Goal: Task Accomplishment & Management: Manage account settings

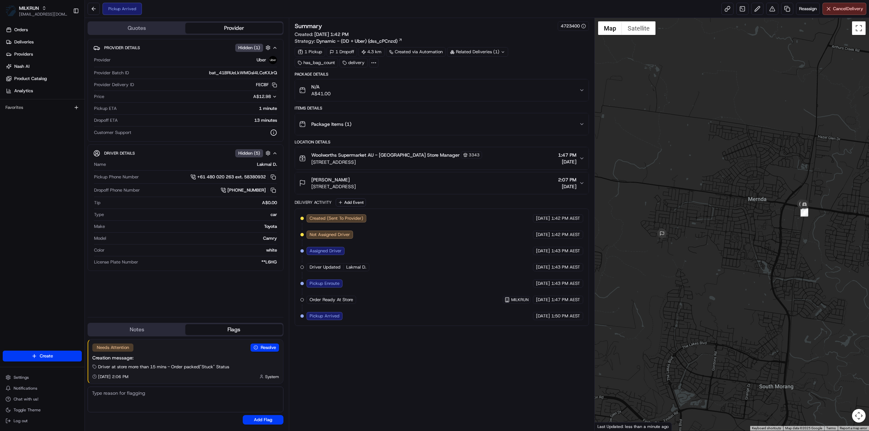
click at [475, 54] on div "Related Deliveries (1)" at bounding box center [477, 52] width 61 height 10
click at [469, 98] on button "N/A A$41.00" at bounding box center [442, 90] width 294 height 22
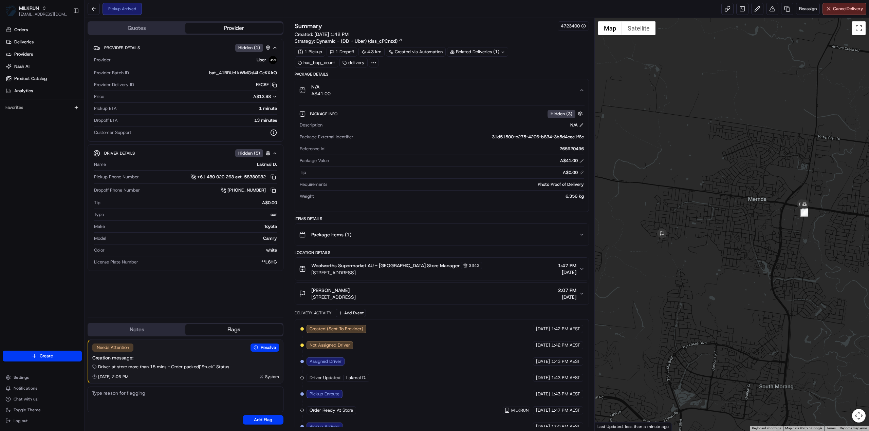
click at [490, 55] on div "Related Deliveries (1)" at bounding box center [477, 52] width 61 height 10
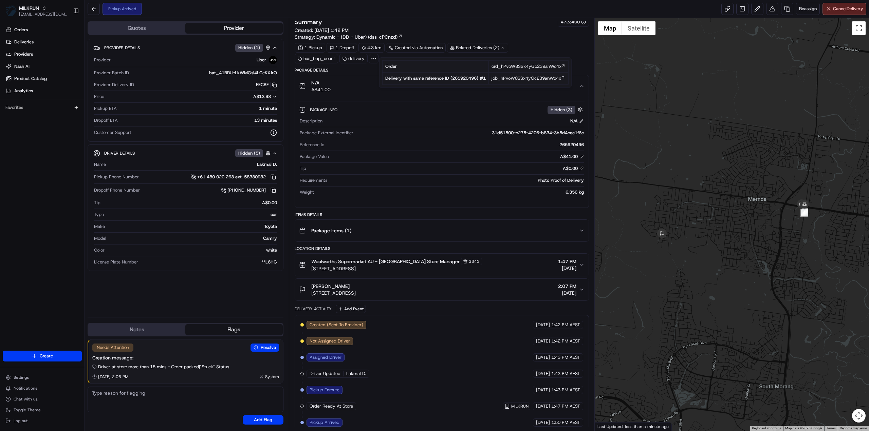
scroll to position [5, 0]
click at [415, 353] on div "Created (Sent To Provider) Uber 22/08/2025 1:42 PM AEST Not Assigned Driver Ube…" at bounding box center [441, 373] width 283 height 106
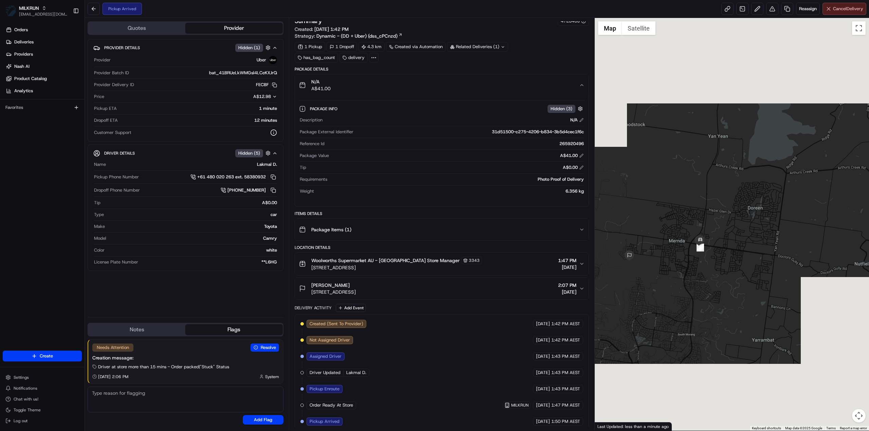
click at [844, 6] on span "Cancel Delivery" at bounding box center [848, 9] width 30 height 6
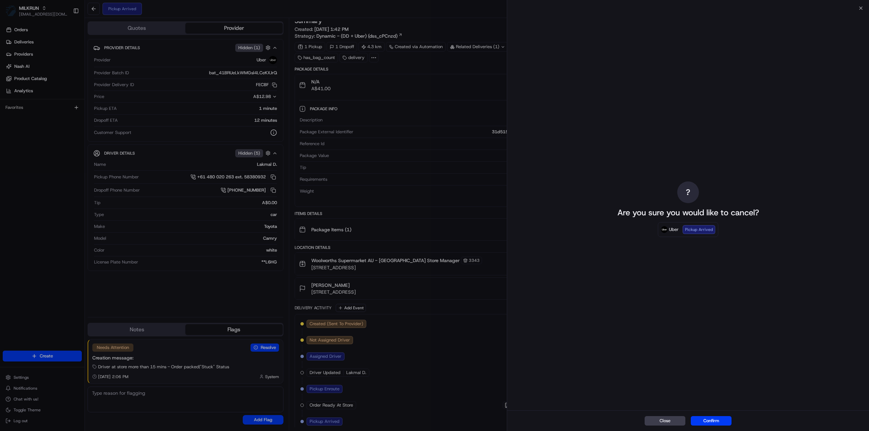
click at [706, 422] on button "Confirm" at bounding box center [711, 422] width 41 height 10
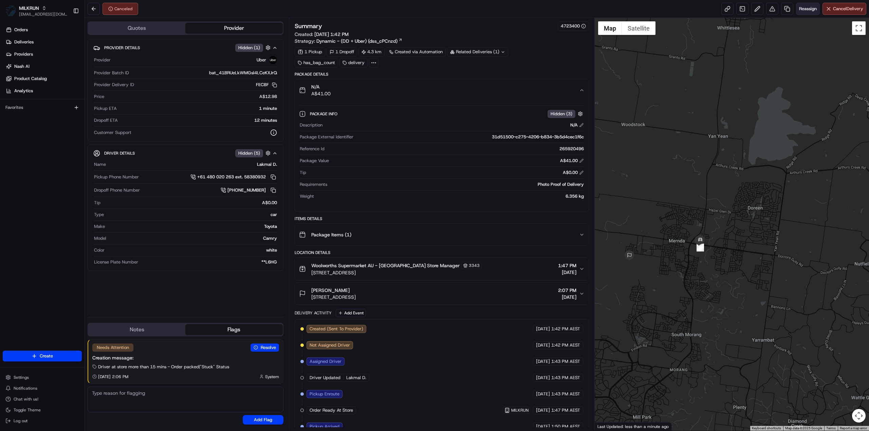
click at [814, 6] on span "Reassign" at bounding box center [808, 9] width 18 height 6
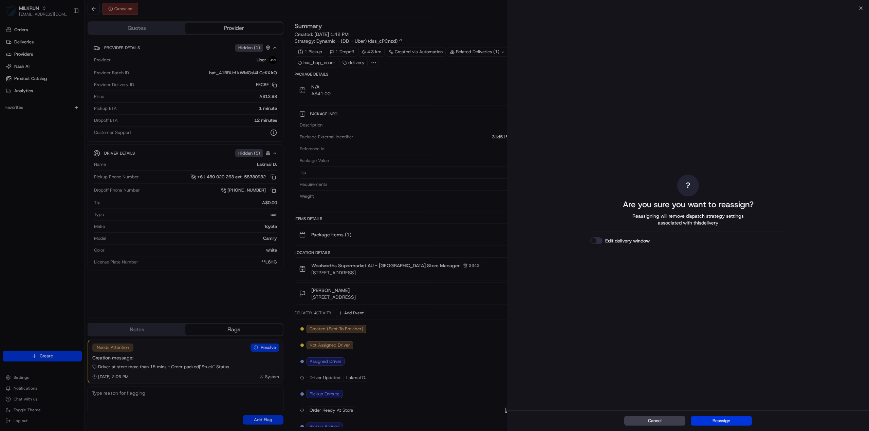
click at [741, 421] on button "Reassign" at bounding box center [721, 422] width 61 height 10
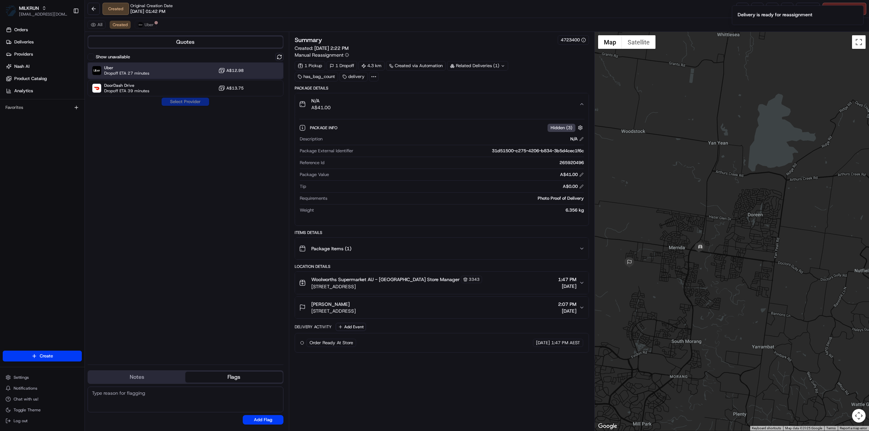
click at [168, 69] on div "Uber Dropoff ETA 27 minutes A$12.98" at bounding box center [186, 70] width 196 height 16
click at [173, 100] on button "Assign Provider" at bounding box center [185, 102] width 48 height 8
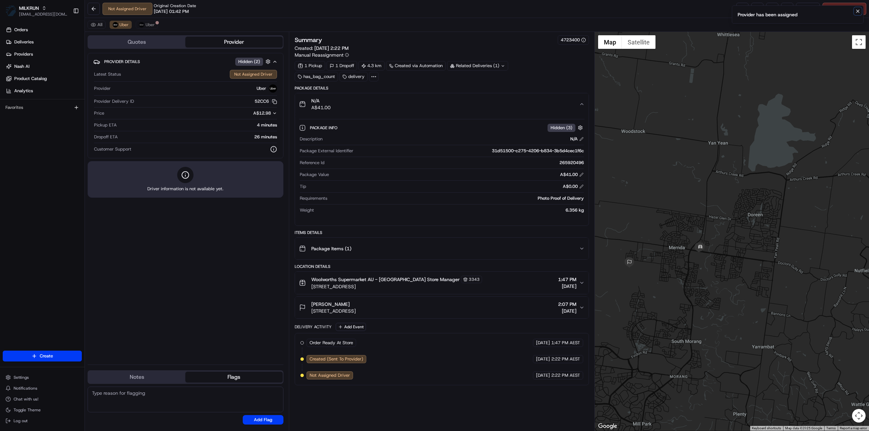
click at [859, 13] on icon "Notifications (F8)" at bounding box center [857, 10] width 5 height 5
click at [736, 11] on link at bounding box center [742, 9] width 12 height 12
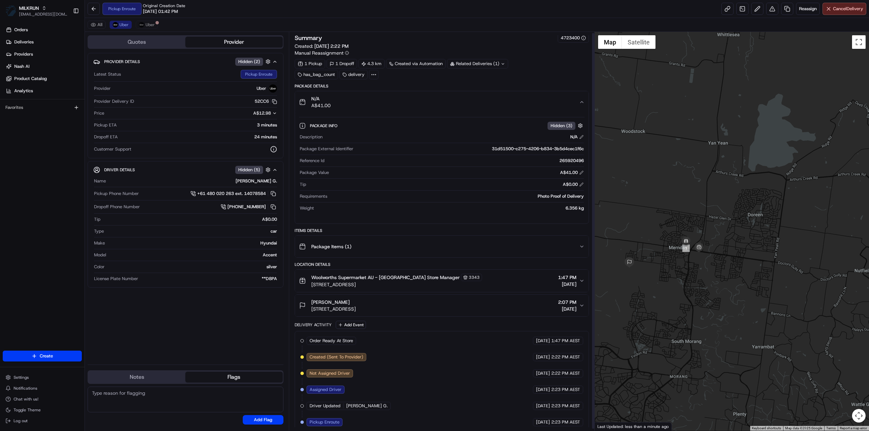
scroll to position [3, 0]
click at [149, 23] on span "Uber" at bounding box center [150, 24] width 9 height 5
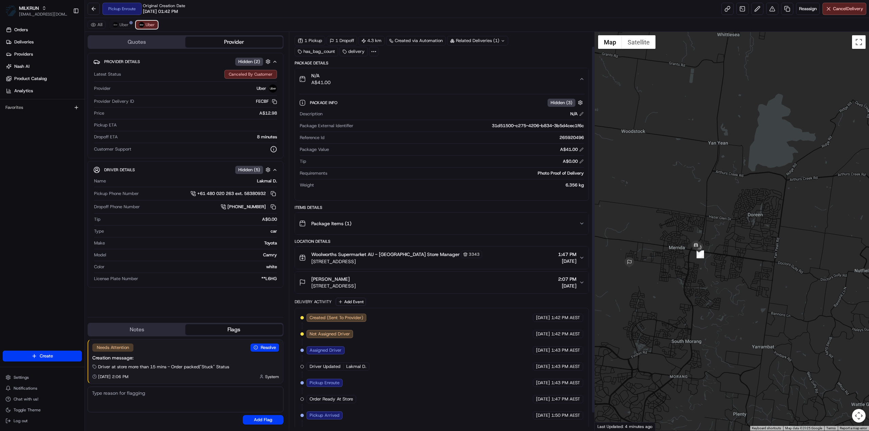
scroll to position [35, 0]
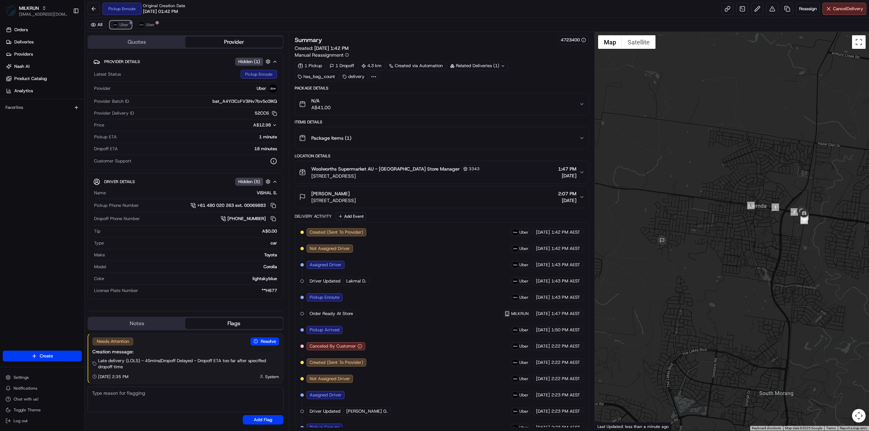
click at [119, 23] on span "Uber" at bounding box center [123, 24] width 9 height 5
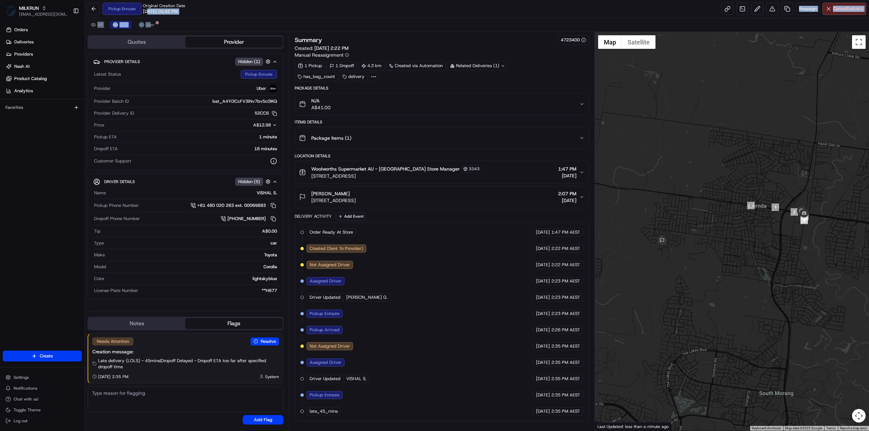
click at [149, 19] on div "Pickup Enroute Original Creation Date 08/22/2025 01:42 PM Reassign Cancel Deliv…" at bounding box center [477, 215] width 784 height 431
click at [150, 23] on span "Uber" at bounding box center [150, 24] width 9 height 5
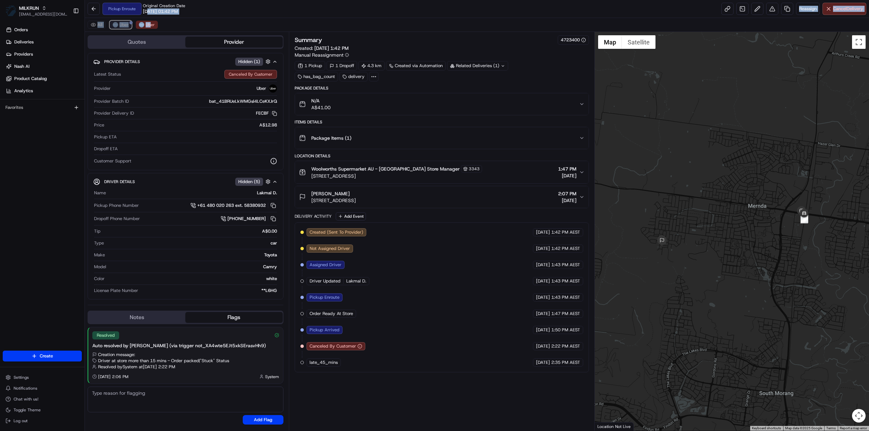
click at [122, 23] on span "Uber" at bounding box center [123, 24] width 9 height 5
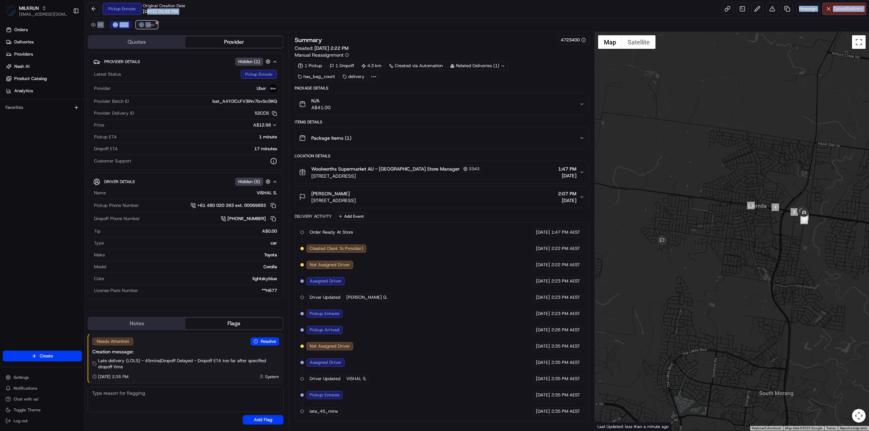
click at [146, 25] on span "Uber" at bounding box center [150, 24] width 9 height 5
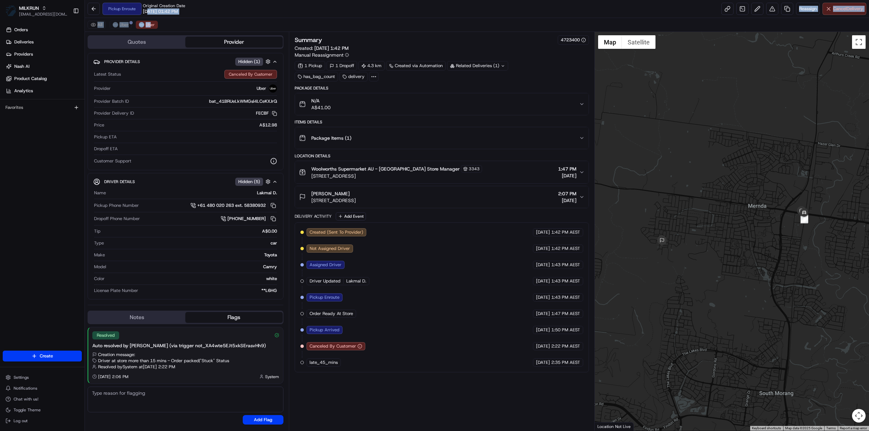
click at [847, 11] on span "Cancel Delivery" at bounding box center [848, 9] width 30 height 6
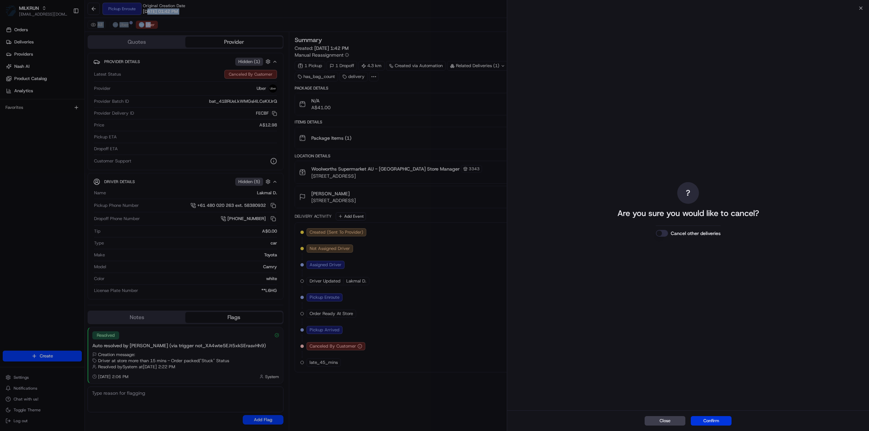
click at [713, 423] on button "Confirm" at bounding box center [711, 422] width 41 height 10
click at [663, 235] on button "Cancel other deliveries" at bounding box center [662, 233] width 12 height 7
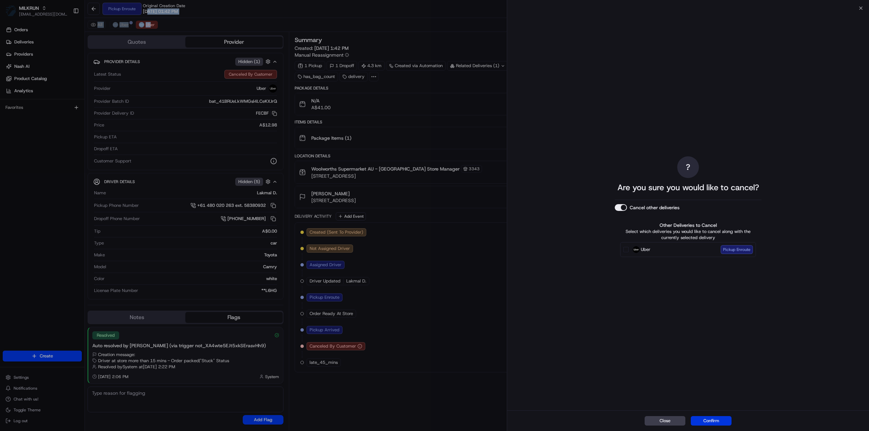
click at [711, 422] on button "Confirm" at bounding box center [711, 422] width 41 height 10
click at [712, 418] on button "Confirm" at bounding box center [711, 422] width 41 height 10
click at [623, 253] on div "Uber Pickup Enroute" at bounding box center [688, 249] width 136 height 15
click at [625, 252] on button "Uber Pickup Enroute" at bounding box center [625, 249] width 5 height 5
click at [707, 425] on button "Confirm" at bounding box center [711, 422] width 41 height 10
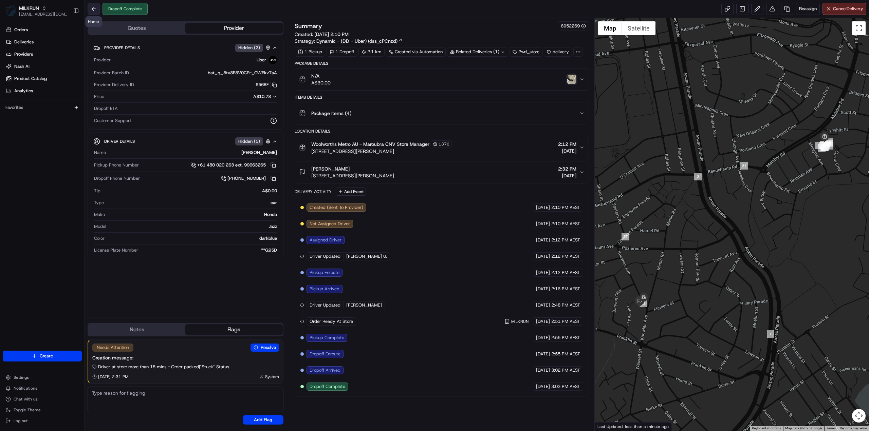
click at [90, 5] on button at bounding box center [94, 9] width 12 height 12
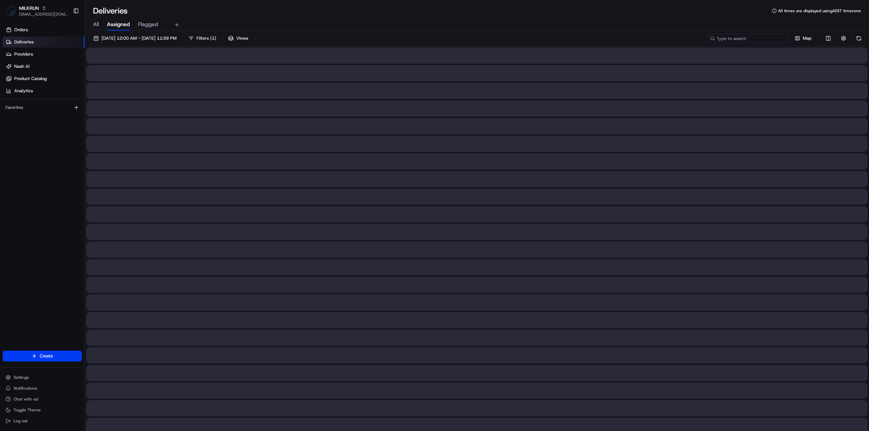
click at [762, 38] on input at bounding box center [747, 39] width 81 height 10
paste input "8142cdb9-753e-4269-847d-4105c0a19bb7"
type input "8142cdb9-753e-4269-847d-4105c0a19bb7"
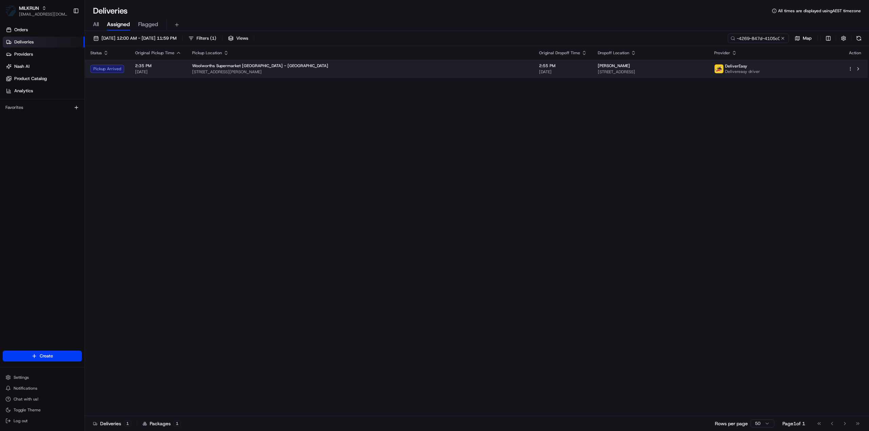
click at [598, 72] on span "129 Hukanui Road, Chartwell, Waikato Region 3210, NZ" at bounding box center [650, 71] width 105 height 5
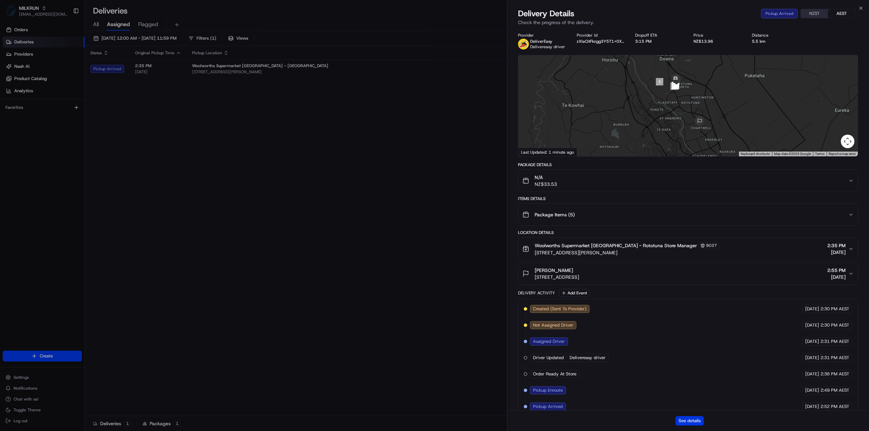
click at [694, 421] on button "See details" at bounding box center [690, 422] width 28 height 10
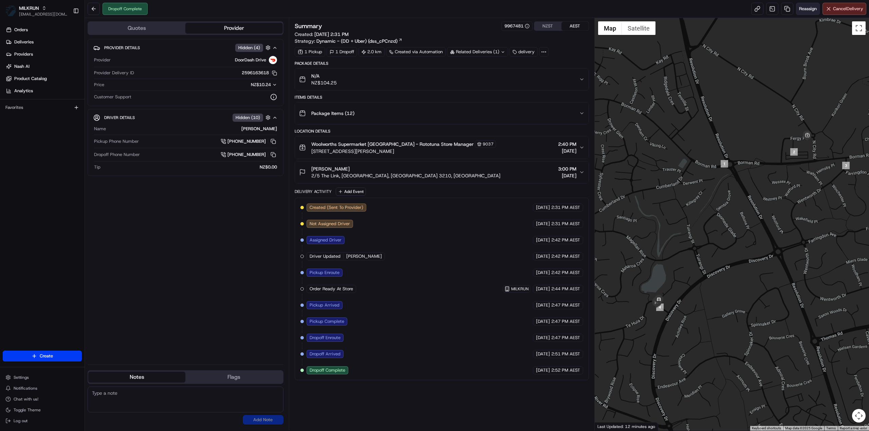
click at [806, 10] on span "Reassign" at bounding box center [808, 9] width 18 height 6
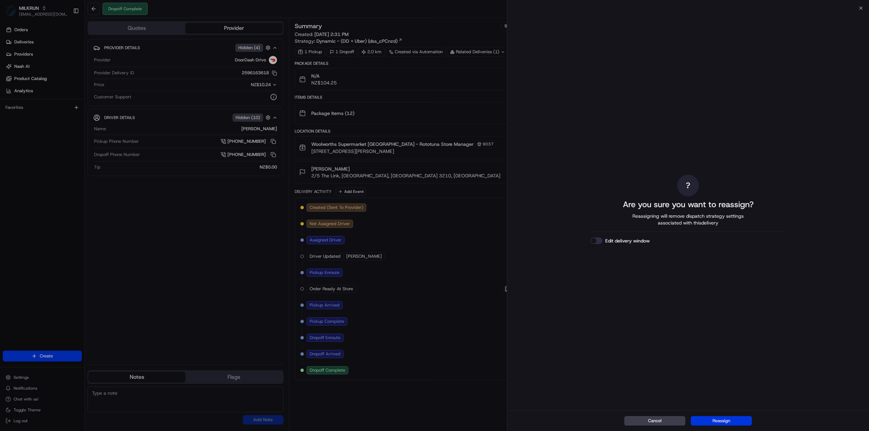
click at [731, 421] on button "Reassign" at bounding box center [721, 422] width 61 height 10
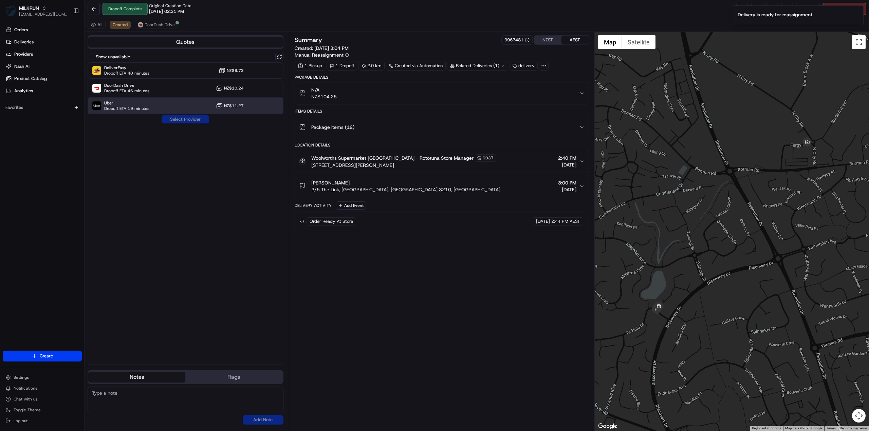
click at [118, 107] on span "Dropoff ETA 19 minutes" at bounding box center [126, 108] width 45 height 5
click at [187, 121] on button "Assign Provider" at bounding box center [185, 119] width 48 height 8
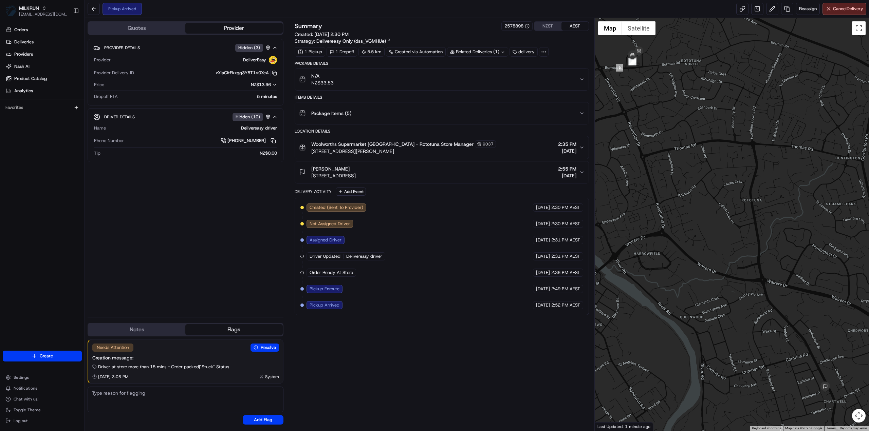
click at [582, 75] on button "N/A NZ$33.53" at bounding box center [442, 80] width 294 height 22
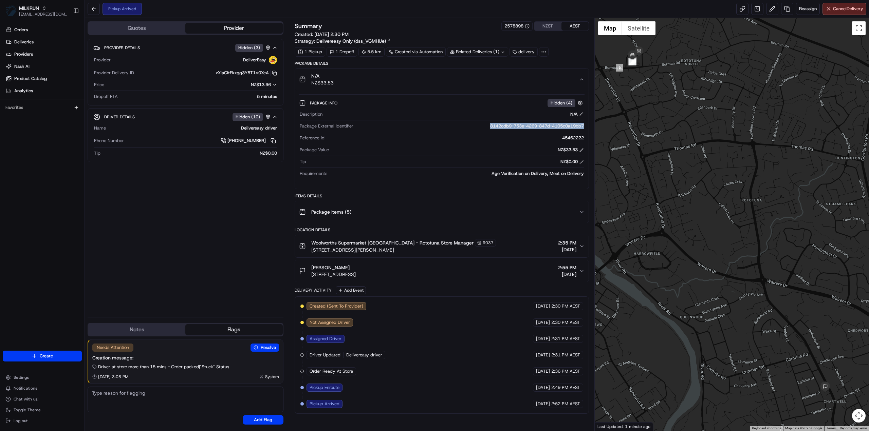
drag, startPoint x: 479, startPoint y: 126, endPoint x: 584, endPoint y: 127, distance: 105.2
click at [584, 127] on div "Description N/A Package External Identifier 8142cdb9-753e-4269-847d-4105c0a19bb…" at bounding box center [442, 144] width 286 height 71
copy div "8142cdb9-753e-4269-847d-4105c0a19bb7"
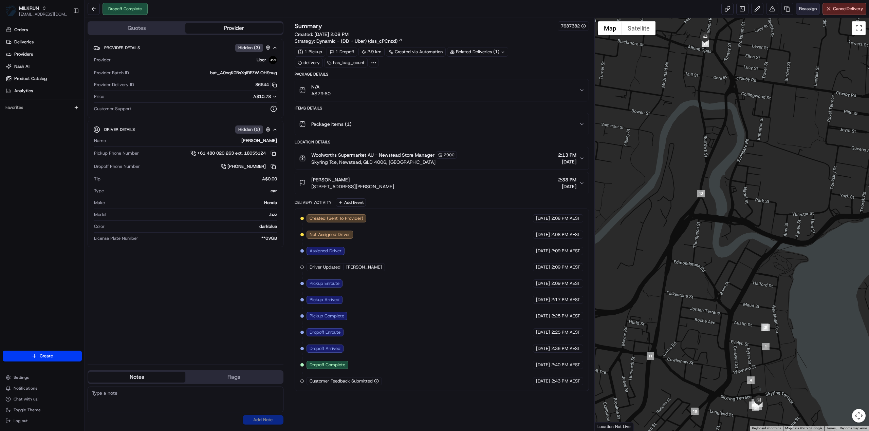
click at [801, 9] on span "Reassign" at bounding box center [808, 9] width 18 height 6
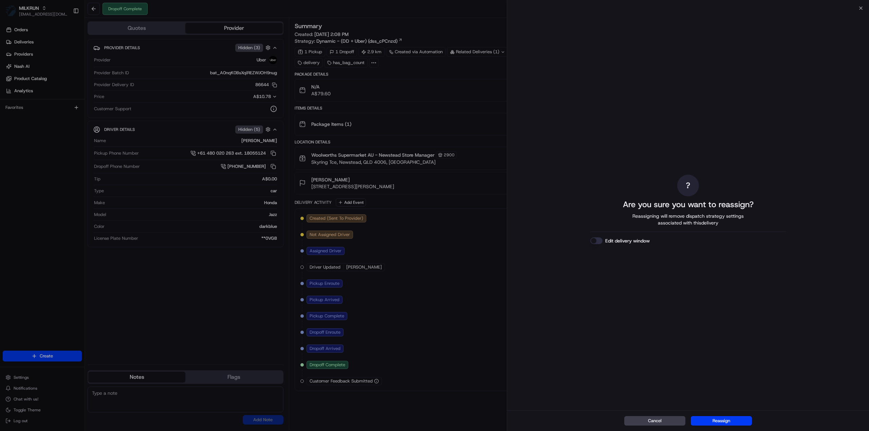
click at [733, 415] on div "Cancel Reassign" at bounding box center [688, 421] width 362 height 21
click at [733, 420] on button "Reassign" at bounding box center [721, 422] width 61 height 10
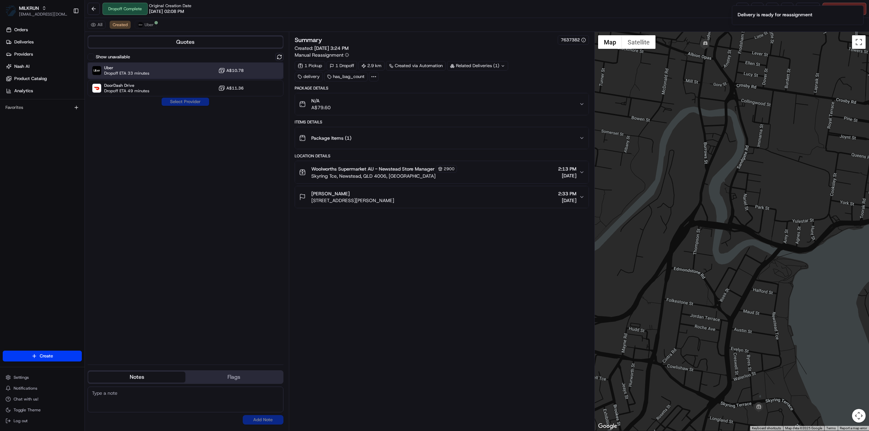
click at [113, 70] on span "Uber" at bounding box center [126, 67] width 45 height 5
click at [181, 105] on button "Assign Provider" at bounding box center [185, 102] width 48 height 8
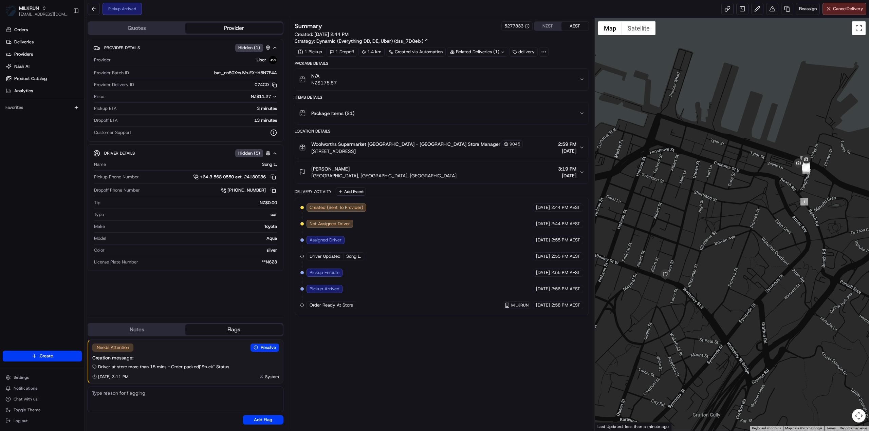
click at [490, 49] on div "Related Deliveries (1)" at bounding box center [477, 52] width 61 height 10
click at [468, 292] on div "Created (Sent To Provider) Uber 22/08/2025 2:44 PM AEST Not Assigned Driver Ube…" at bounding box center [441, 257] width 283 height 106
click at [272, 176] on button at bounding box center [273, 176] width 7 height 7
click at [841, 16] on div "Pickup Arrived Reassign Cancel Delivery" at bounding box center [477, 9] width 784 height 18
click at [840, 12] on button "Cancel Delivery" at bounding box center [845, 9] width 44 height 12
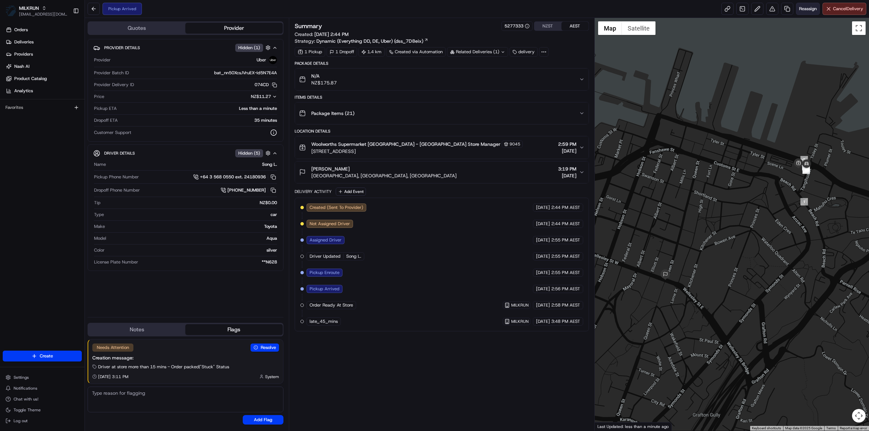
click at [806, 7] on span "Reassign" at bounding box center [808, 9] width 18 height 6
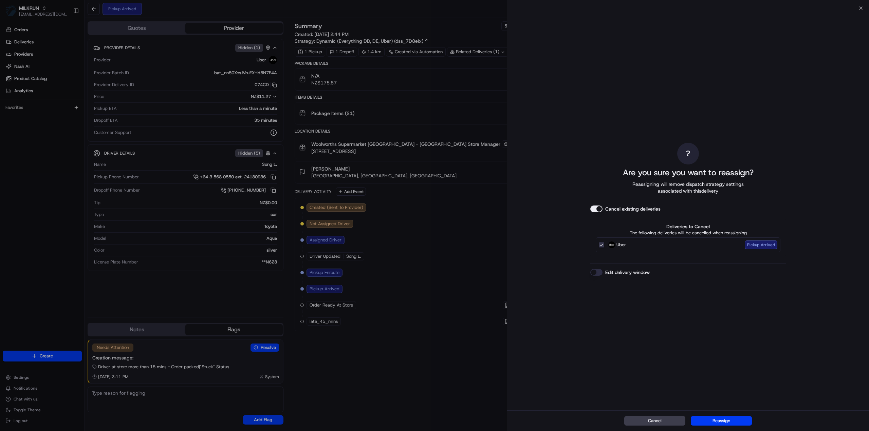
click at [601, 211] on div "Cancel existing deliveries" at bounding box center [688, 209] width 196 height 7
click at [600, 210] on button "Cancel existing deliveries" at bounding box center [596, 209] width 12 height 7
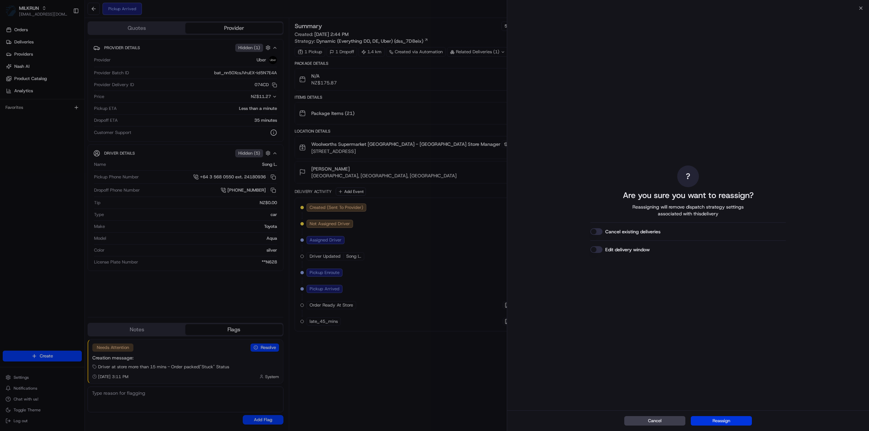
click at [720, 424] on button "Reassign" at bounding box center [721, 422] width 61 height 10
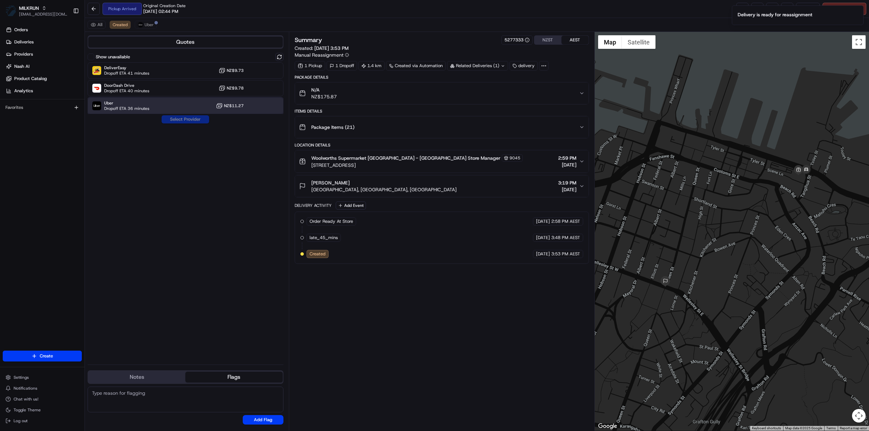
click at [160, 108] on div "Uber Dropoff ETA 36 minutes NZ$11.27" at bounding box center [186, 106] width 196 height 16
click at [187, 121] on button "Assign Provider" at bounding box center [185, 119] width 48 height 8
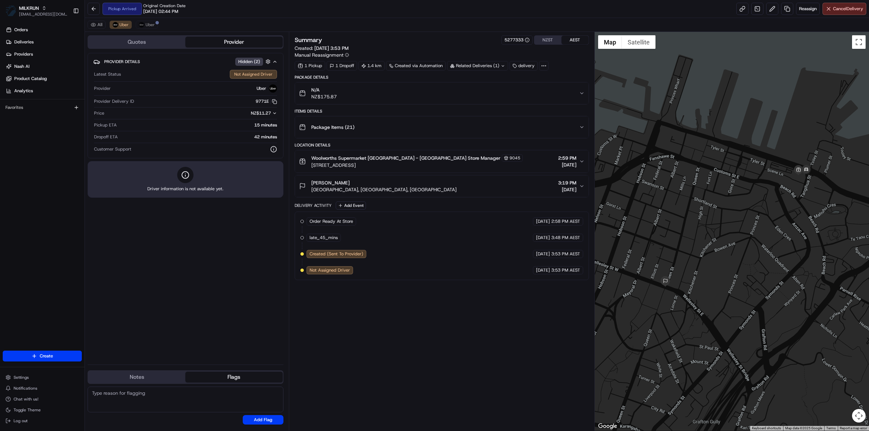
click at [145, 19] on div "All Uber Uber" at bounding box center [477, 25] width 784 height 14
click at [155, 25] on button "Uber" at bounding box center [147, 25] width 22 height 8
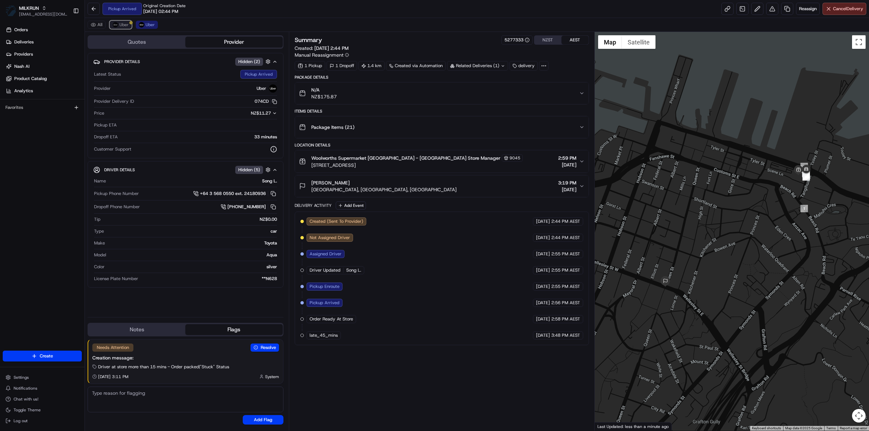
click at [118, 28] on button "Uber" at bounding box center [121, 25] width 22 height 8
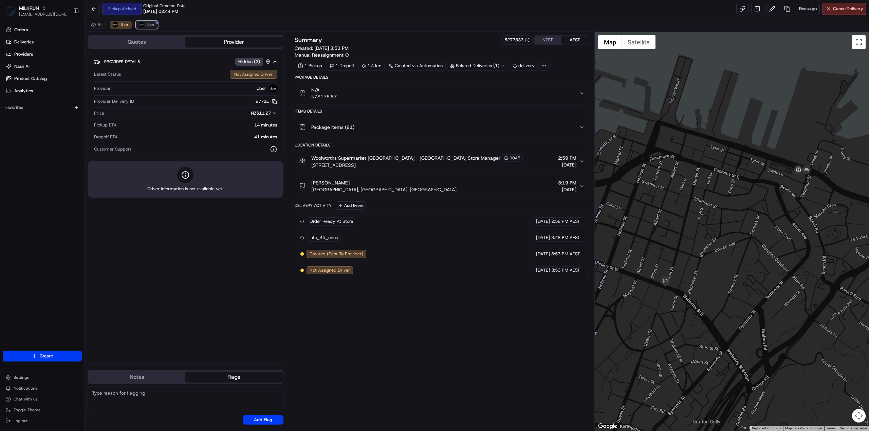
click at [150, 25] on span "Uber" at bounding box center [150, 24] width 9 height 5
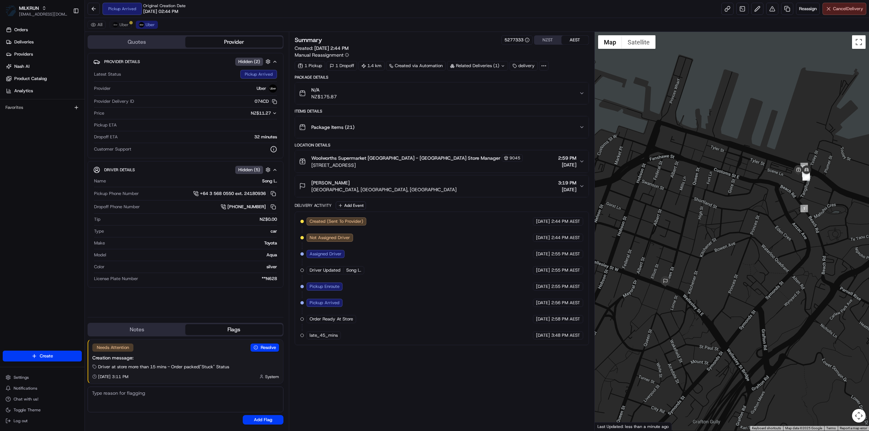
click at [840, 12] on span "Cancel Delivery" at bounding box center [848, 9] width 30 height 6
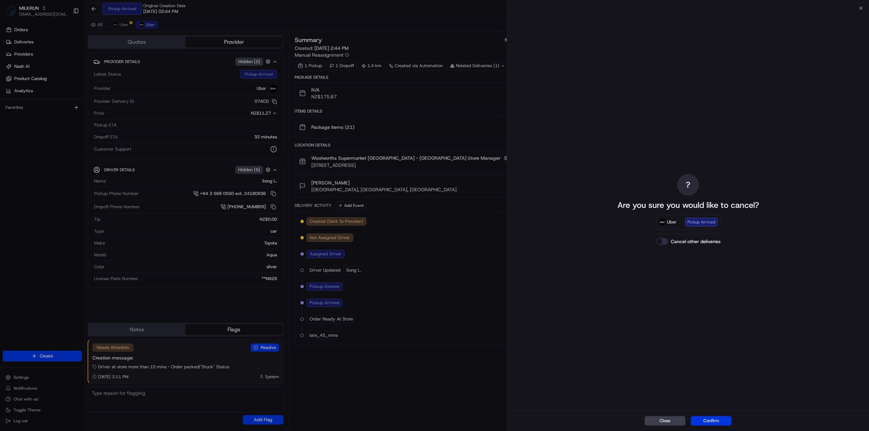
click at [716, 421] on button "Confirm" at bounding box center [711, 422] width 41 height 10
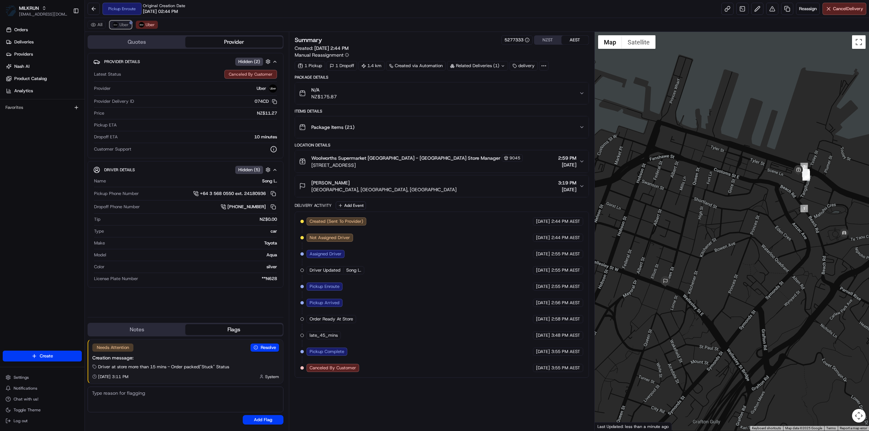
click at [121, 24] on span "Uber" at bounding box center [123, 24] width 9 height 5
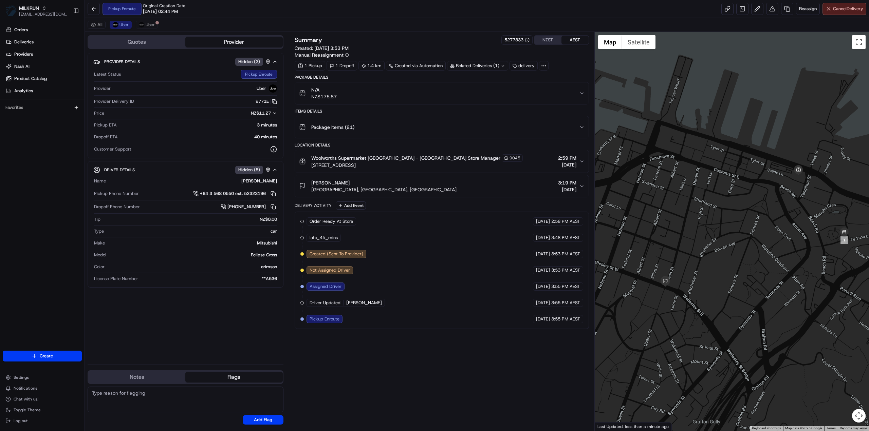
click at [840, 8] on span "Cancel Delivery" at bounding box center [848, 9] width 30 height 6
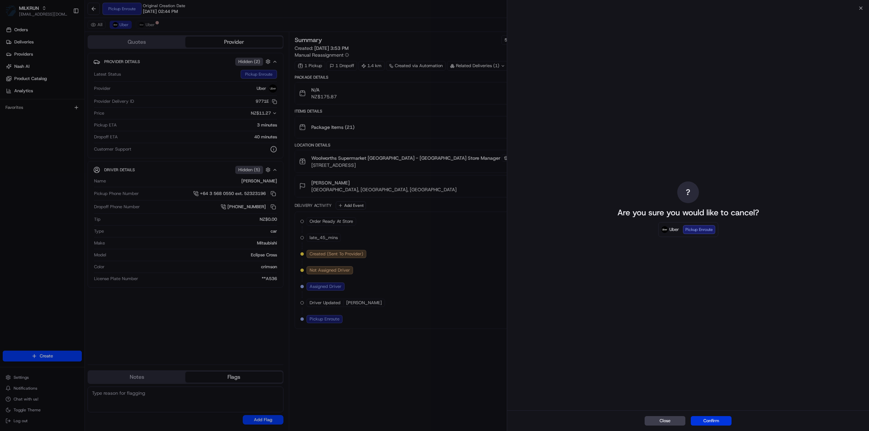
click at [716, 421] on button "Confirm" at bounding box center [711, 422] width 41 height 10
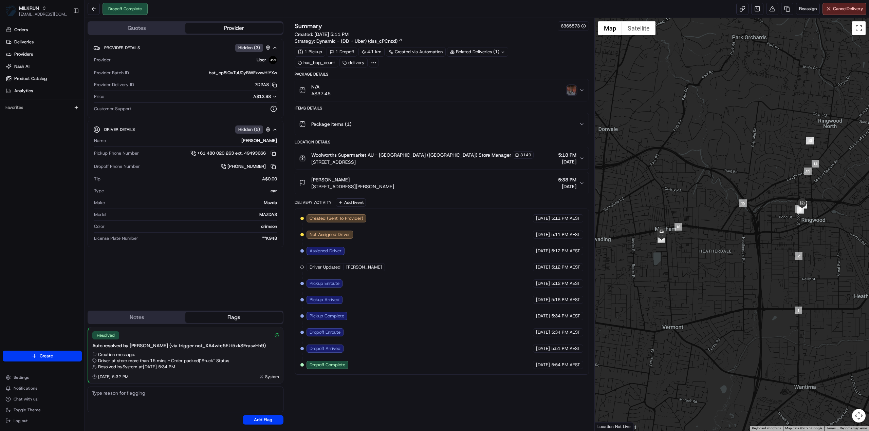
click at [572, 90] on img "button" at bounding box center [572, 91] width 10 height 10
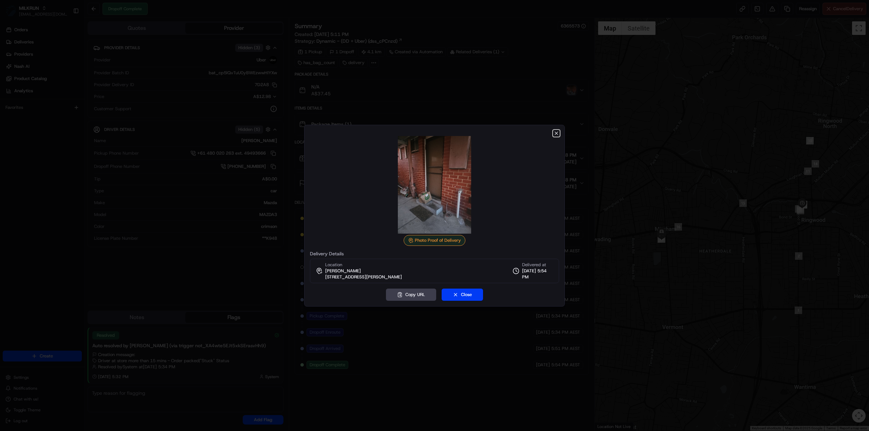
click at [557, 134] on icon "button" at bounding box center [556, 133] width 3 height 3
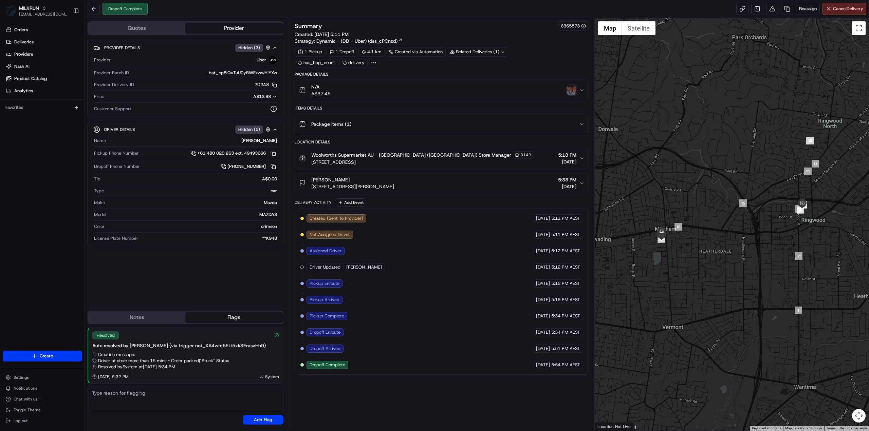
click at [574, 89] on img "button" at bounding box center [572, 91] width 10 height 10
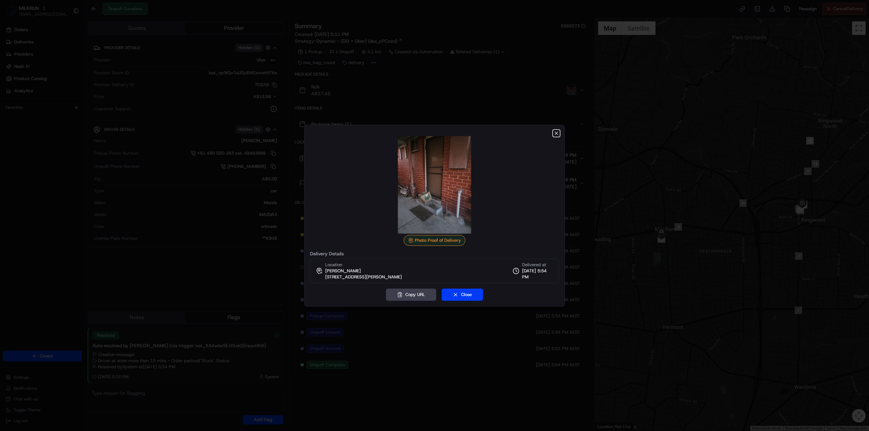
click at [554, 135] on icon "button" at bounding box center [556, 133] width 5 height 5
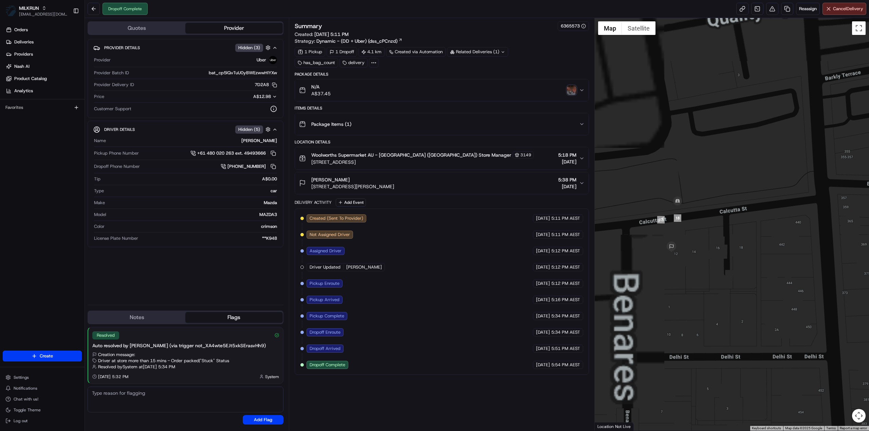
drag, startPoint x: 643, startPoint y: 114, endPoint x: 755, endPoint y: 240, distance: 168.8
click at [755, 240] on div at bounding box center [732, 224] width 275 height 413
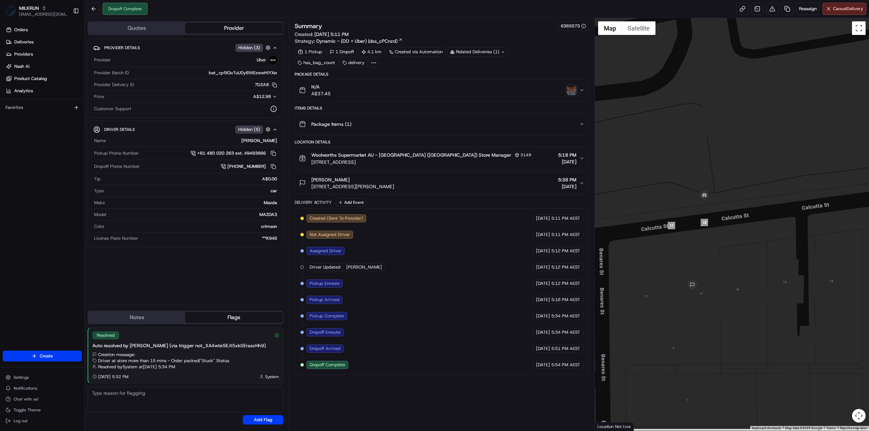
drag, startPoint x: 747, startPoint y: 231, endPoint x: 744, endPoint y: 216, distance: 15.6
click at [744, 216] on div at bounding box center [732, 224] width 275 height 413
click at [572, 90] on img "button" at bounding box center [572, 91] width 10 height 10
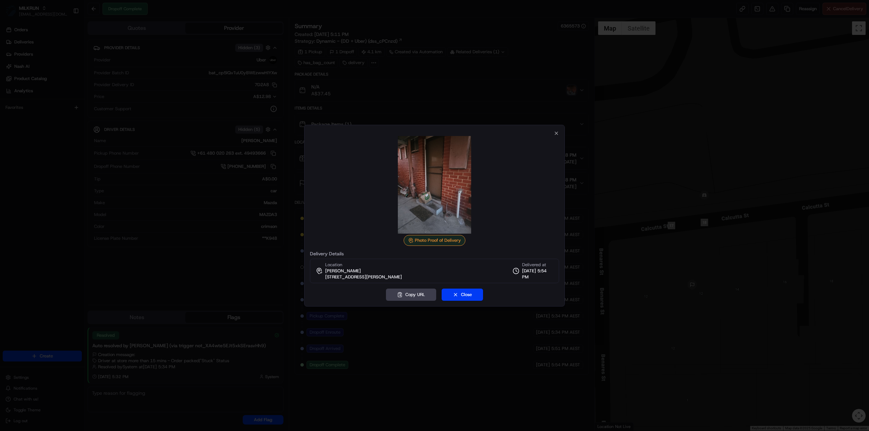
click at [342, 184] on div at bounding box center [434, 185] width 249 height 98
click at [382, 64] on div at bounding box center [434, 215] width 869 height 431
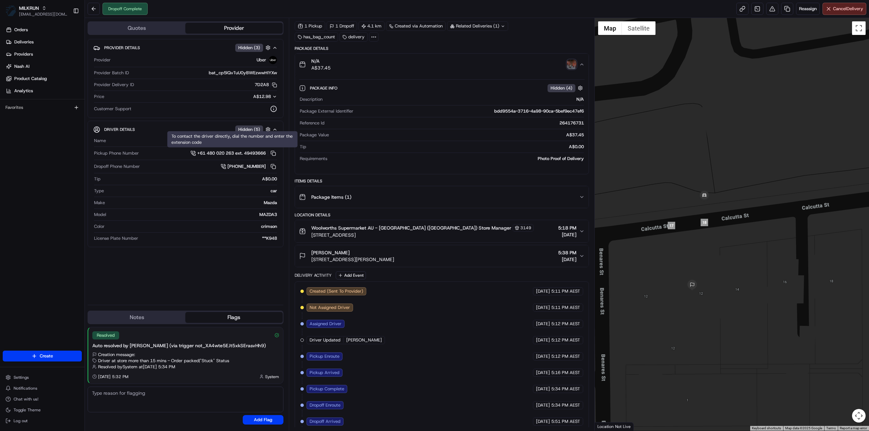
scroll to position [41, 0]
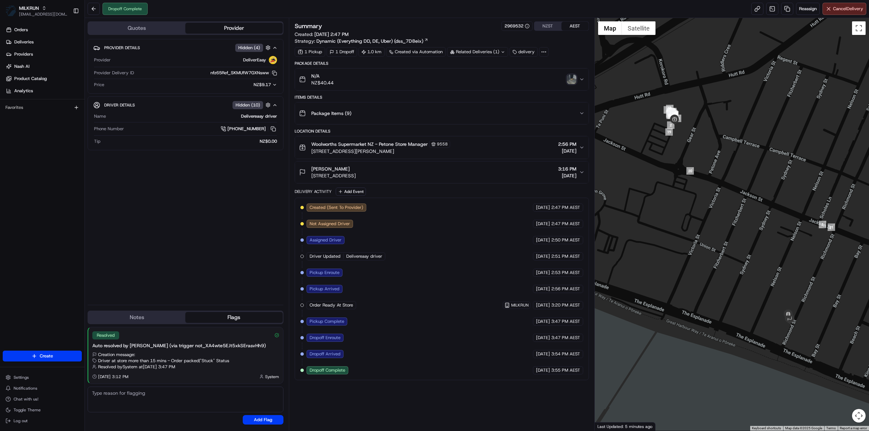
click at [575, 79] on img "button" at bounding box center [572, 80] width 10 height 10
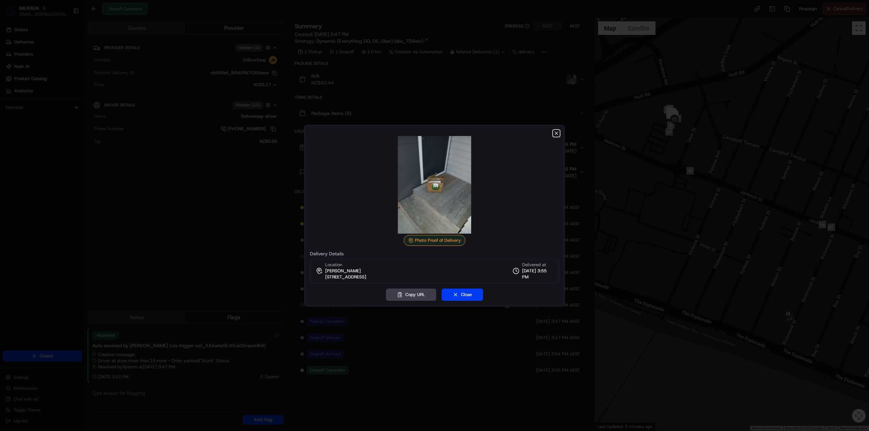
click at [558, 133] on icon "button" at bounding box center [556, 133] width 5 height 5
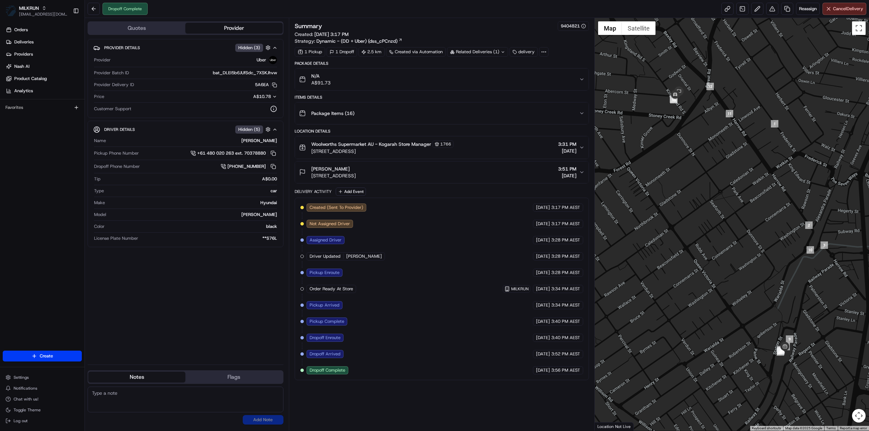
click at [489, 49] on div "Related Deliveries (1)" at bounding box center [477, 52] width 61 height 10
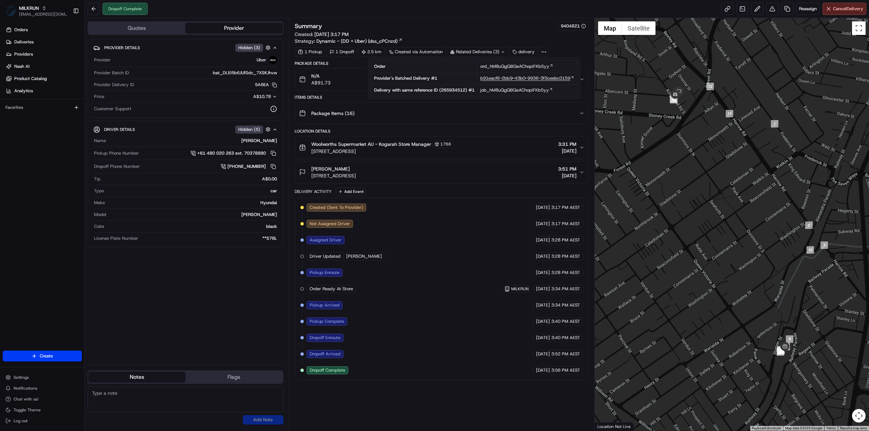
click at [502, 77] on span "b91eacf6-2bb9-43b0-9936-3f3ceebc0159" at bounding box center [525, 78] width 90 height 6
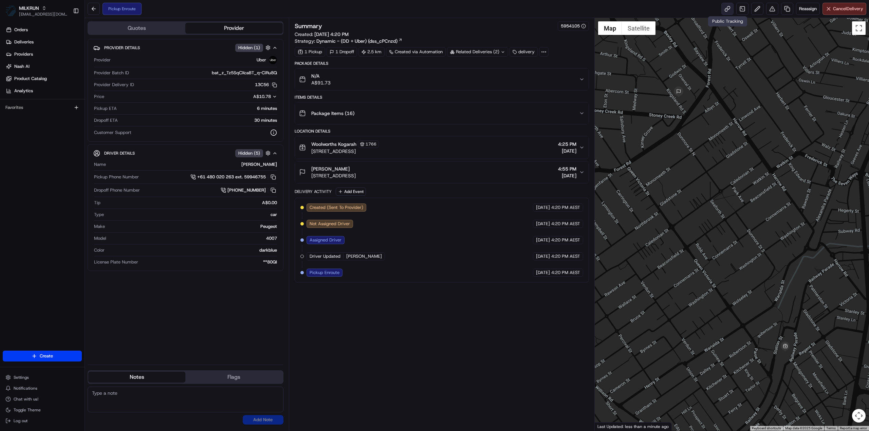
click at [725, 11] on link at bounding box center [727, 9] width 12 height 12
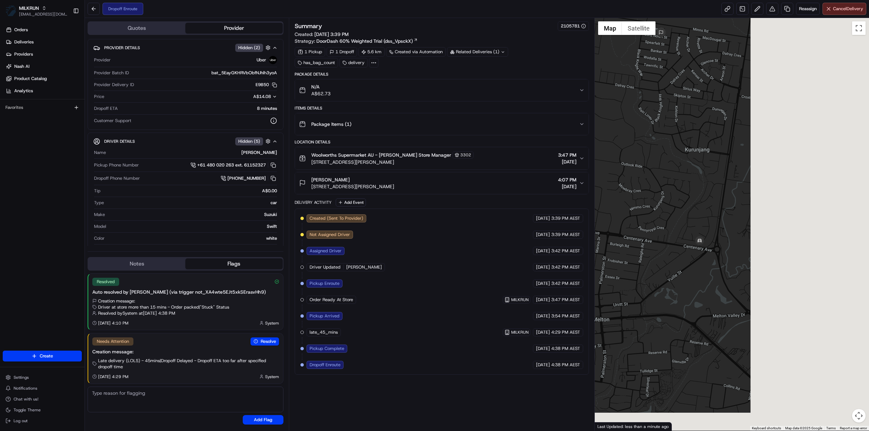
drag, startPoint x: 760, startPoint y: 311, endPoint x: 605, endPoint y: 281, distance: 157.6
click at [605, 281] on div at bounding box center [732, 224] width 275 height 413
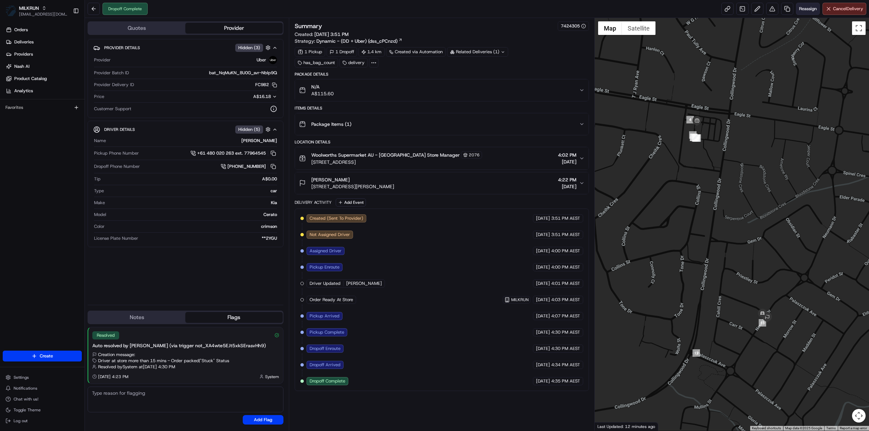
click at [800, 7] on span "Reassign" at bounding box center [808, 9] width 18 height 6
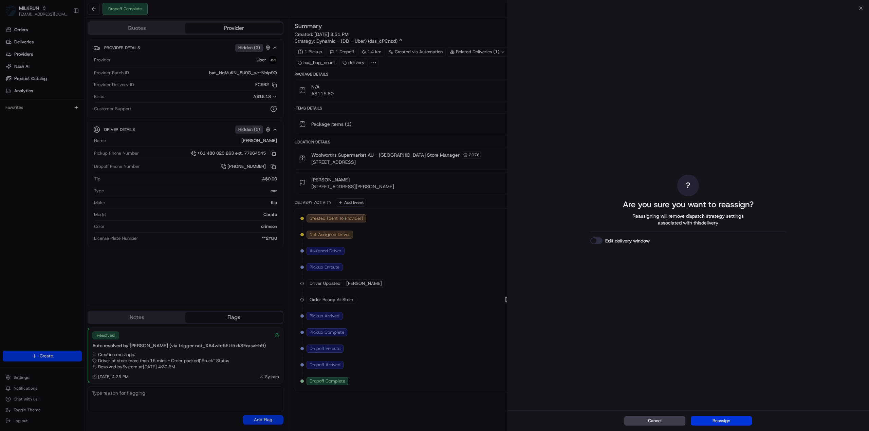
click at [727, 423] on button "Reassign" at bounding box center [721, 422] width 61 height 10
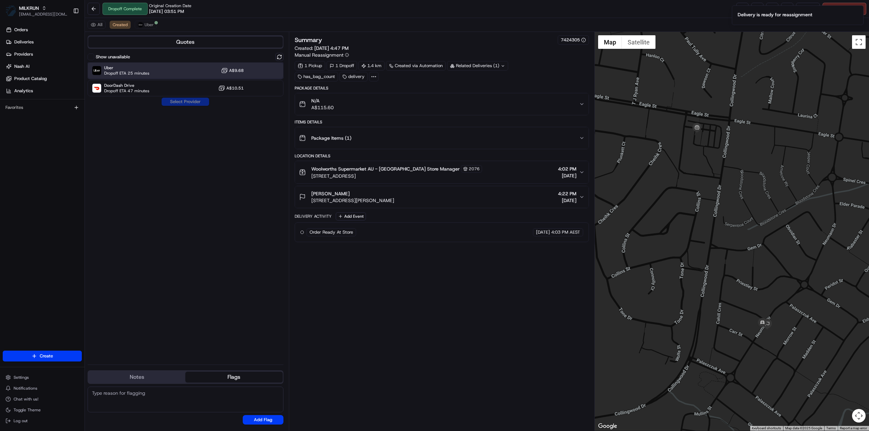
drag, startPoint x: 145, startPoint y: 70, endPoint x: 144, endPoint y: 75, distance: 4.5
click at [145, 74] on span "Dropoff ETA 25 minutes" at bounding box center [126, 73] width 45 height 5
click at [195, 105] on button "Assign Provider" at bounding box center [185, 102] width 48 height 8
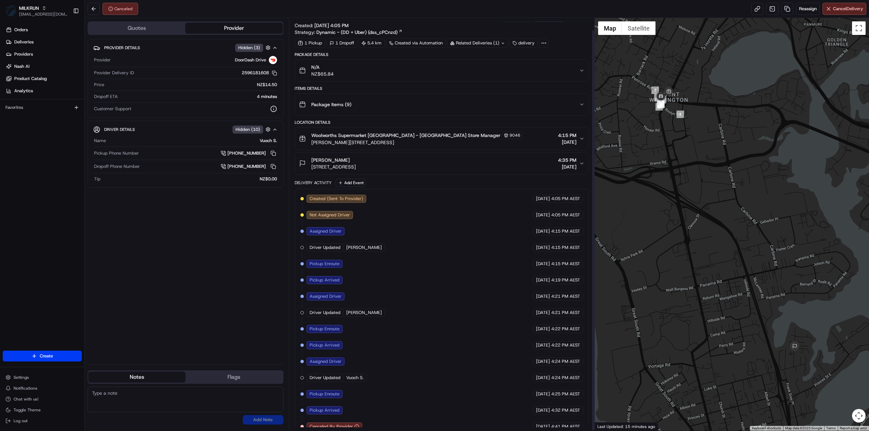
scroll to position [13, 0]
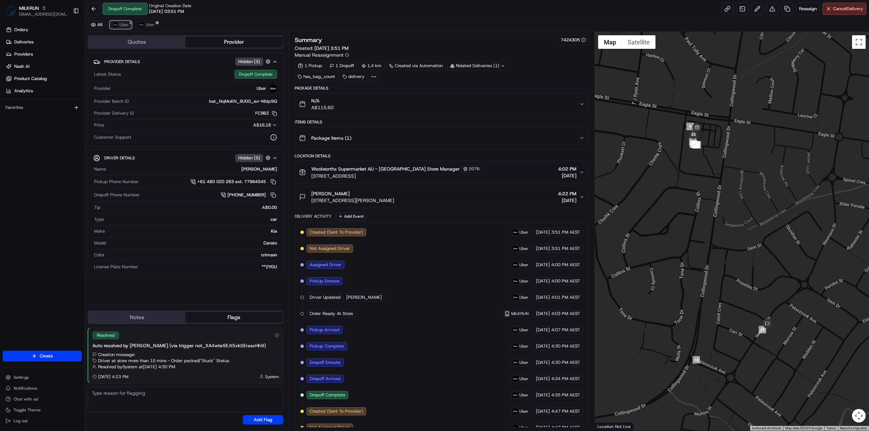
click at [124, 25] on span "Uber" at bounding box center [123, 24] width 9 height 5
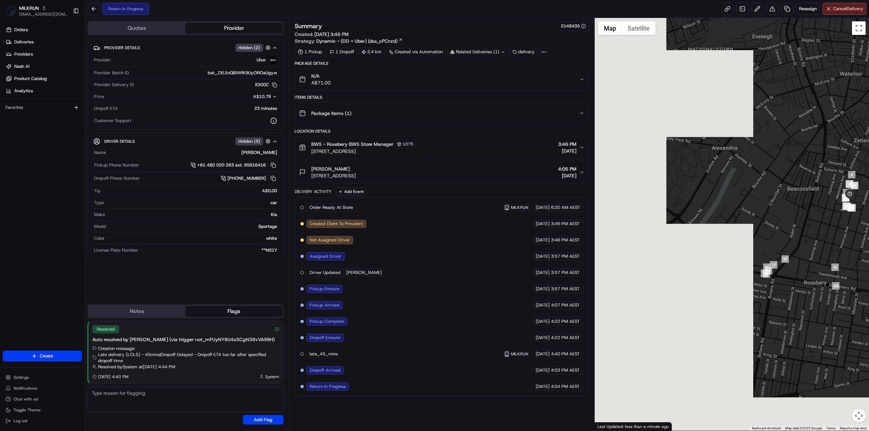
drag, startPoint x: 737, startPoint y: 364, endPoint x: 855, endPoint y: 325, distance: 124.7
click at [855, 325] on div at bounding box center [732, 224] width 275 height 413
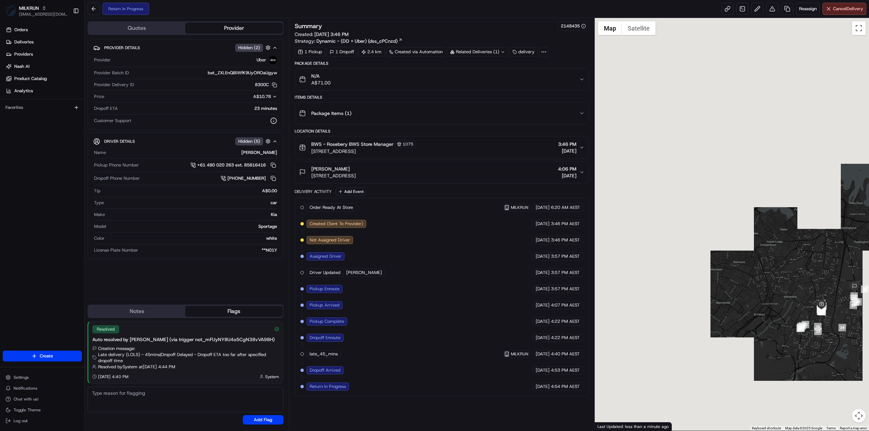
drag, startPoint x: 779, startPoint y: 320, endPoint x: 715, endPoint y: 300, distance: 67.3
click at [814, 328] on img "23" at bounding box center [817, 331] width 7 height 7
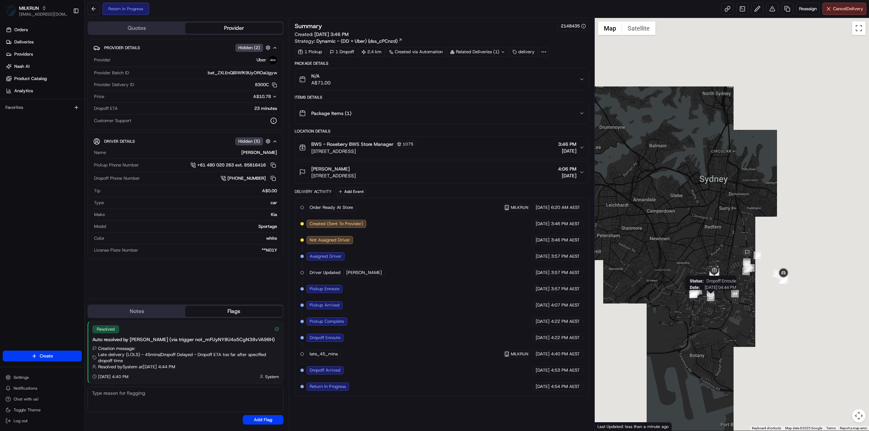
click at [714, 300] on div "Status : Dropoff Enroute Date : 08/22/2025 04:44 PM" at bounding box center [732, 224] width 275 height 413
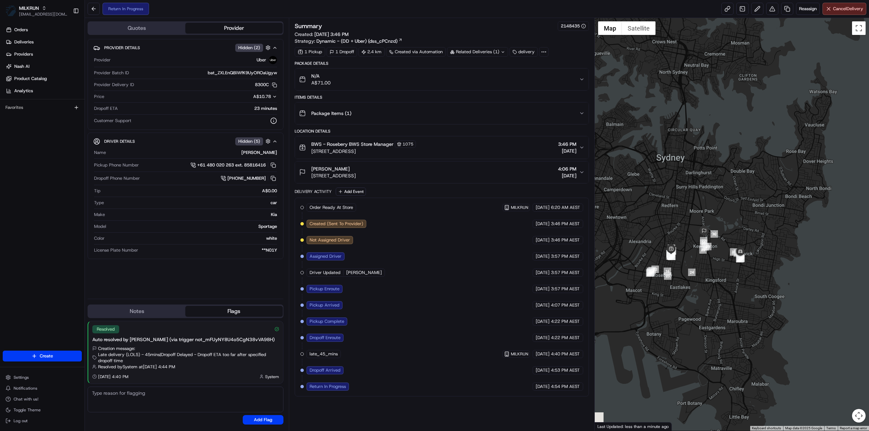
drag, startPoint x: 635, startPoint y: 283, endPoint x: 684, endPoint y: 290, distance: 49.7
click at [684, 290] on div at bounding box center [732, 224] width 275 height 413
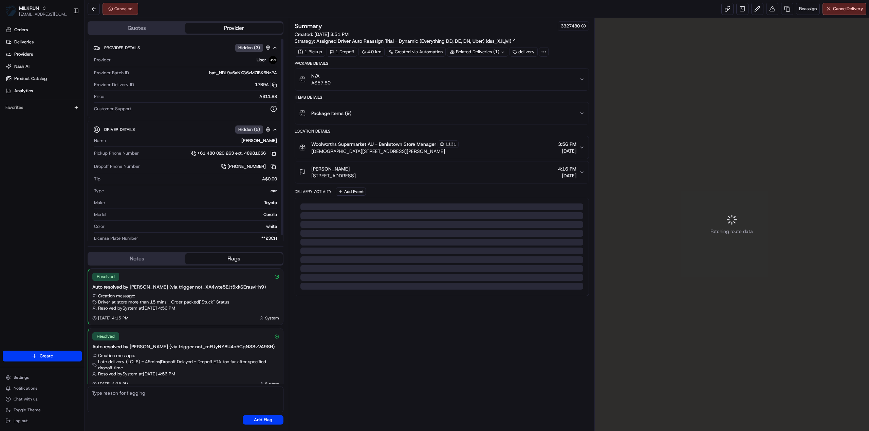
scroll to position [6, 0]
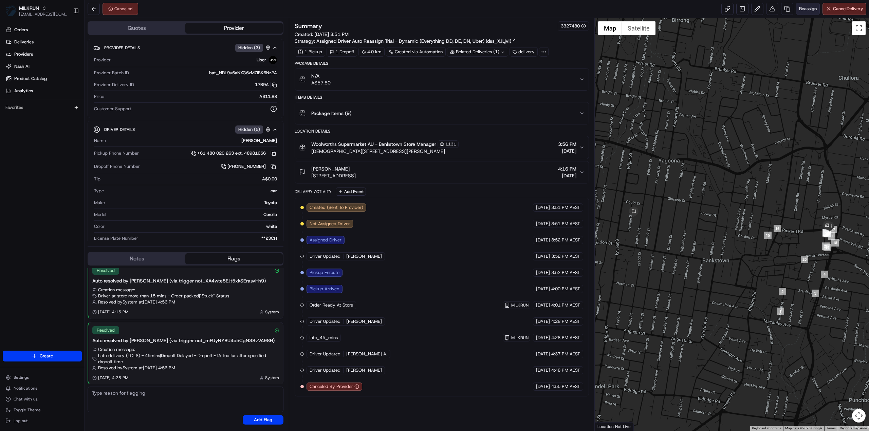
click at [805, 9] on span "Reassign" at bounding box center [808, 9] width 18 height 6
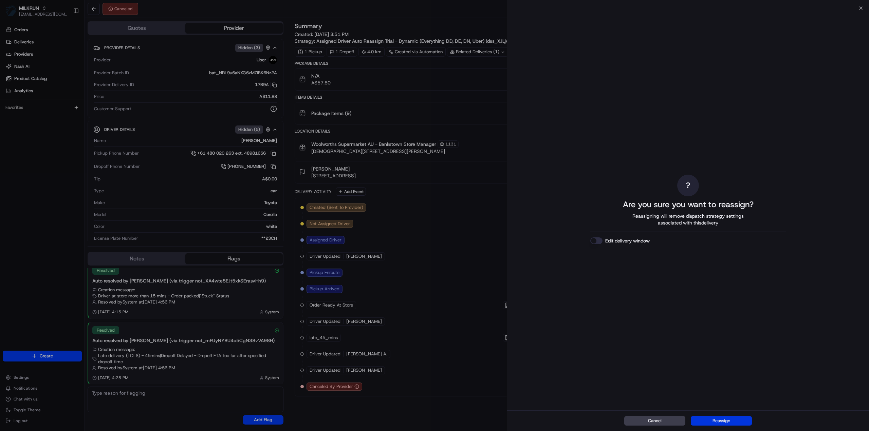
click at [717, 423] on button "Reassign" at bounding box center [721, 422] width 61 height 10
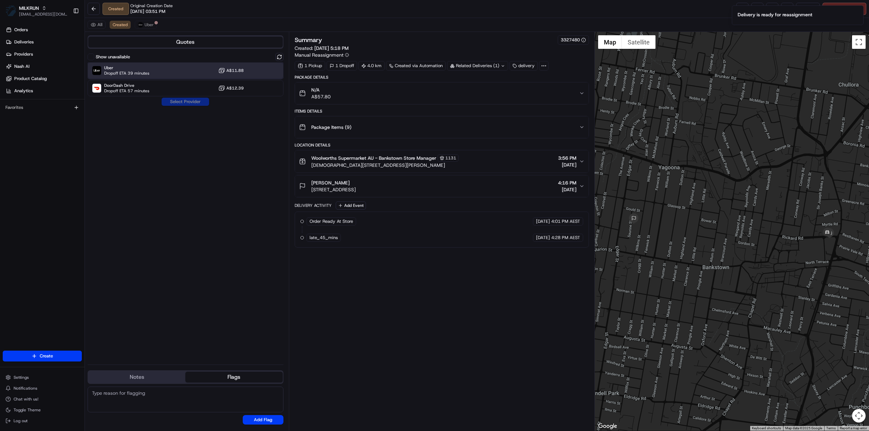
click at [128, 71] on span "Dropoff ETA 39 minutes" at bounding box center [126, 73] width 45 height 5
click at [182, 102] on button "Assign Provider" at bounding box center [185, 102] width 48 height 8
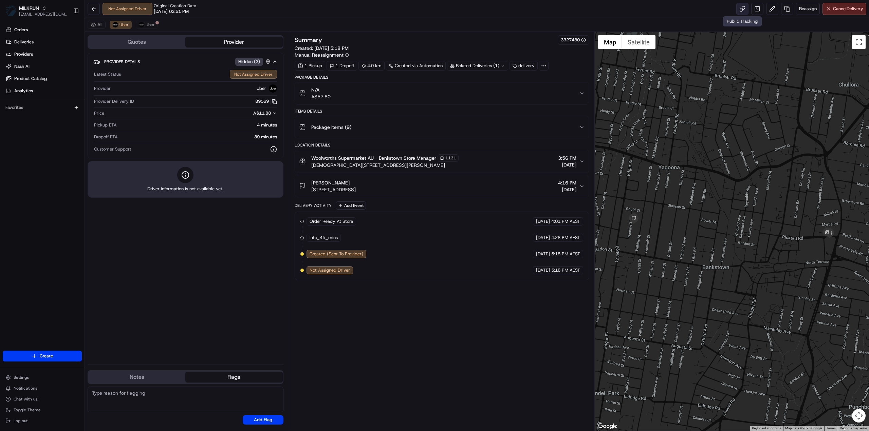
click at [741, 9] on link at bounding box center [742, 9] width 12 height 12
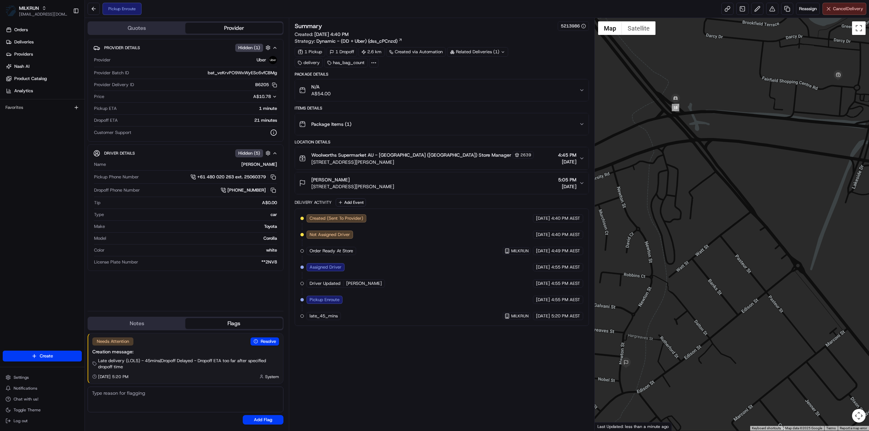
click at [847, 11] on span "Cancel Delivery" at bounding box center [848, 9] width 30 height 6
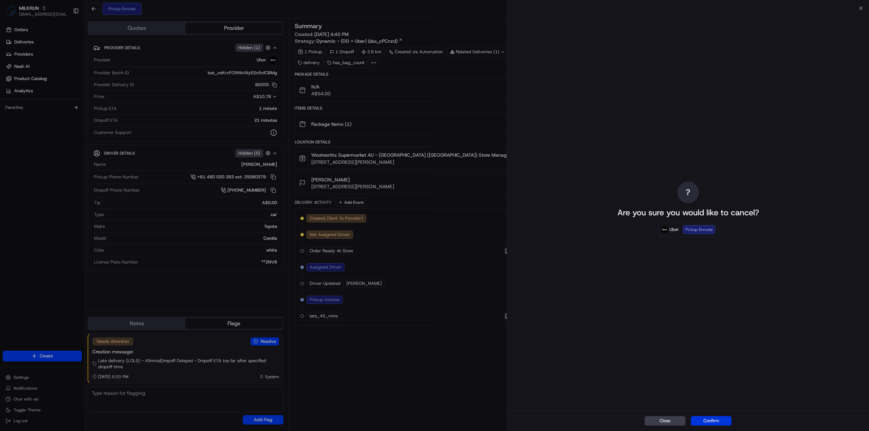
click at [710, 418] on button "Confirm" at bounding box center [711, 422] width 41 height 10
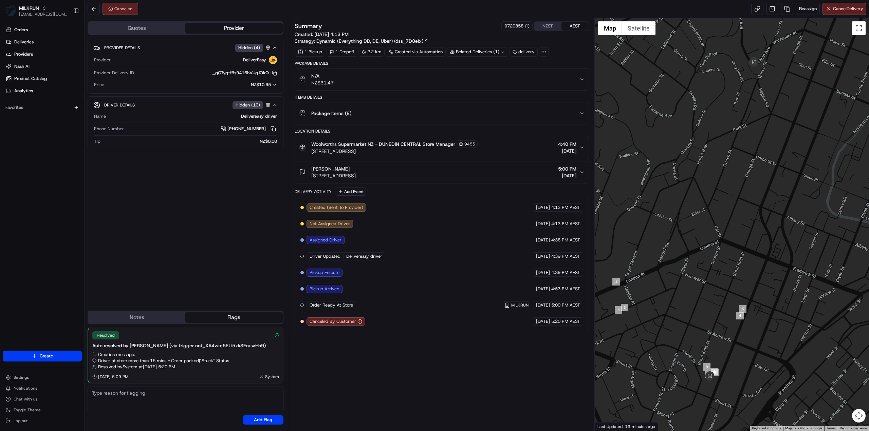
click at [808, 16] on div "Canceled Reassign Cancel Delivery" at bounding box center [477, 9] width 784 height 18
click at [809, 9] on span "Reassign" at bounding box center [808, 9] width 18 height 6
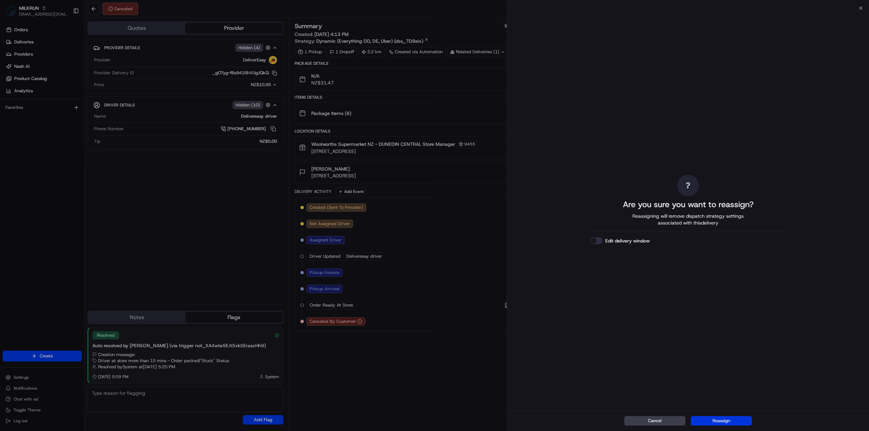
click at [731, 419] on button "Reassign" at bounding box center [721, 422] width 61 height 10
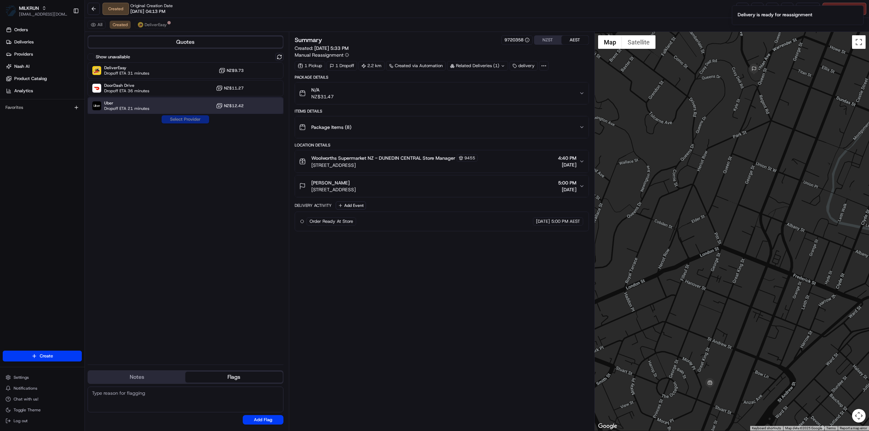
click at [151, 108] on div "Uber Dropoff ETA 21 minutes NZ$12.42" at bounding box center [186, 106] width 196 height 16
click at [172, 118] on button "Assign Provider" at bounding box center [185, 119] width 48 height 8
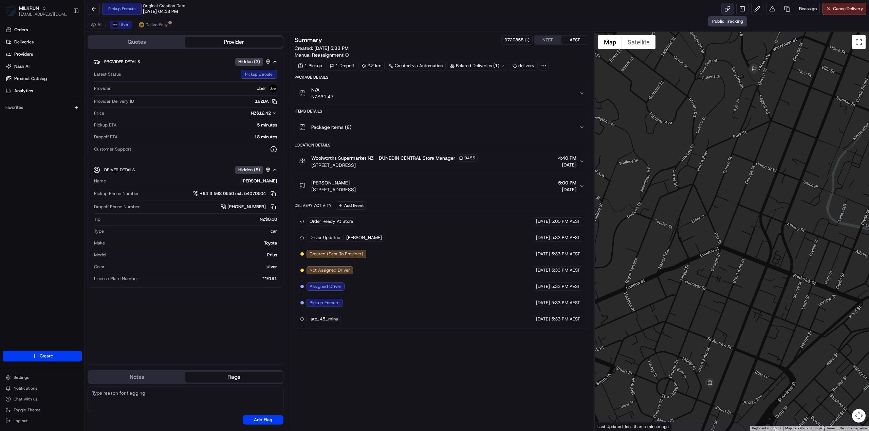
click at [726, 10] on link at bounding box center [727, 9] width 12 height 12
click at [154, 23] on span "DeliverEasy" at bounding box center [157, 24] width 22 height 5
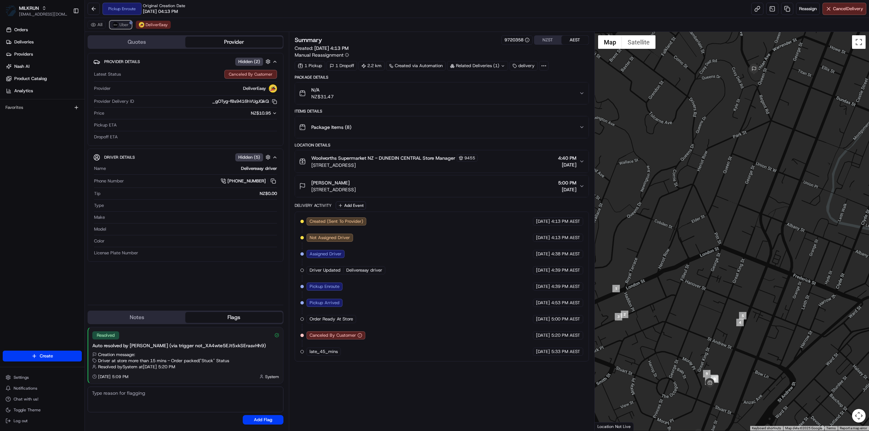
click at [127, 23] on span "Uber" at bounding box center [123, 24] width 9 height 5
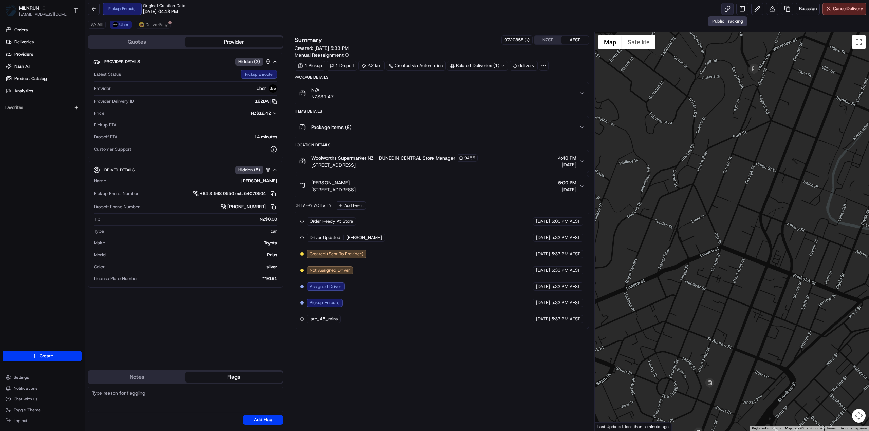
click at [727, 10] on link at bounding box center [727, 9] width 12 height 12
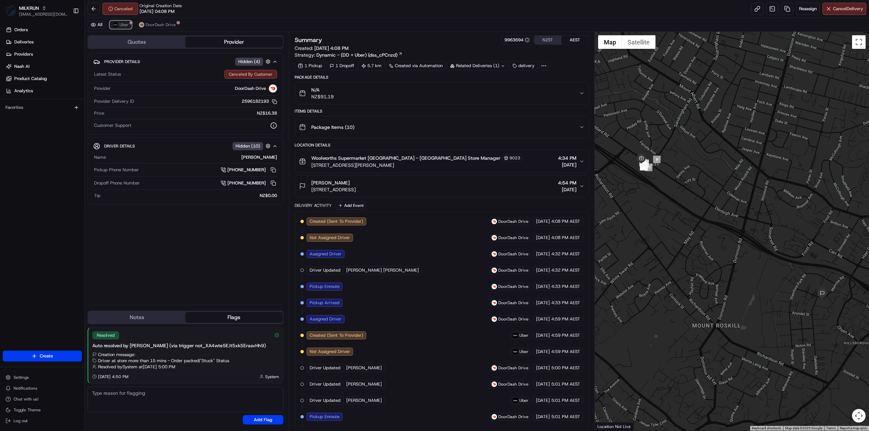
click at [121, 27] on span "Uber" at bounding box center [123, 24] width 9 height 5
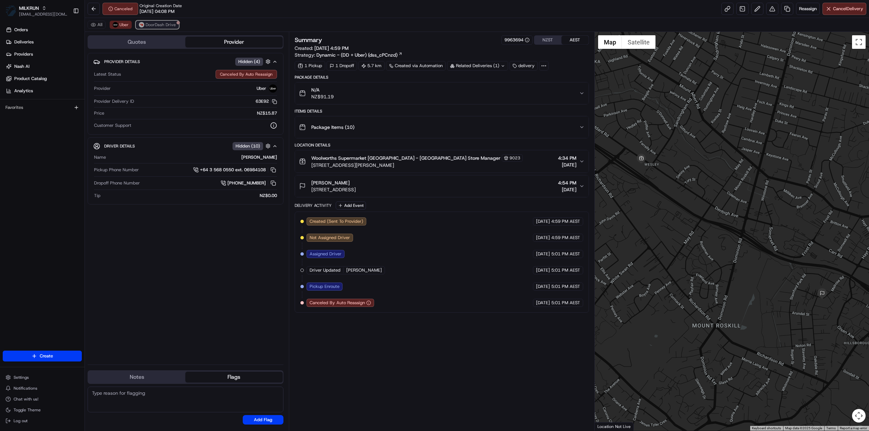
click at [156, 25] on span "DoorDash Drive" at bounding box center [161, 24] width 30 height 5
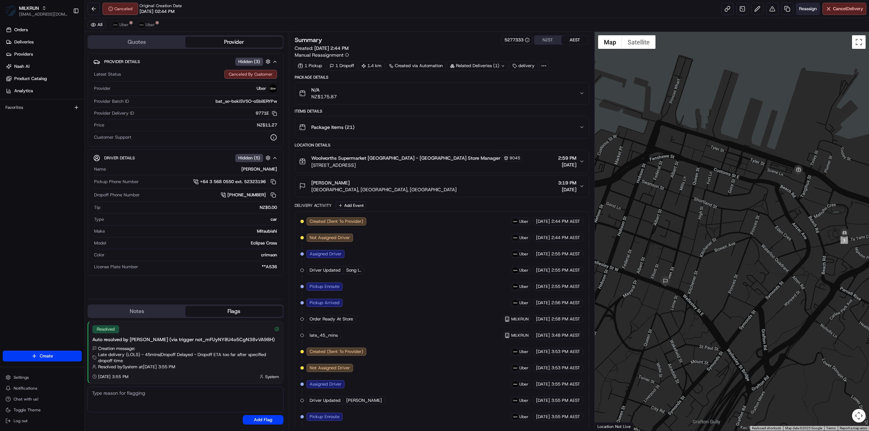
click at [812, 9] on span "Reassign" at bounding box center [808, 9] width 18 height 6
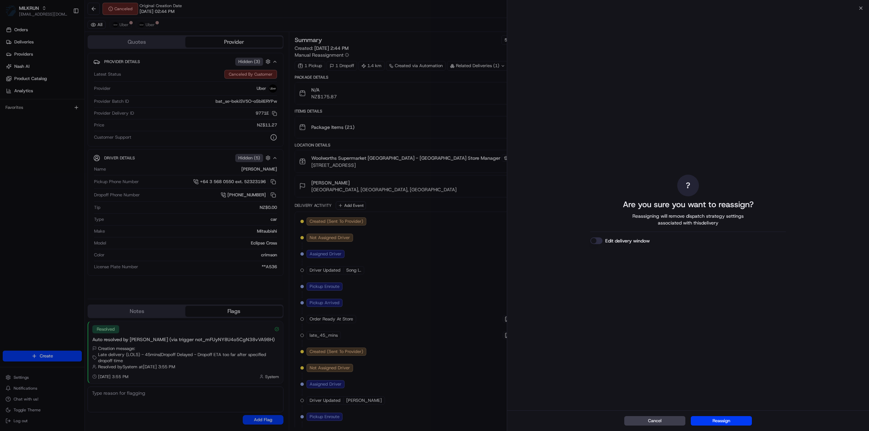
click at [731, 421] on button "Reassign" at bounding box center [721, 422] width 61 height 10
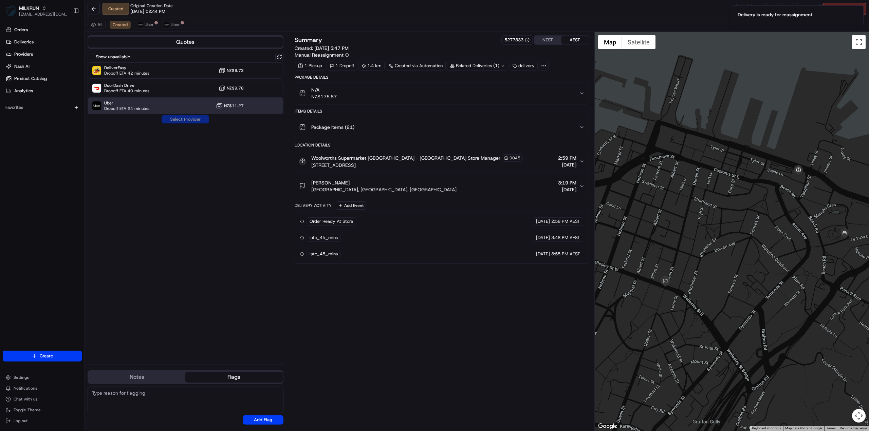
click at [150, 102] on div "Uber Dropoff ETA 24 minutes NZ$11.27" at bounding box center [186, 106] width 196 height 16
click at [170, 120] on button "Assign Provider" at bounding box center [185, 119] width 48 height 8
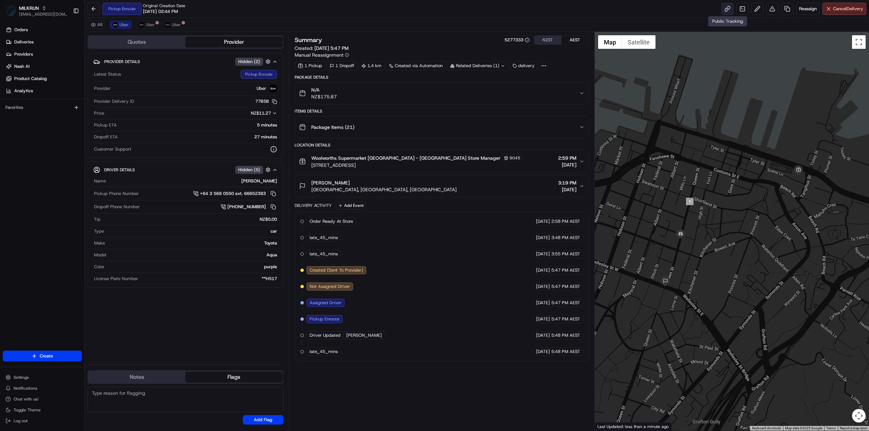
click at [725, 10] on link at bounding box center [727, 9] width 12 height 12
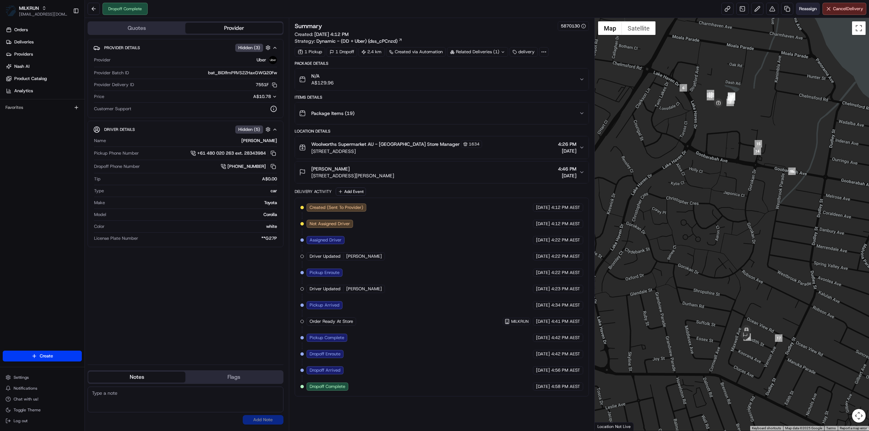
click at [813, 10] on span "Reassign" at bounding box center [808, 9] width 18 height 6
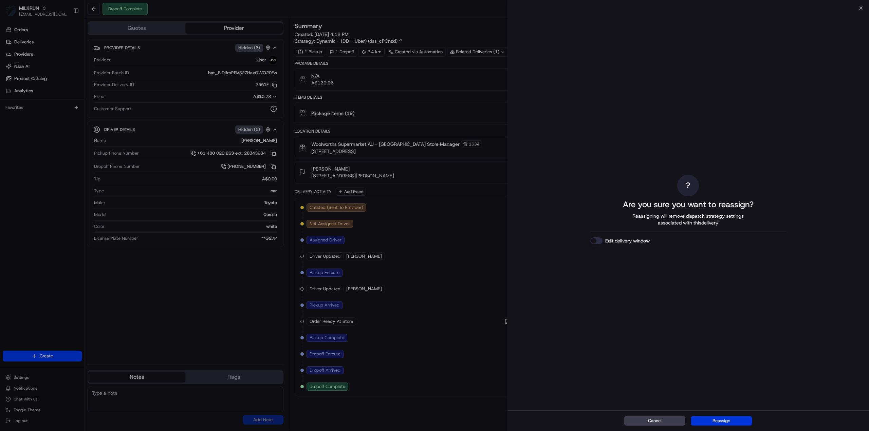
click at [738, 425] on button "Reassign" at bounding box center [721, 422] width 61 height 10
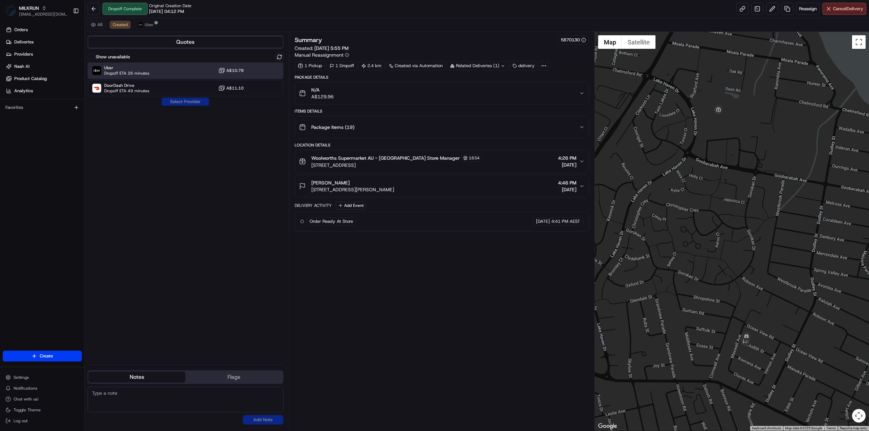
drag, startPoint x: 155, startPoint y: 67, endPoint x: 159, endPoint y: 70, distance: 4.8
click at [156, 68] on div "Uber Dropoff ETA 26 minutes A$10.78" at bounding box center [186, 70] width 196 height 16
click at [183, 102] on button "Assign Provider" at bounding box center [185, 102] width 48 height 8
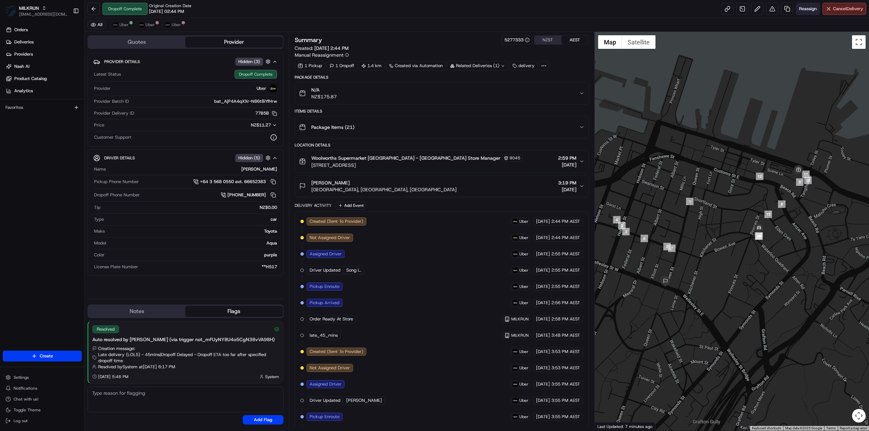
click at [807, 6] on span "Reassign" at bounding box center [808, 9] width 18 height 6
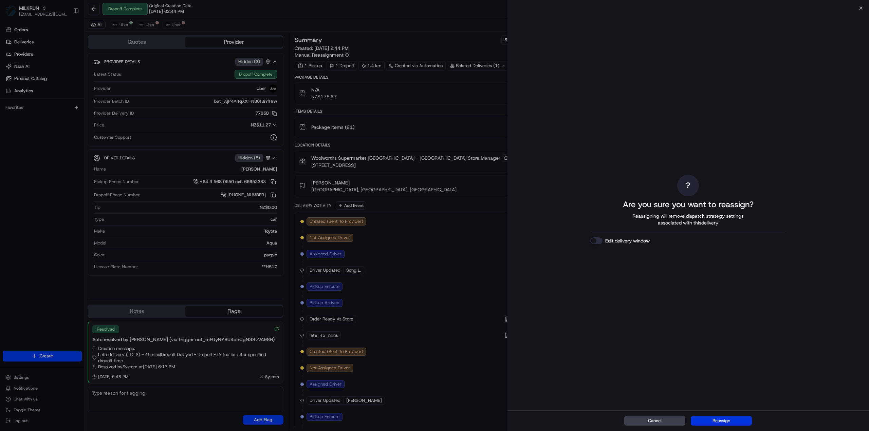
click at [731, 425] on div "Cancel Reassign" at bounding box center [688, 421] width 362 height 21
click at [721, 423] on button "Reassign" at bounding box center [721, 422] width 61 height 10
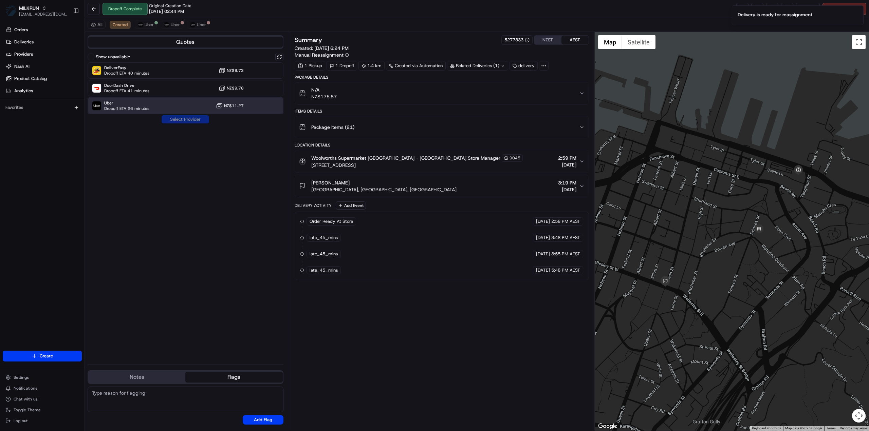
click at [143, 103] on span "Uber" at bounding box center [126, 102] width 45 height 5
drag, startPoint x: 190, startPoint y: 125, endPoint x: 194, endPoint y: 123, distance: 4.6
click at [190, 125] on div "Show unavailable DeliverEasy Dropoff ETA 40 minutes NZ$9.73 DoorDash Drive Drop…" at bounding box center [186, 206] width 196 height 307
click at [195, 121] on button "Assign Provider" at bounding box center [185, 119] width 48 height 8
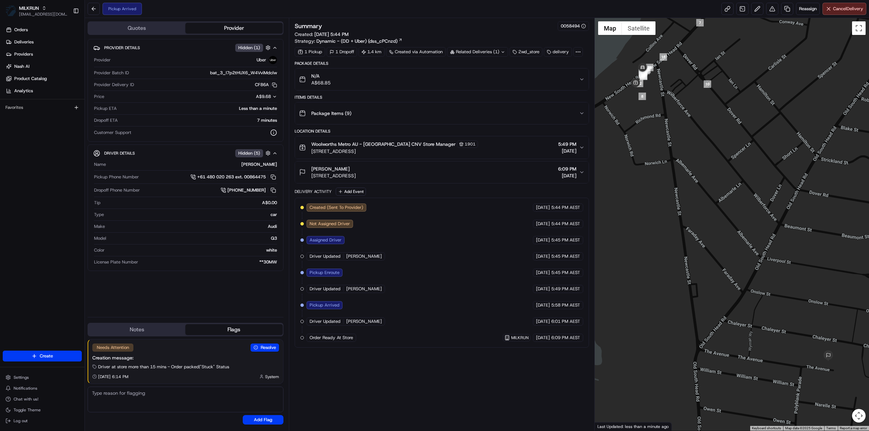
click at [476, 50] on div "Related Deliveries (1)" at bounding box center [477, 52] width 61 height 10
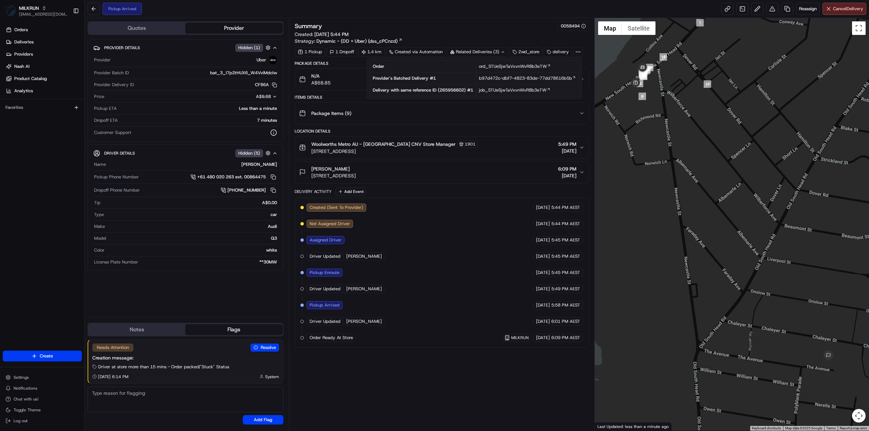
click at [476, 50] on div "Related Deliveries (3)" at bounding box center [477, 52] width 61 height 10
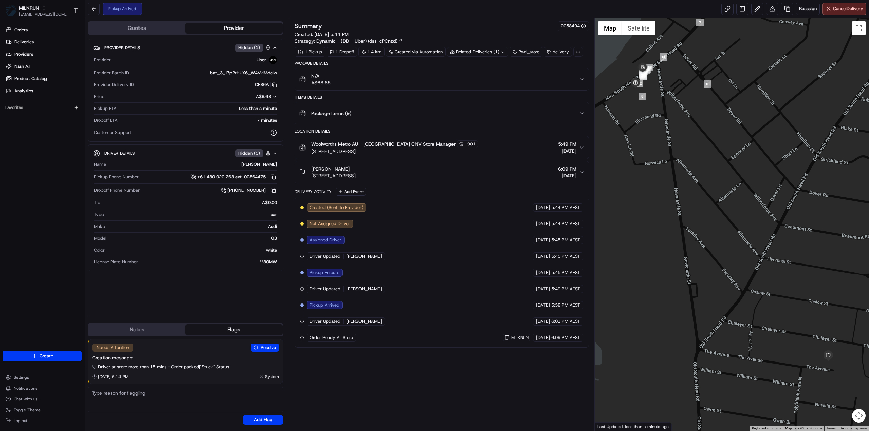
click at [418, 380] on div "Summary 0058494 Created: 22/08/2025 5:44 PM Strategy: Dynamic - (DD + Uber) (ds…" at bounding box center [442, 224] width 294 height 406
click at [841, 8] on span "Cancel Delivery" at bounding box center [848, 9] width 30 height 6
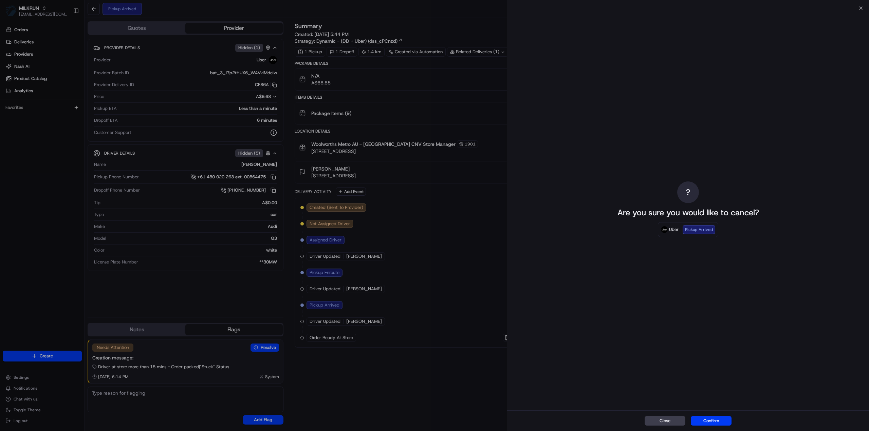
click at [714, 422] on button "Confirm" at bounding box center [711, 422] width 41 height 10
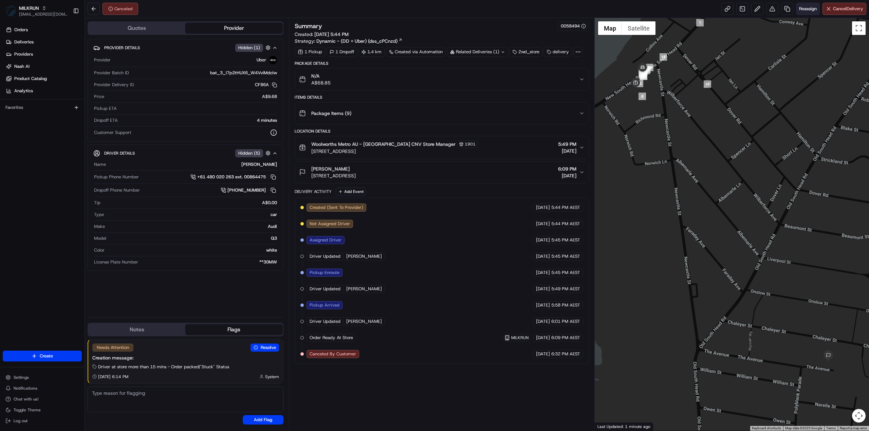
click at [806, 8] on span "Reassign" at bounding box center [808, 9] width 18 height 6
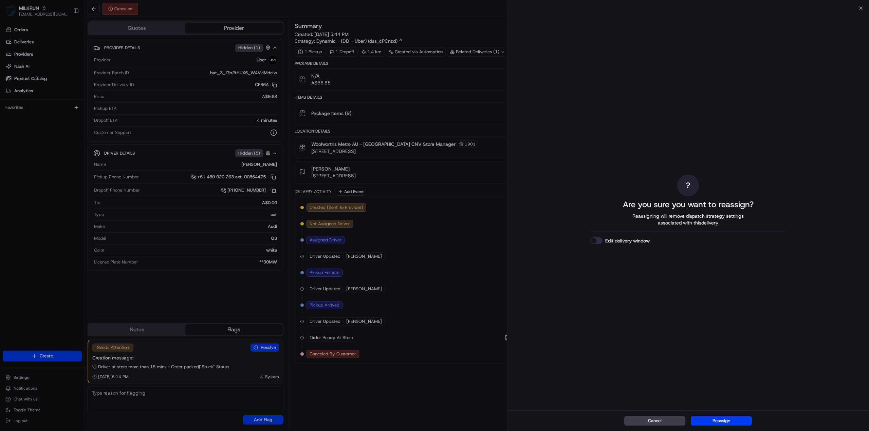
click at [724, 420] on button "Reassign" at bounding box center [721, 422] width 61 height 10
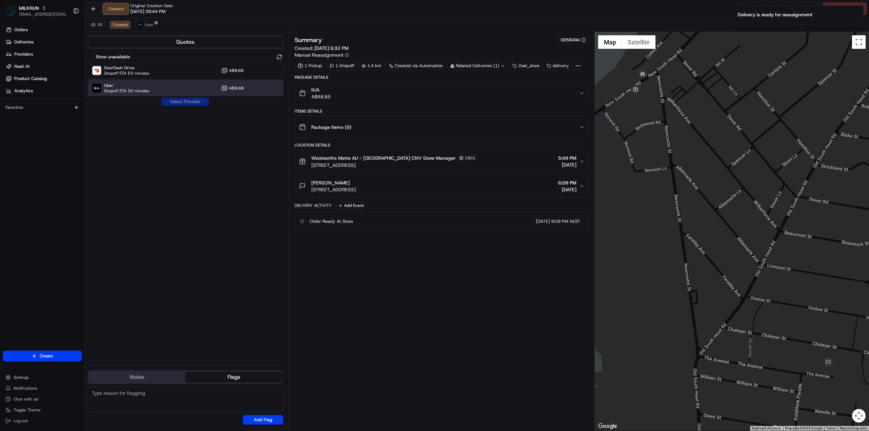
drag, startPoint x: 140, startPoint y: 91, endPoint x: 180, endPoint y: 97, distance: 40.5
click at [140, 90] on span "Dropoff ETA 30 minutes" at bounding box center [126, 90] width 45 height 5
click at [196, 99] on button "Assign Provider" at bounding box center [185, 102] width 48 height 8
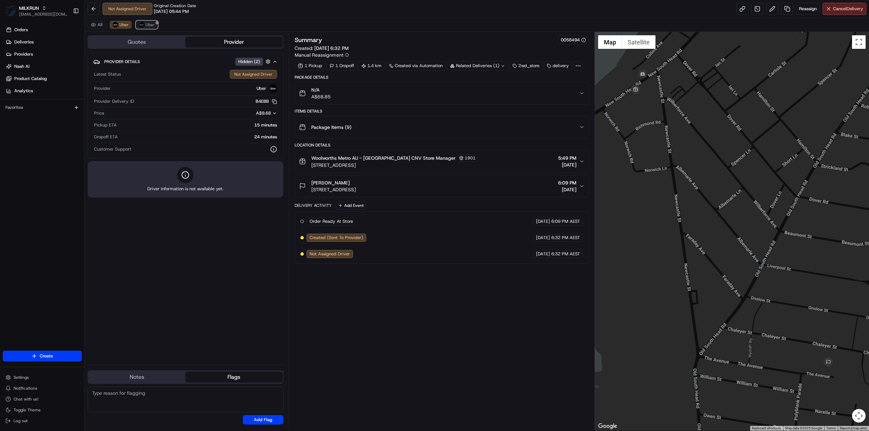
click at [147, 27] on span "Uber" at bounding box center [150, 24] width 9 height 5
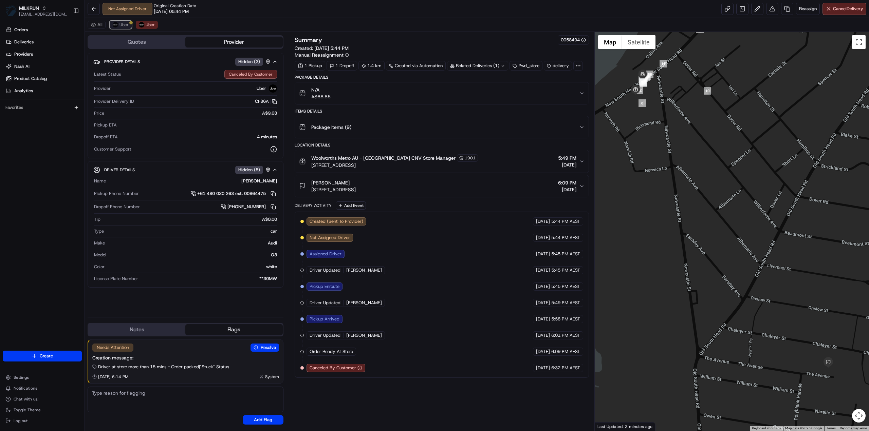
click at [128, 26] on button "Uber" at bounding box center [121, 25] width 22 height 8
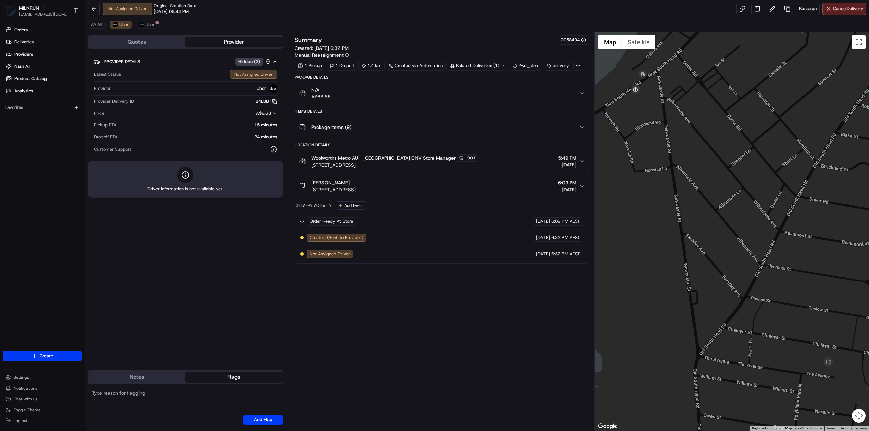
click at [405, 316] on div "Summary 0058494 Created: 22/08/2025 6:32 PM Manual Reassignment 1 Pickup 1 Drop…" at bounding box center [442, 231] width 294 height 392
click at [457, 366] on div "Summary 0058494 Created: 22/08/2025 6:32 PM Manual Reassignment 1 Pickup 1 Drop…" at bounding box center [442, 231] width 294 height 392
click at [417, 395] on div "Summary 0058494 Created: 22/08/2025 6:32 PM Manual Reassignment 1 Pickup 1 Drop…" at bounding box center [442, 231] width 294 height 392
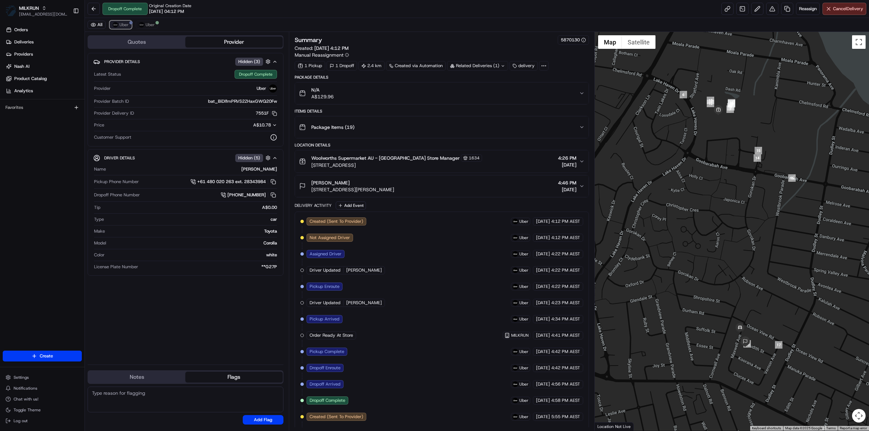
click at [124, 22] on span "Uber" at bounding box center [123, 24] width 9 height 5
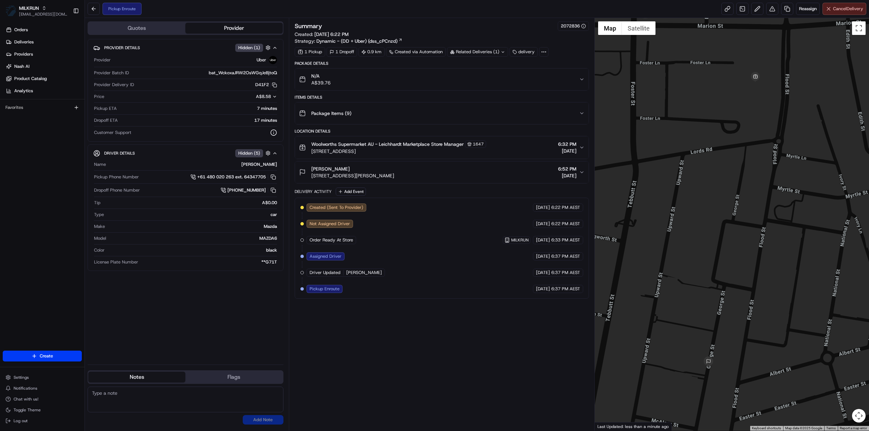
click at [866, 10] on div "Pickup Enroute Reassign Cancel Delivery" at bounding box center [477, 9] width 784 height 18
click at [848, 9] on span "Cancel Delivery" at bounding box center [848, 9] width 30 height 6
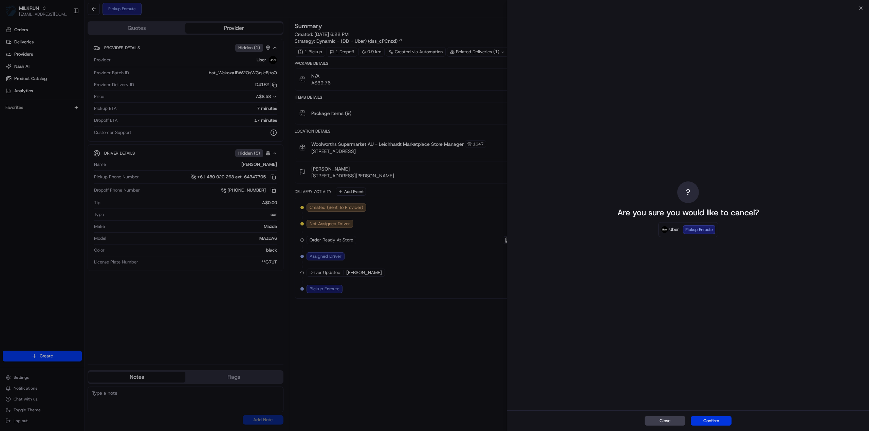
click at [720, 419] on button "Confirm" at bounding box center [711, 422] width 41 height 10
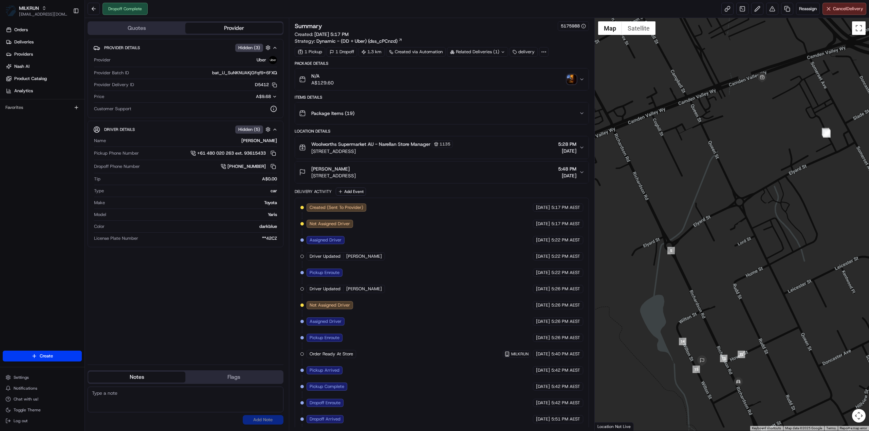
click at [570, 82] on img "button" at bounding box center [572, 80] width 10 height 10
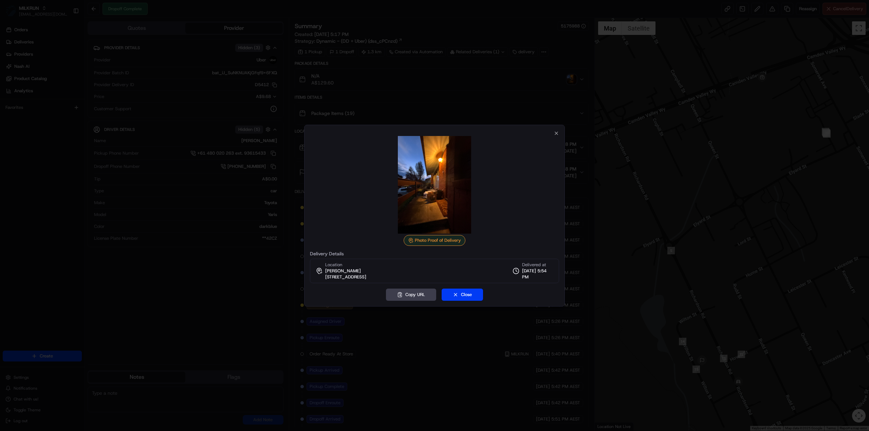
click at [421, 200] on img at bounding box center [435, 185] width 98 height 98
click at [555, 134] on icon "button" at bounding box center [556, 133] width 3 height 3
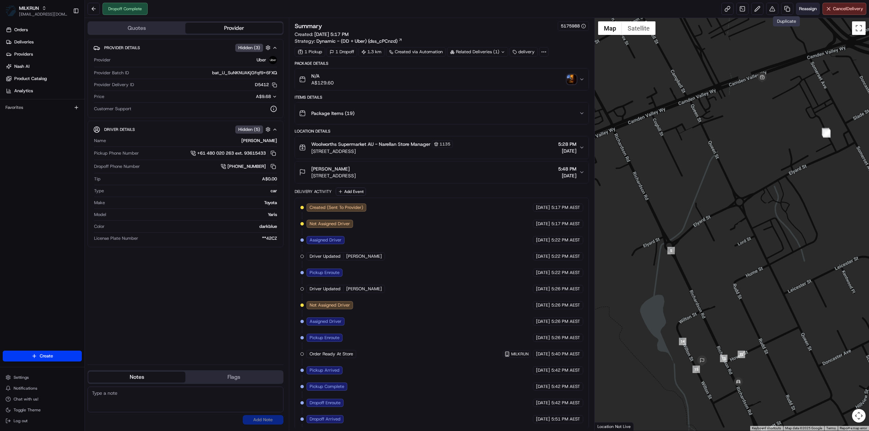
click at [805, 11] on span "Reassign" at bounding box center [808, 9] width 18 height 6
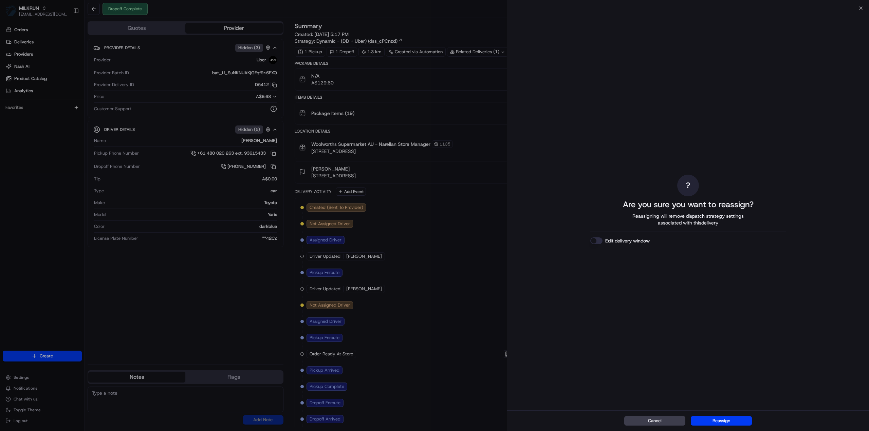
click at [747, 421] on button "Reassign" at bounding box center [721, 422] width 61 height 10
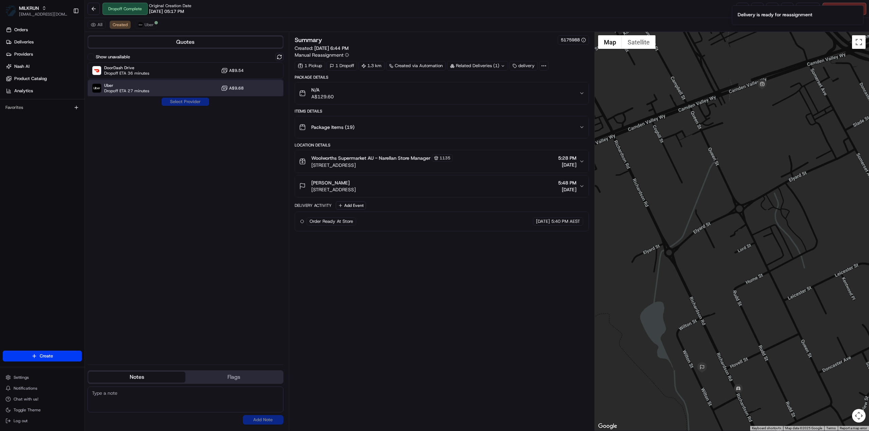
click at [118, 85] on span "Uber" at bounding box center [126, 85] width 45 height 5
click at [174, 101] on button "Assign Provider" at bounding box center [185, 102] width 48 height 8
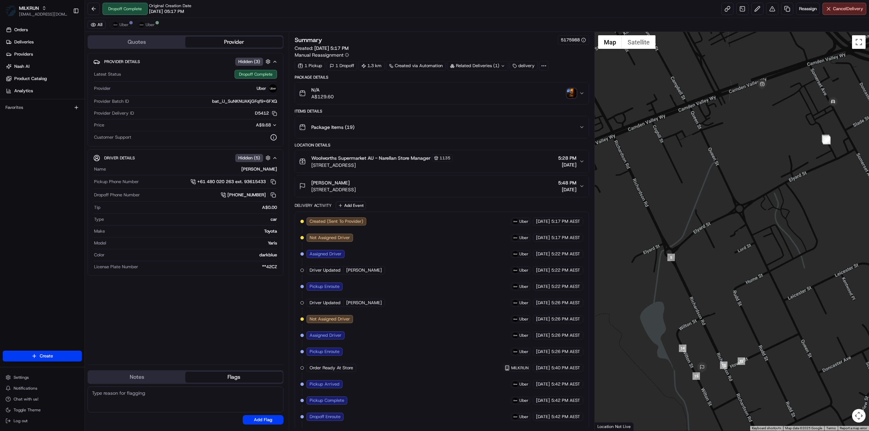
click at [475, 65] on div "Related Deliveries (1)" at bounding box center [477, 66] width 61 height 10
click at [121, 21] on button "Uber" at bounding box center [121, 25] width 22 height 8
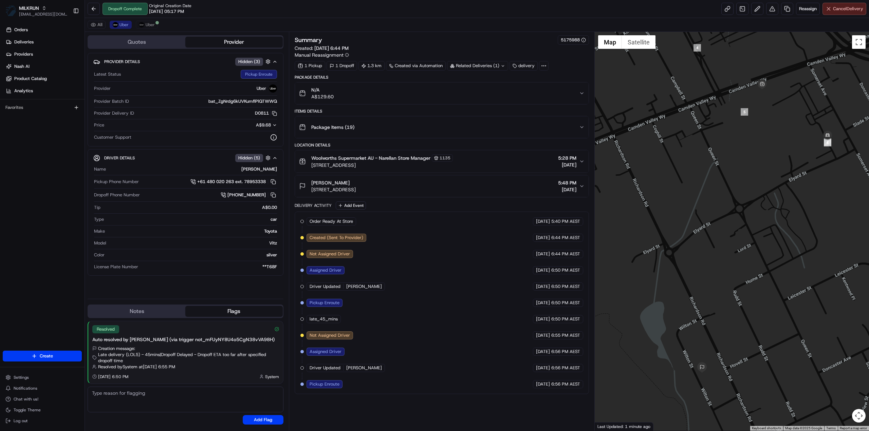
click at [837, 15] on button "Cancel Delivery" at bounding box center [845, 9] width 44 height 12
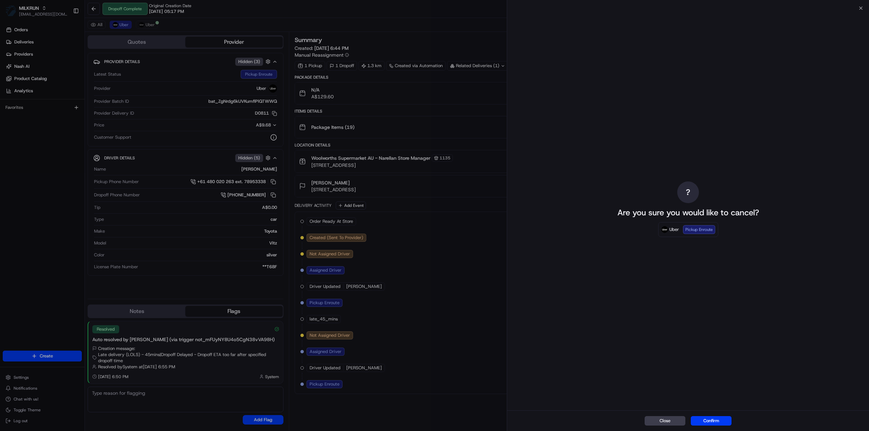
drag, startPoint x: 837, startPoint y: 15, endPoint x: 836, endPoint y: 10, distance: 4.9
click at [836, 10] on div "? Are you sure you would like to cancel? Uber Pickup Enroute" at bounding box center [688, 209] width 362 height 403
click at [710, 420] on button "Confirm" at bounding box center [711, 422] width 41 height 10
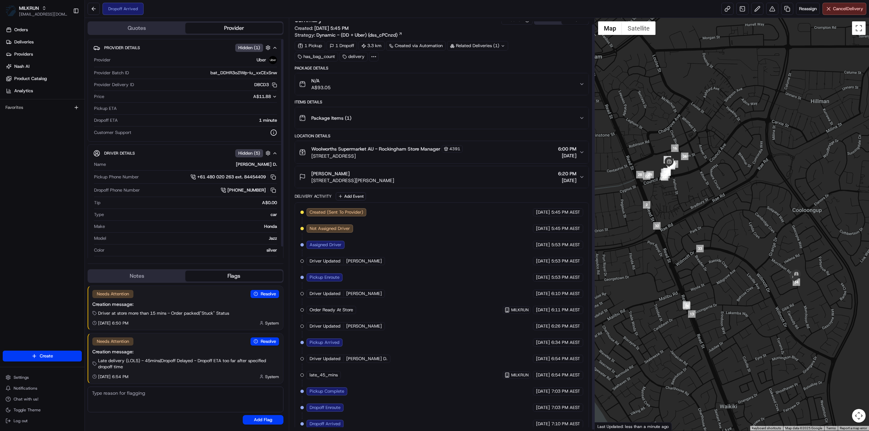
scroll to position [7, 0]
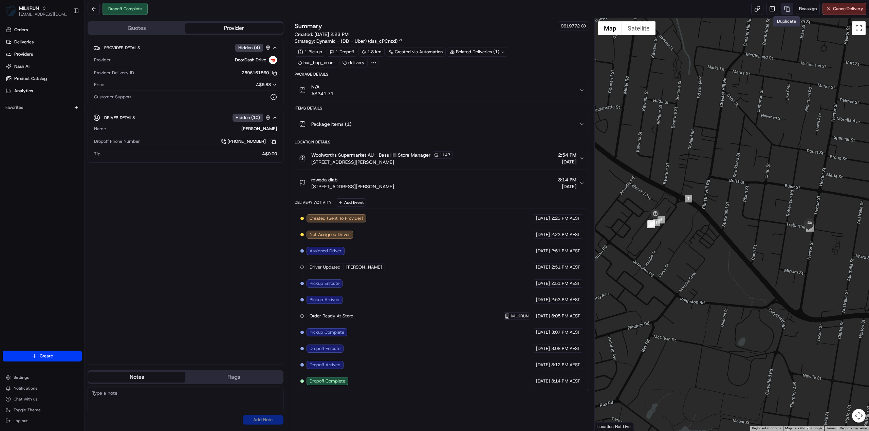
click at [785, 11] on link at bounding box center [787, 9] width 12 height 12
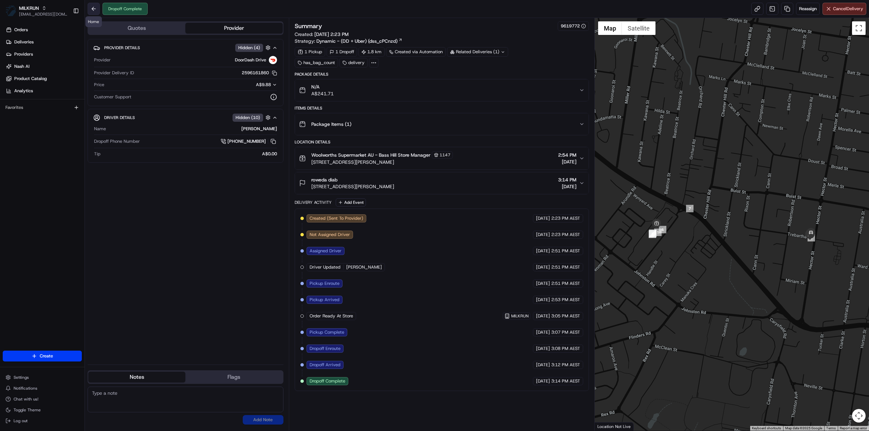
click at [95, 6] on button at bounding box center [94, 9] width 12 height 12
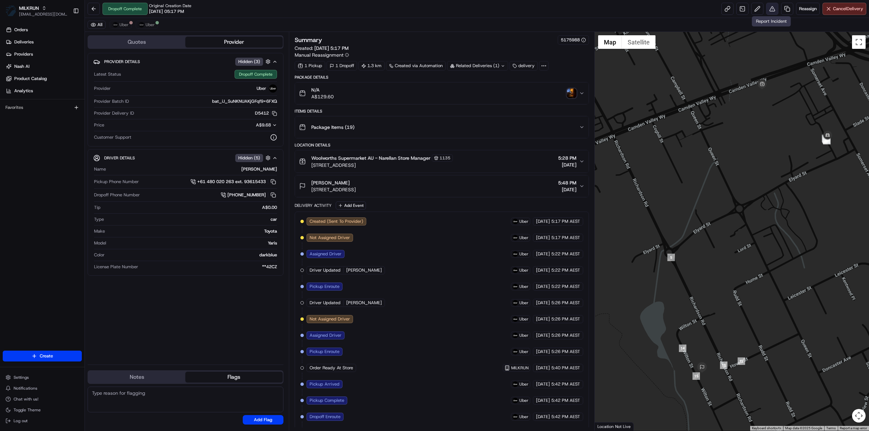
click at [773, 9] on button at bounding box center [772, 9] width 12 height 12
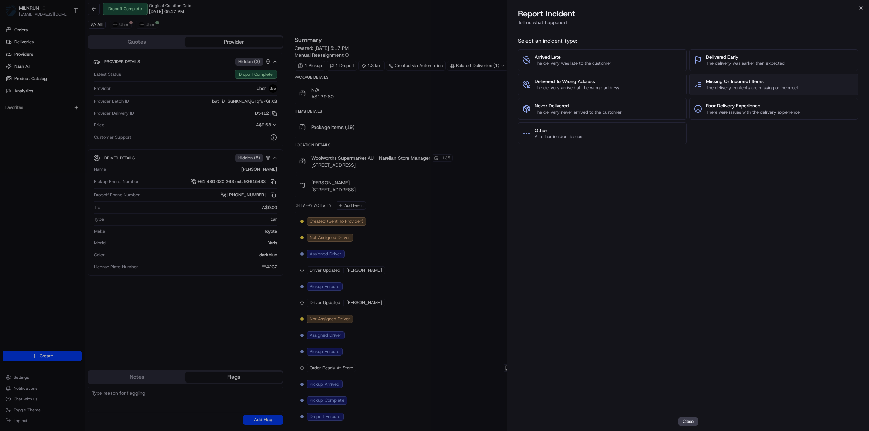
click at [732, 85] on span "The delivery contents are missing or incorrect" at bounding box center [752, 88] width 92 height 6
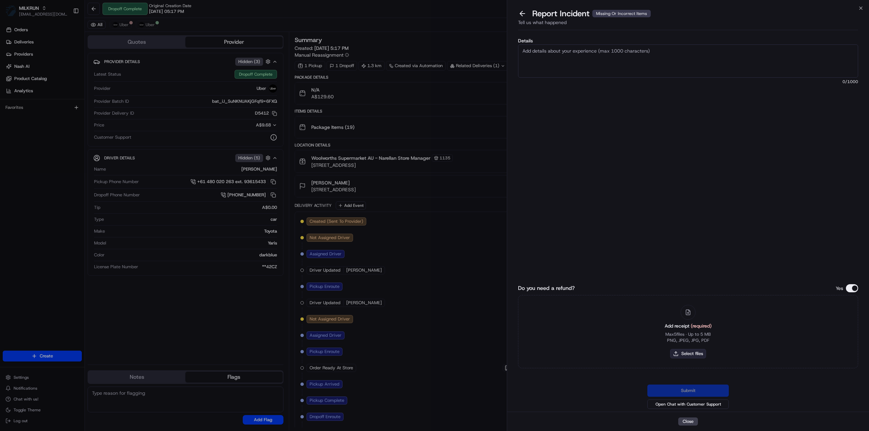
click at [691, 354] on button "Select files" at bounding box center [688, 354] width 36 height 10
type input "C:\fakepath\Lauren - Invoice.pdf"
click at [551, 60] on textarea "Details" at bounding box center [688, 60] width 340 height 33
paste textarea "2 pepperoni pizzas 2 Hawaiian pizzas 1 packet of pies 1 bag of grated cheese"
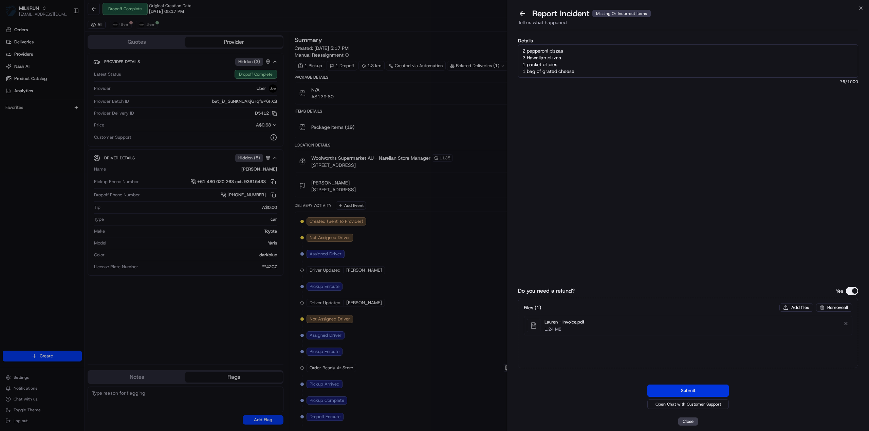
type textarea "2 pepperoni pizzas 2 Hawaiian pizzas 1 packet of pies 1 bag of grated cheese"
click at [698, 389] on button "Submit" at bounding box center [687, 391] width 81 height 12
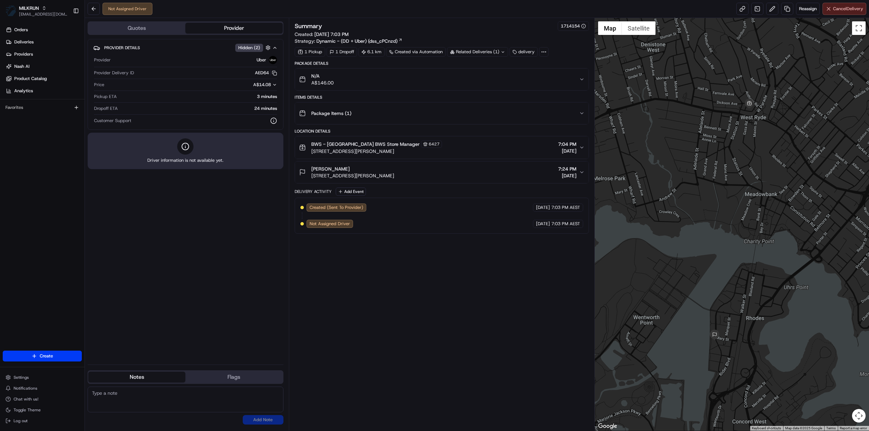
click at [853, 4] on button "Cancel Delivery" at bounding box center [845, 9] width 44 height 12
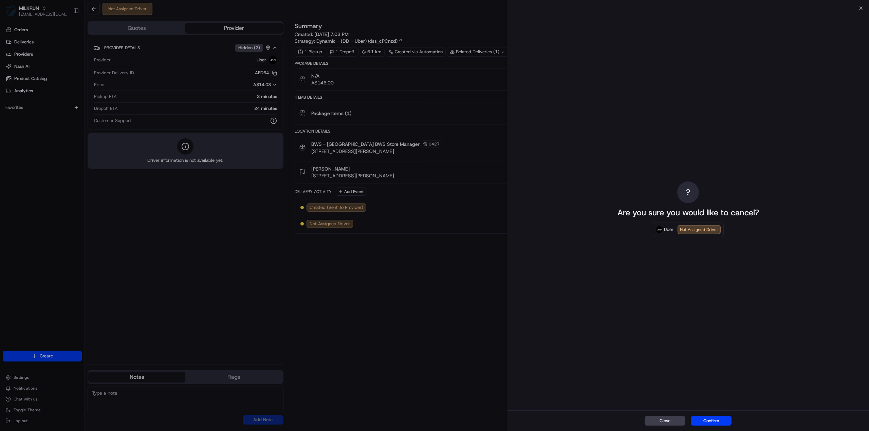
click at [707, 420] on button "Confirm" at bounding box center [711, 422] width 41 height 10
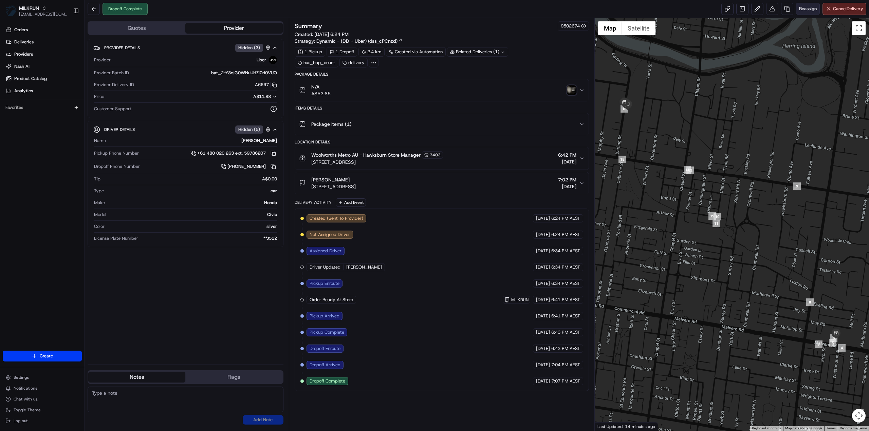
click at [815, 7] on span "Reassign" at bounding box center [808, 9] width 18 height 6
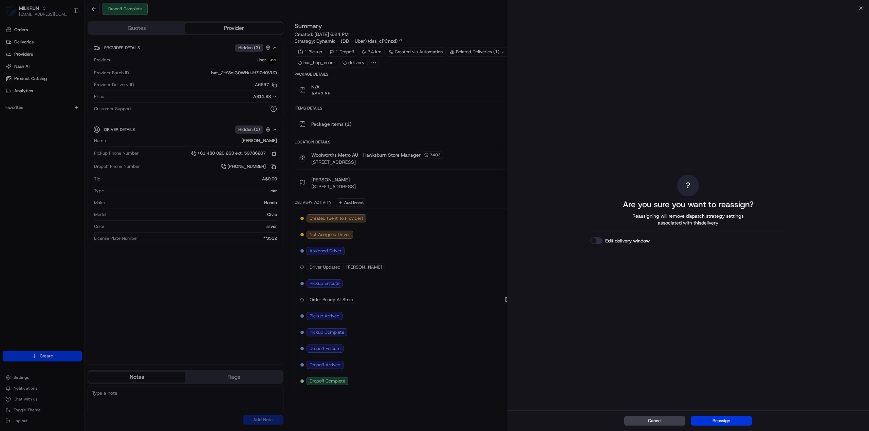
click at [735, 424] on button "Reassign" at bounding box center [721, 422] width 61 height 10
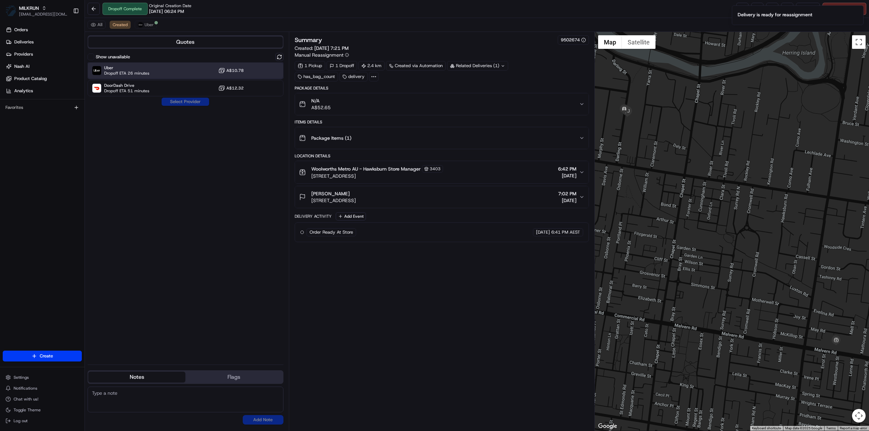
click at [128, 67] on span "Uber" at bounding box center [126, 67] width 45 height 5
click at [177, 103] on button "Assign Provider" at bounding box center [185, 102] width 48 height 8
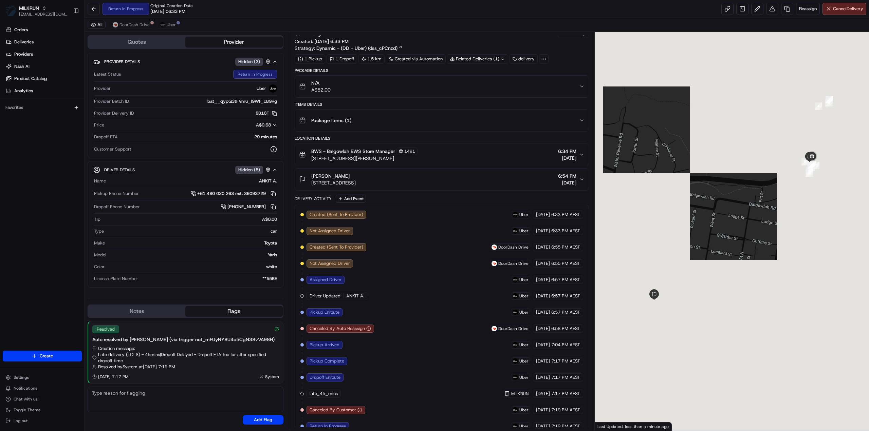
scroll to position [10, 0]
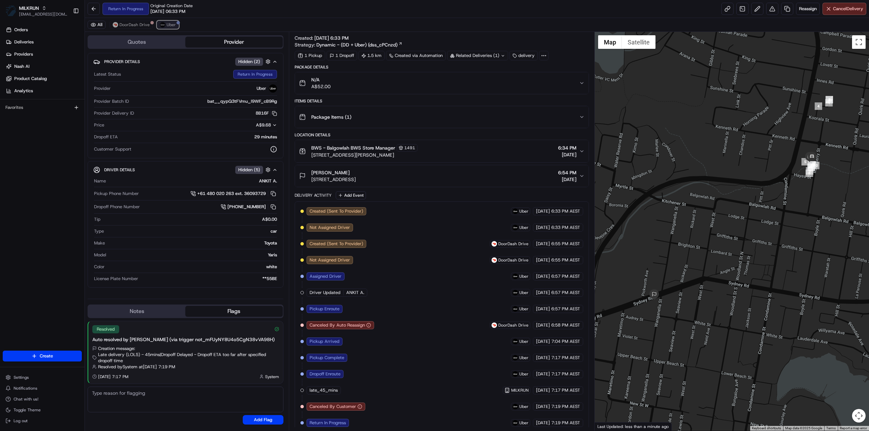
click at [168, 23] on span "Uber" at bounding box center [171, 24] width 9 height 5
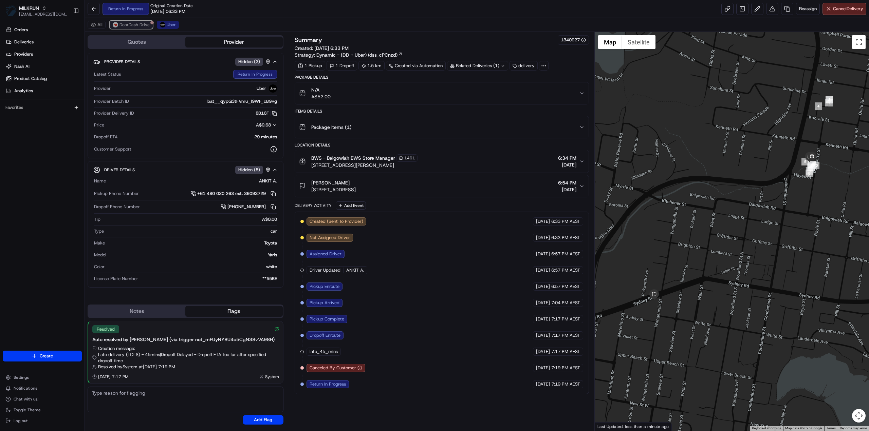
click at [147, 25] on span "DoorDash Drive" at bounding box center [134, 24] width 30 height 5
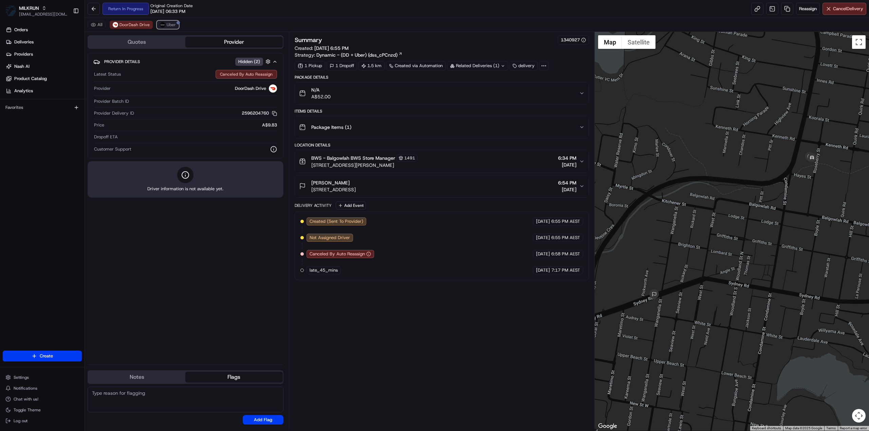
click at [171, 24] on span "Uber" at bounding box center [171, 24] width 9 height 5
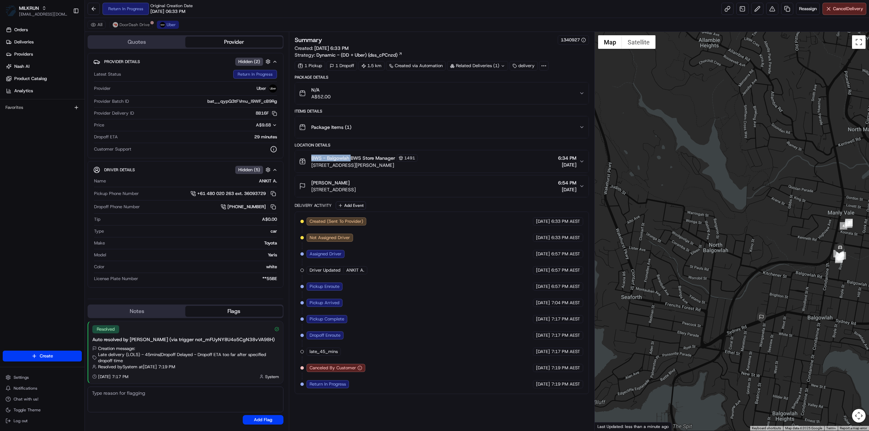
drag, startPoint x: 309, startPoint y: 156, endPoint x: 350, endPoint y: 153, distance: 41.2
click at [350, 154] on div "BWS - Balgowlah BWS Store Manager 1491 17/31 Roseberry St, Balgowlah, NSW 2093,…" at bounding box center [358, 161] width 118 height 14
copy span "BWS - Balgowlah"
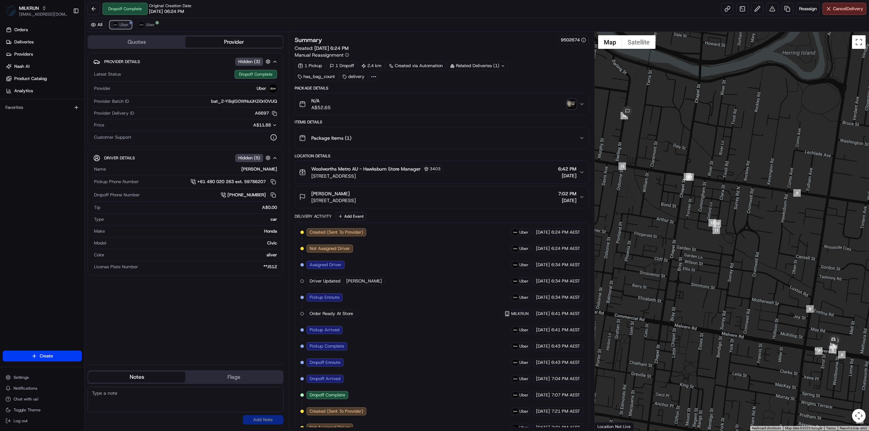
click at [123, 27] on span "Uber" at bounding box center [123, 24] width 9 height 5
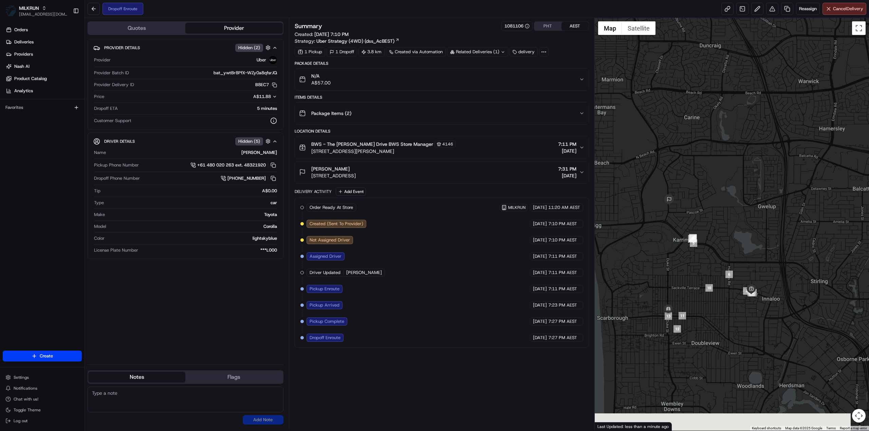
drag, startPoint x: 631, startPoint y: 363, endPoint x: 648, endPoint y: 306, distance: 59.2
click at [648, 306] on div at bounding box center [732, 224] width 275 height 413
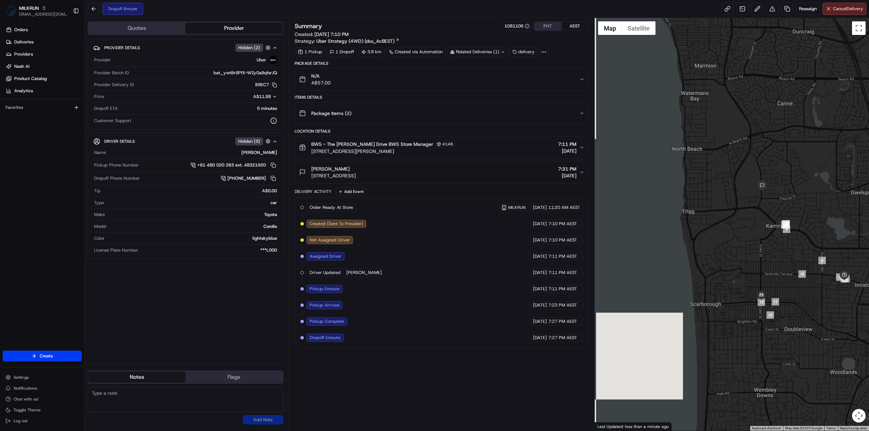
drag, startPoint x: 669, startPoint y: 374, endPoint x: 760, endPoint y: 363, distance: 91.0
click at [760, 363] on div at bounding box center [732, 224] width 275 height 413
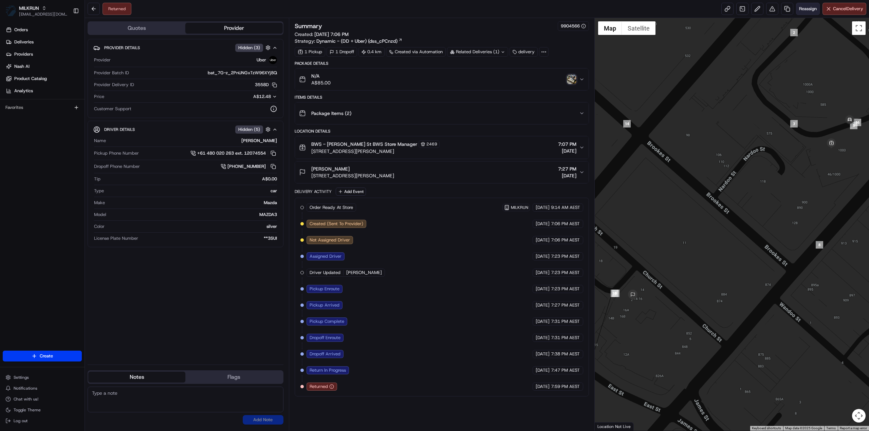
click at [802, 13] on button "Reassign" at bounding box center [808, 9] width 24 height 12
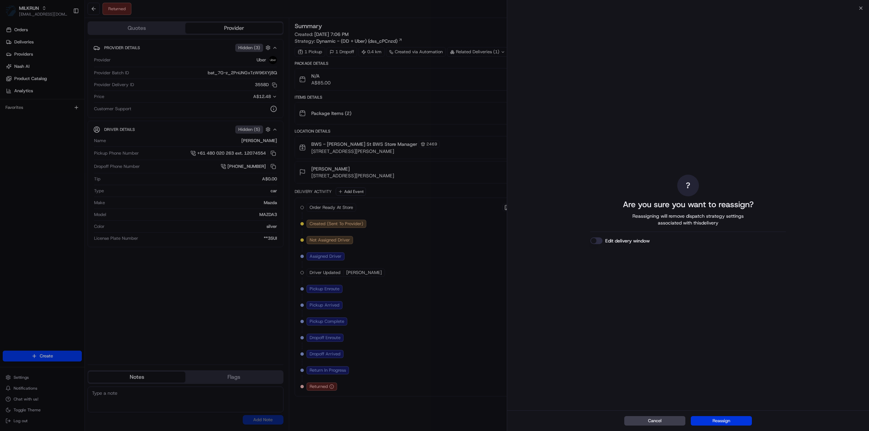
click at [731, 424] on button "Reassign" at bounding box center [721, 422] width 61 height 10
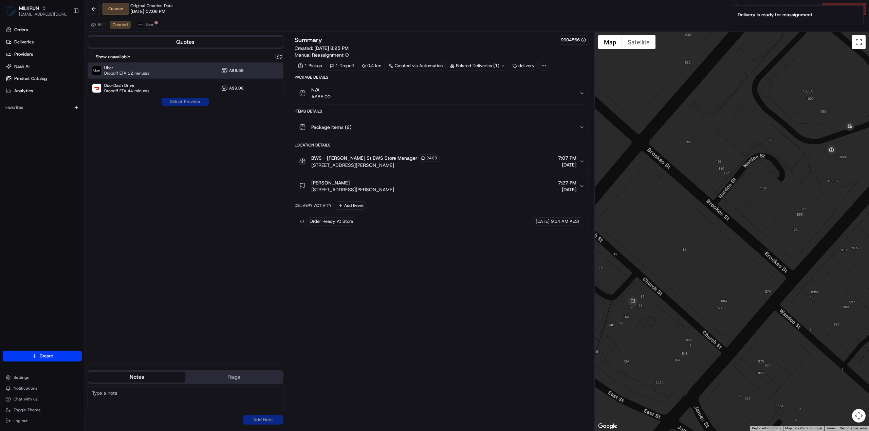
click at [143, 71] on span "Dropoff ETA 12 minutes" at bounding box center [126, 73] width 45 height 5
click at [171, 105] on button "Assign Provider" at bounding box center [185, 102] width 48 height 8
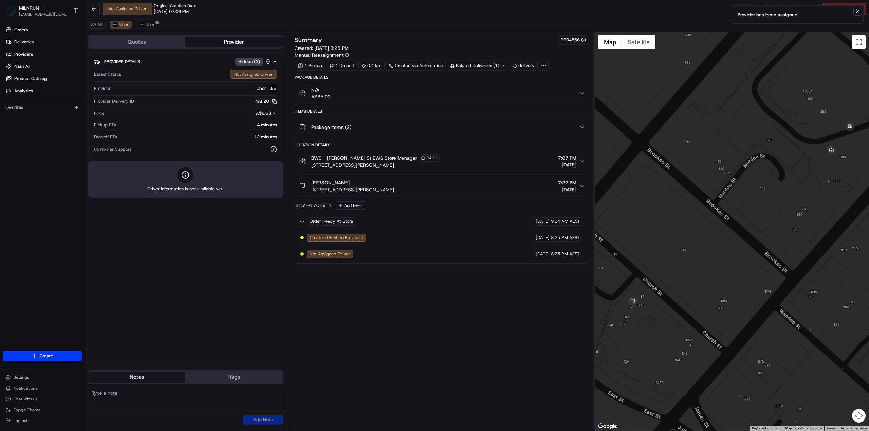
click at [857, 12] on icon "Notifications (F8)" at bounding box center [858, 11] width 3 height 3
click at [740, 9] on link at bounding box center [742, 9] width 12 height 12
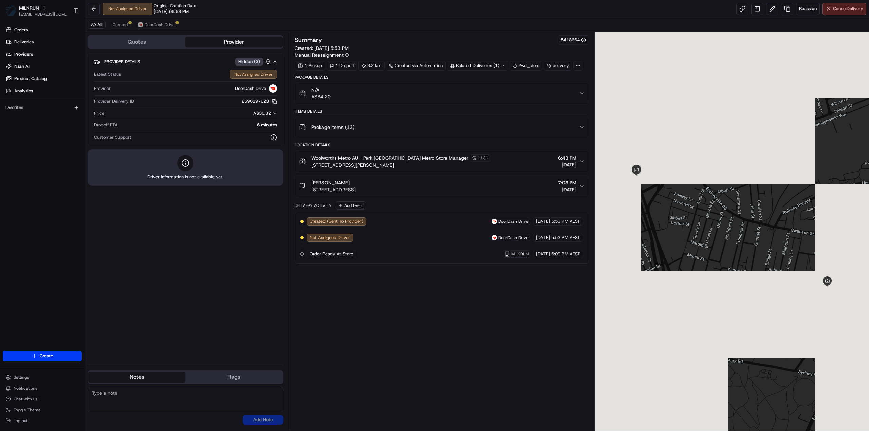
click at [846, 7] on span "Cancel Delivery" at bounding box center [848, 9] width 30 height 6
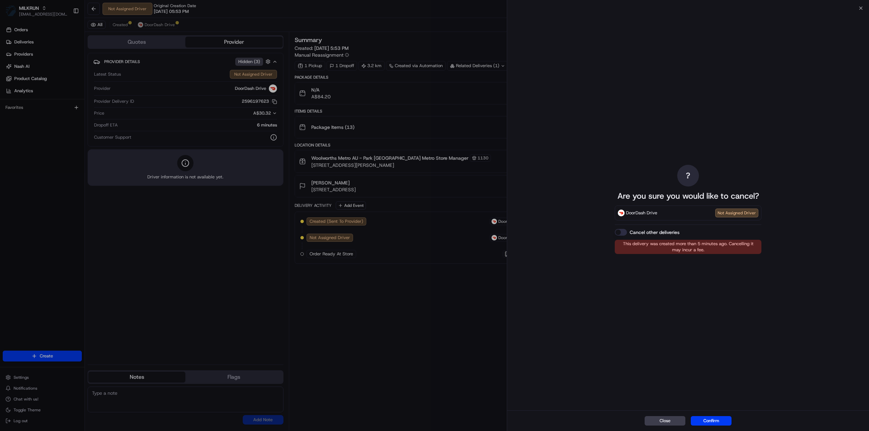
click at [622, 234] on button "Cancel other deliveries" at bounding box center [621, 232] width 12 height 7
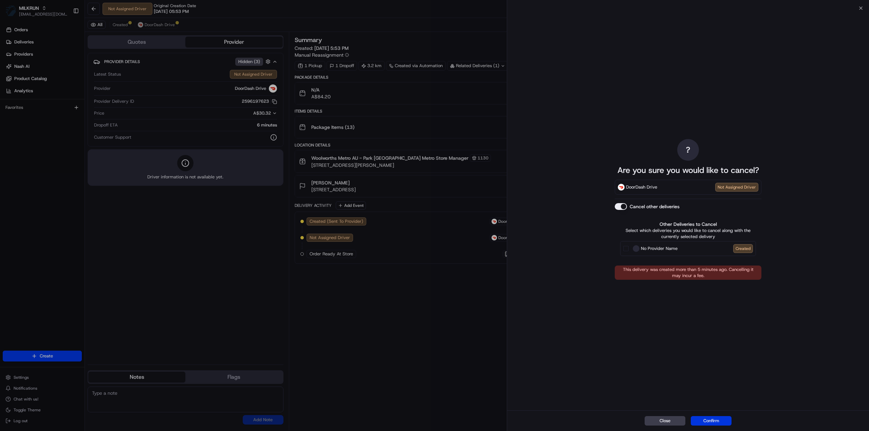
click at [718, 417] on div "Close Confirm" at bounding box center [688, 421] width 362 height 21
click at [718, 419] on button "Confirm" at bounding box center [711, 422] width 41 height 10
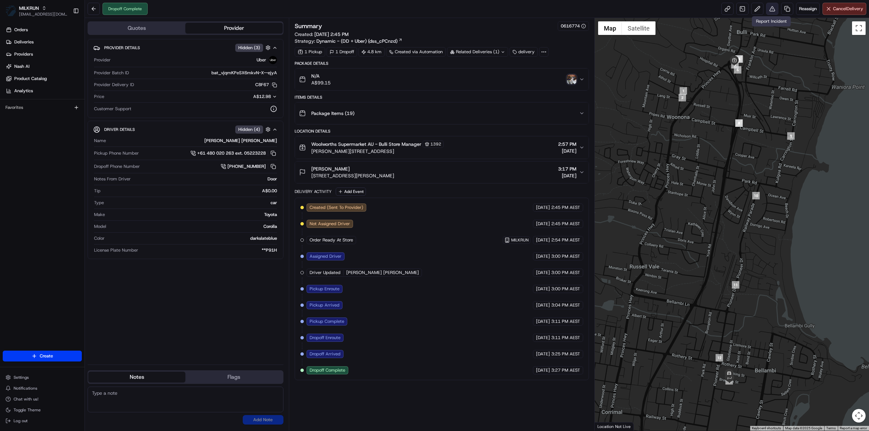
click at [774, 12] on button at bounding box center [772, 9] width 12 height 12
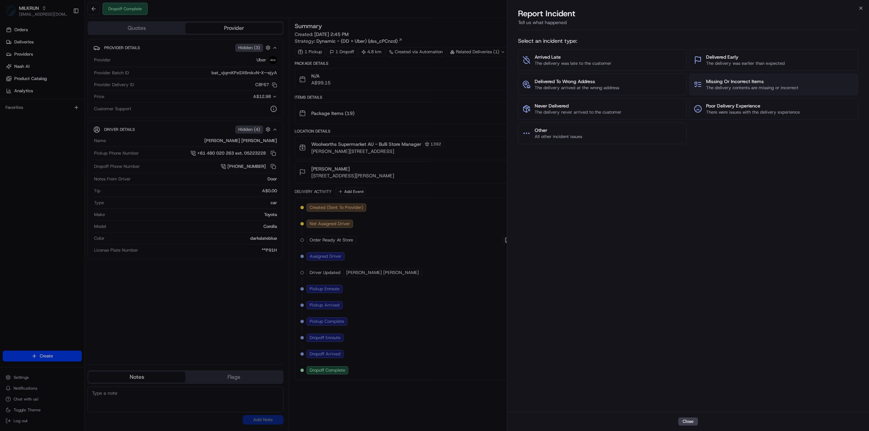
click at [732, 80] on span "Missing Or Incorrect Items" at bounding box center [752, 81] width 92 height 7
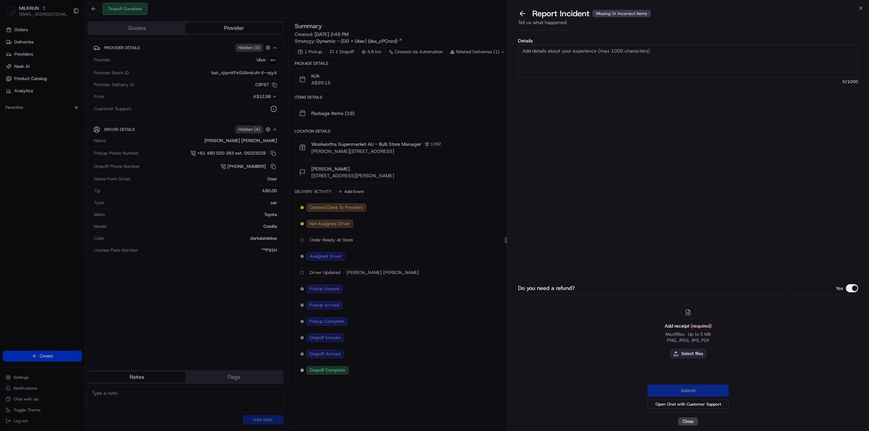
click at [697, 353] on button "Select files" at bounding box center [688, 354] width 36 height 10
type input "C:\fakepath\[PERSON_NAME].pdf"
click at [545, 62] on textarea "Details" at bounding box center [688, 60] width 340 height 33
paste textarea "Frozen beans, icecreams,frozen corn and cauliflower"
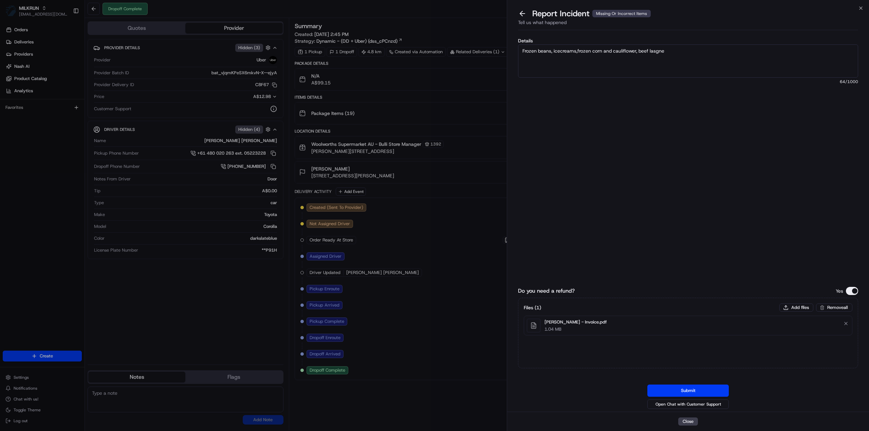
click at [576, 51] on textarea "Frozen beans, icecreams,frozen corn and cauliflower, beef lasgne" at bounding box center [688, 60] width 340 height 33
type textarea "Frozen beans, ice creams, frozen corn and cauliflower, beef lasagna = Missing i…"
click at [711, 391] on button "Submit" at bounding box center [687, 391] width 81 height 12
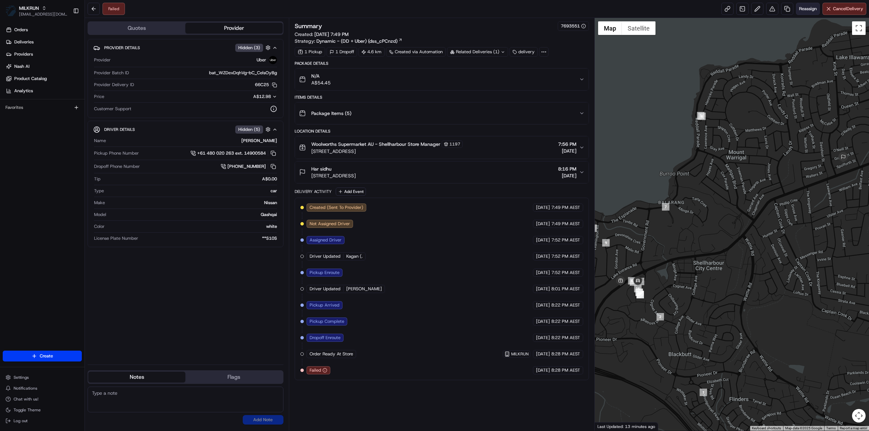
click at [812, 9] on span "Reassign" at bounding box center [808, 9] width 18 height 6
click at [807, 10] on span "Reassign" at bounding box center [808, 9] width 18 height 6
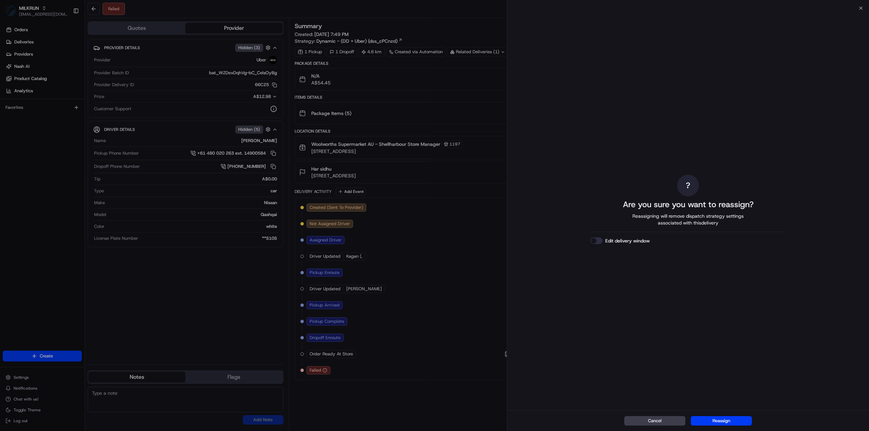
click at [709, 431] on div "Cancel Reassign" at bounding box center [688, 421] width 362 height 21
click at [711, 421] on button "Reassign" at bounding box center [721, 422] width 61 height 10
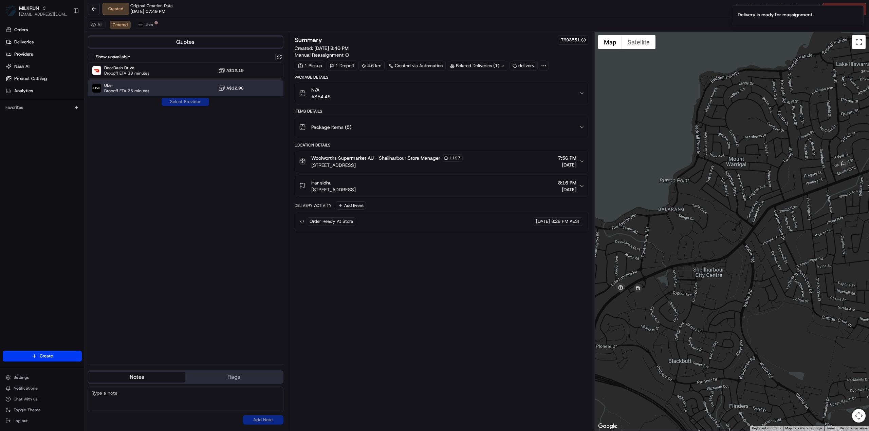
click at [117, 90] on span "Dropoff ETA 25 minutes" at bounding box center [126, 90] width 45 height 5
click at [173, 95] on div "Uber Dropoff ETA 25 minutes A$12.98" at bounding box center [186, 88] width 196 height 16
click at [176, 104] on div "Show unavailable DoorDash Drive Dropoff ETA 38 minutes A$12.19 Uber Dropoff ETA…" at bounding box center [186, 206] width 196 height 307
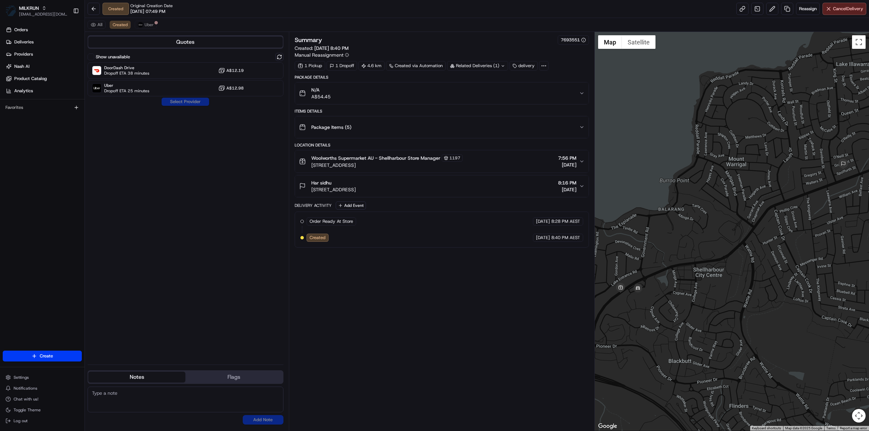
click at [193, 100] on div "Show unavailable DoorDash Drive Dropoff ETA 38 minutes A$12.19 Uber Dropoff ETA…" at bounding box center [186, 206] width 196 height 307
click at [483, 350] on div "Summary 7693551 Created: 22/08/2025 8:40 PM Manual Reassignment 1 Pickup 1 Drop…" at bounding box center [442, 231] width 294 height 392
drag, startPoint x: 165, startPoint y: 196, endPoint x: 162, endPoint y: 187, distance: 9.7
click at [165, 195] on div "Show unavailable DoorDash Drive Dropoff ETA 38 minutes A$12.19 Uber Dropoff ETA…" at bounding box center [186, 206] width 196 height 307
click at [96, 11] on button at bounding box center [94, 9] width 12 height 12
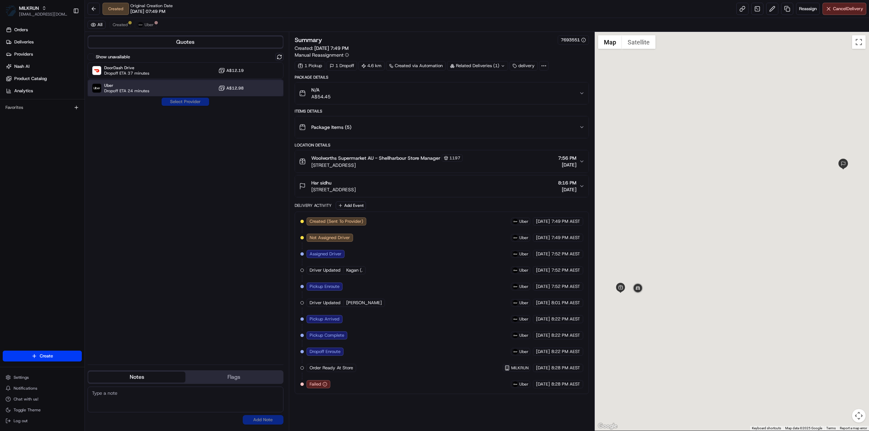
click at [144, 82] on div "Uber Dropoff ETA 24 minutes A$12.98" at bounding box center [186, 88] width 196 height 16
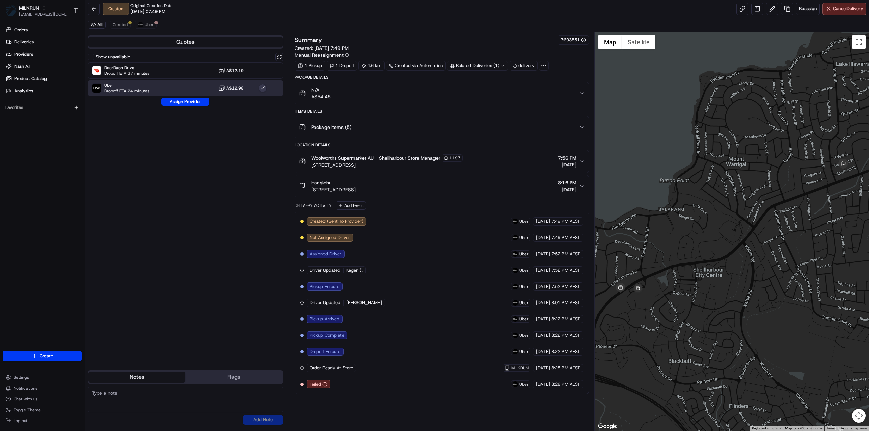
click at [170, 99] on button "Assign Provider" at bounding box center [185, 102] width 48 height 8
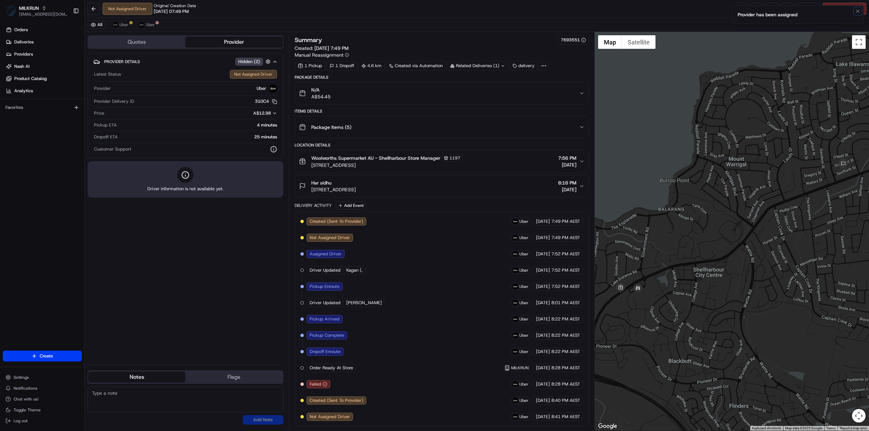
click at [859, 12] on icon "Notifications (F8)" at bounding box center [857, 10] width 5 height 5
click at [744, 11] on link at bounding box center [742, 9] width 12 height 12
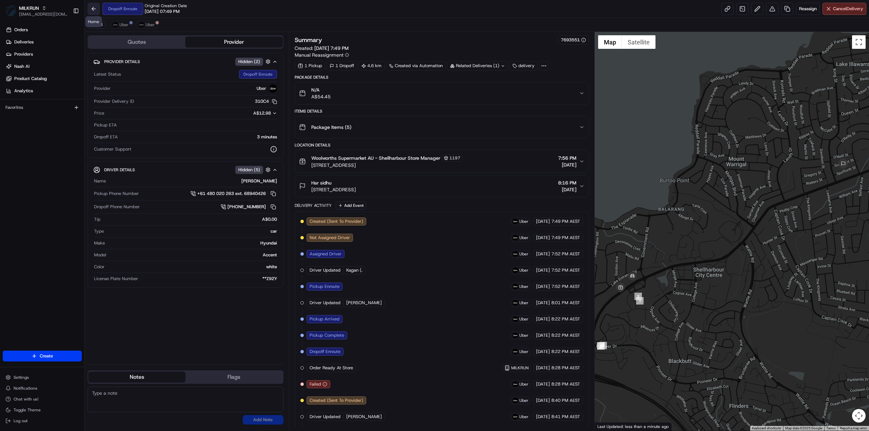
click at [94, 7] on button at bounding box center [94, 9] width 12 height 12
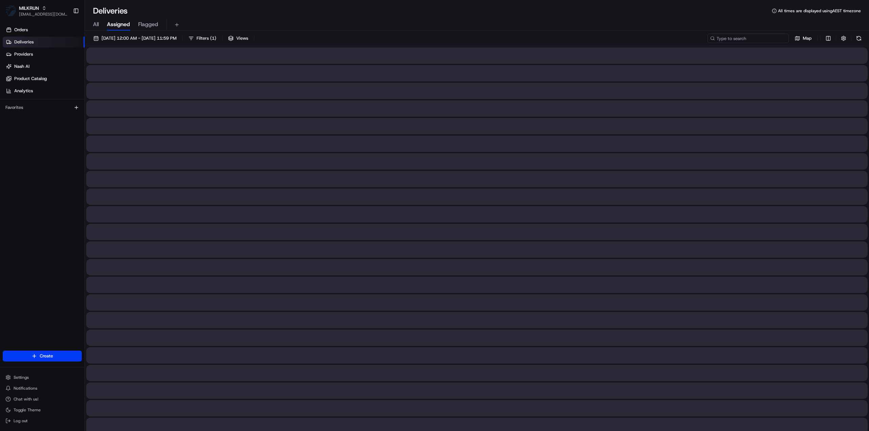
click at [763, 38] on input at bounding box center [747, 39] width 81 height 10
paste input "b940d020-deaa-4e2c-9de2-30bbb5220121"
type input "b940d020-deaa-4e2c-9de2-30bbb5220121"
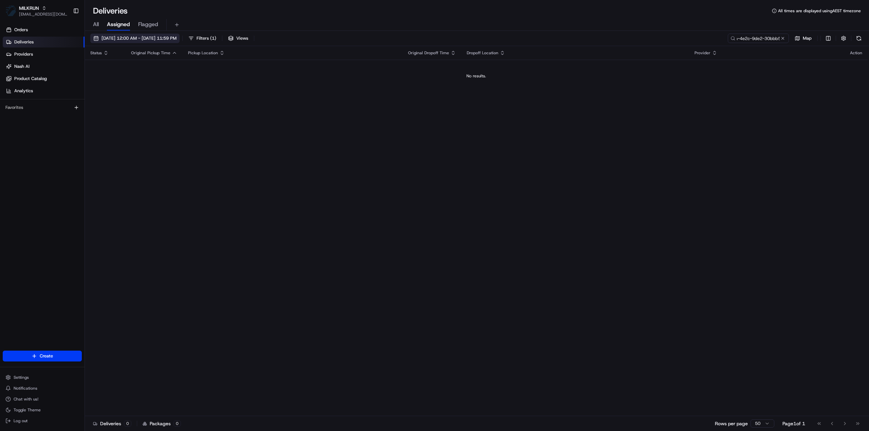
click at [140, 38] on span "22/08/2025 12:00 AM - 22/08/2025 11:59 PM" at bounding box center [139, 38] width 75 height 6
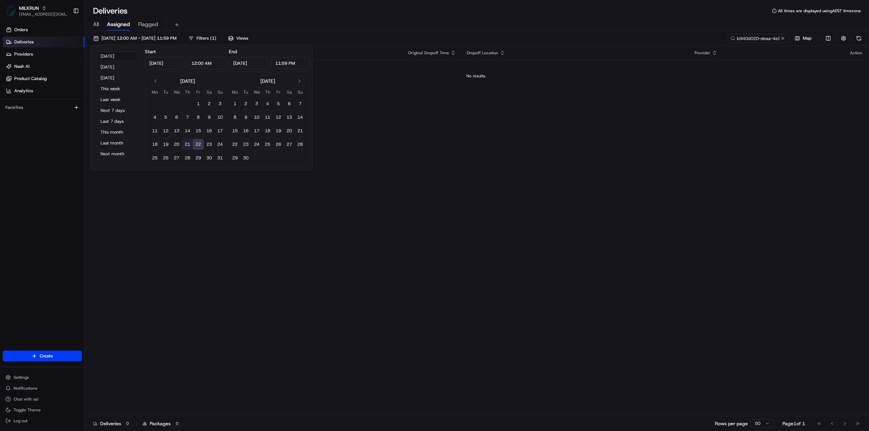
click at [185, 145] on button "21" at bounding box center [187, 144] width 11 height 11
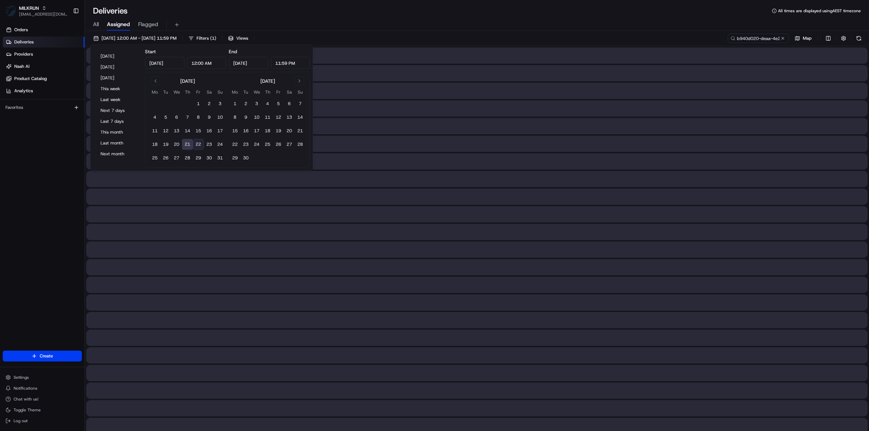
type input "Aug 21, 2025"
click at [185, 145] on button "21" at bounding box center [187, 144] width 11 height 11
click at [509, 220] on div at bounding box center [476, 214] width 781 height 16
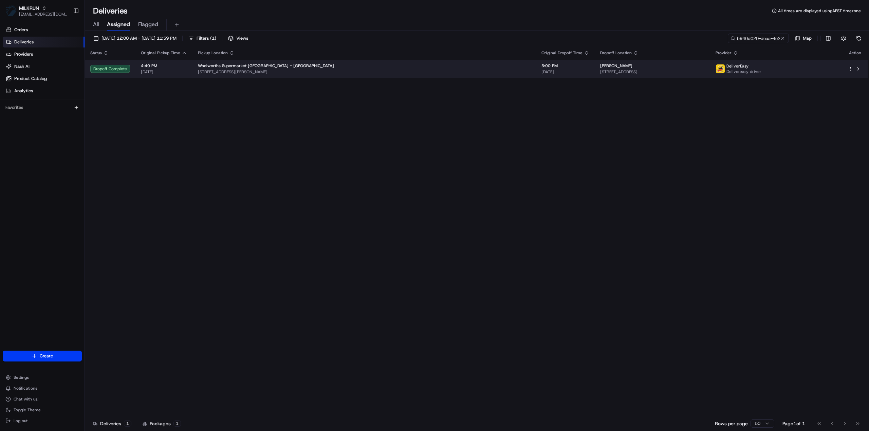
click at [662, 72] on span "135 Ulster Street, Whitiora, Waikato Region 3200, NZ" at bounding box center [652, 71] width 104 height 5
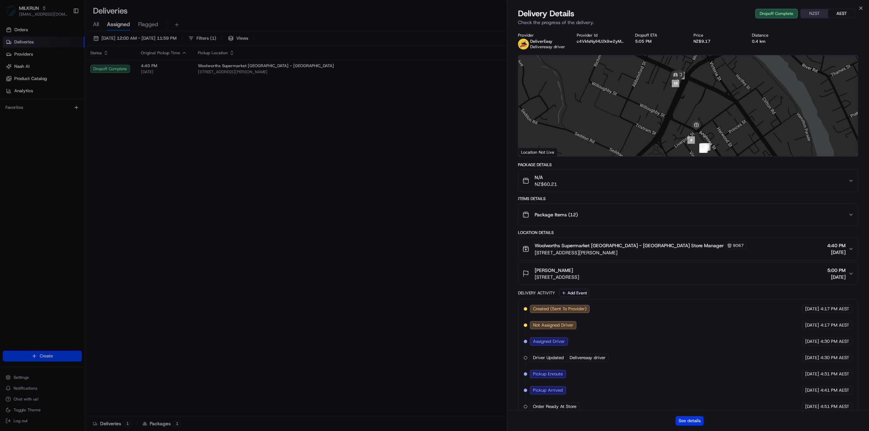
click at [685, 421] on button "See details" at bounding box center [690, 422] width 28 height 10
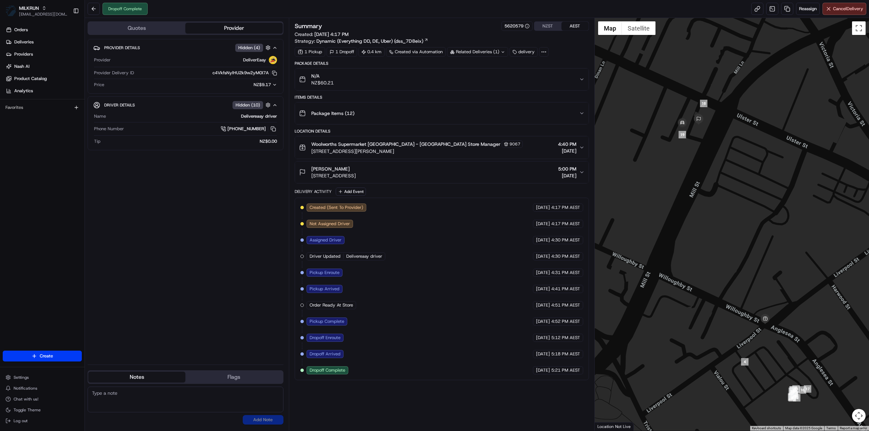
click at [468, 51] on div "Related Deliveries (1)" at bounding box center [477, 52] width 61 height 10
click at [515, 127] on div "Package Details N/A NZ$60.21 Items Details Package Items ( 12 ) Location Detail…" at bounding box center [442, 221] width 294 height 320
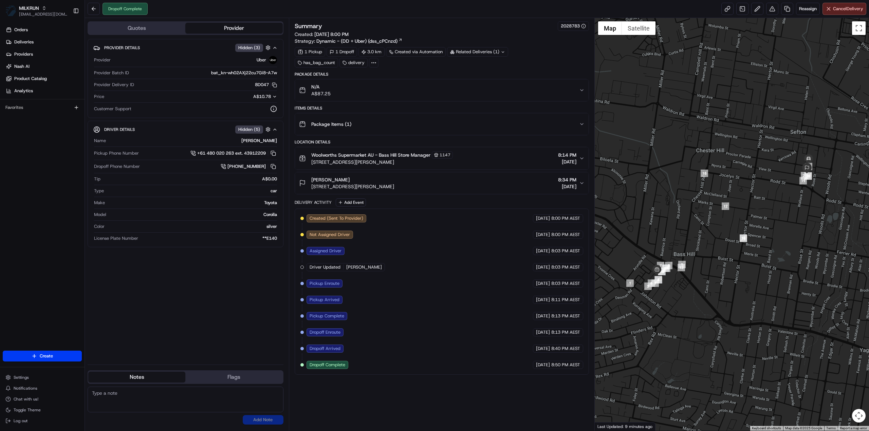
click at [484, 51] on div "Related Deliveries (1)" at bounding box center [477, 52] width 61 height 10
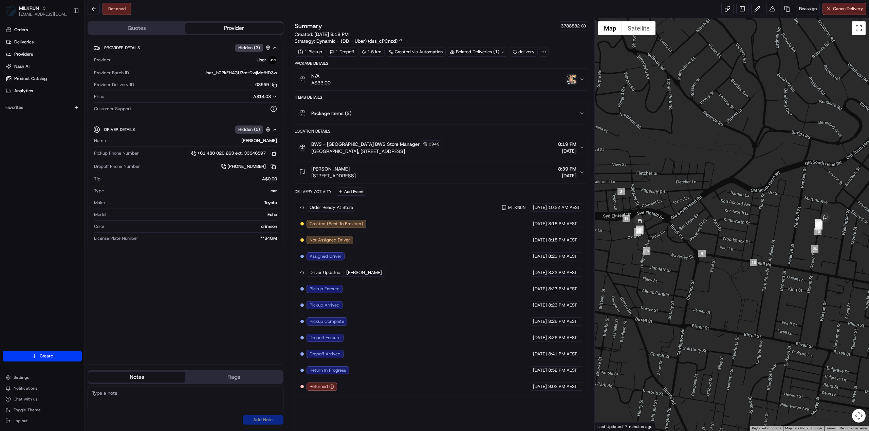
click at [570, 76] on img "button" at bounding box center [572, 80] width 10 height 10
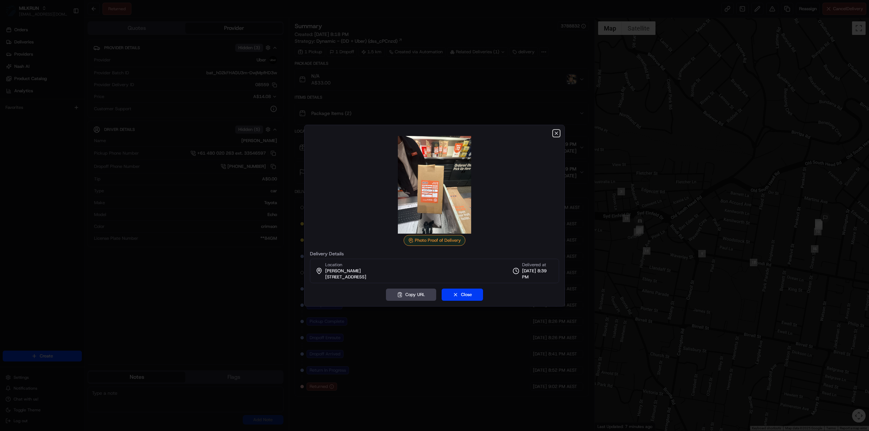
click at [555, 133] on icon "button" at bounding box center [556, 133] width 5 height 5
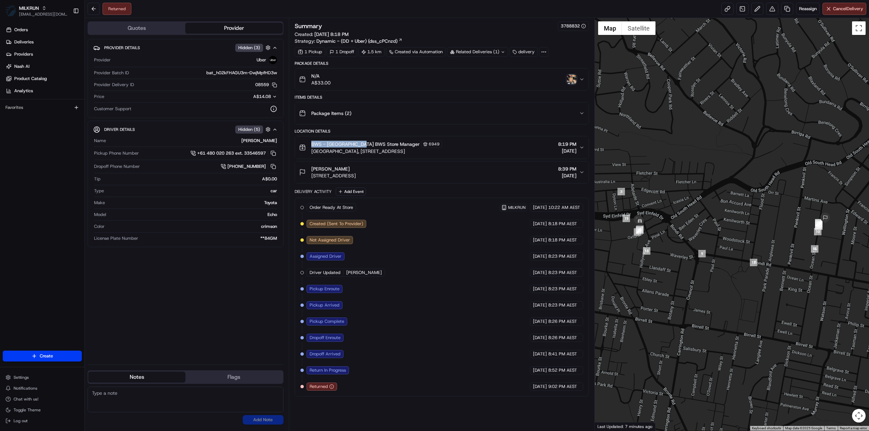
drag, startPoint x: 312, startPoint y: 142, endPoint x: 358, endPoint y: 145, distance: 46.6
click at [358, 145] on span "BWS - [GEOGRAPHIC_DATA] BWS Store Manager" at bounding box center [365, 144] width 108 height 7
copy span "BWS - [GEOGRAPHIC_DATA]"
click at [809, 12] on button "Reassign" at bounding box center [808, 9] width 24 height 12
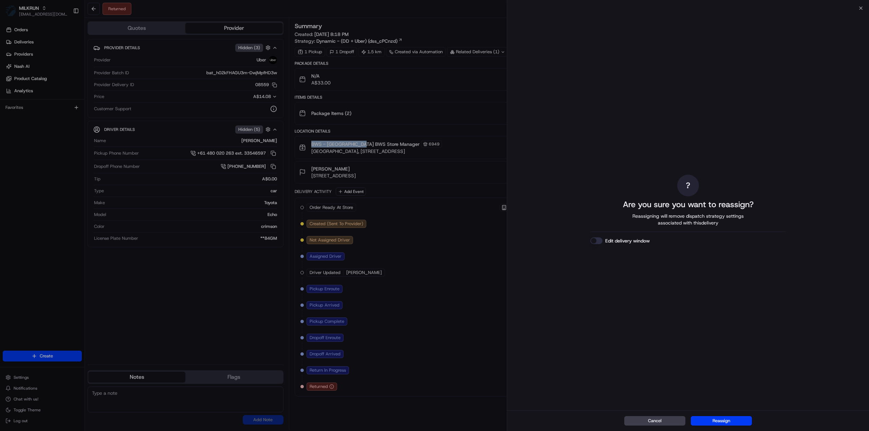
click at [725, 421] on button "Reassign" at bounding box center [721, 422] width 61 height 10
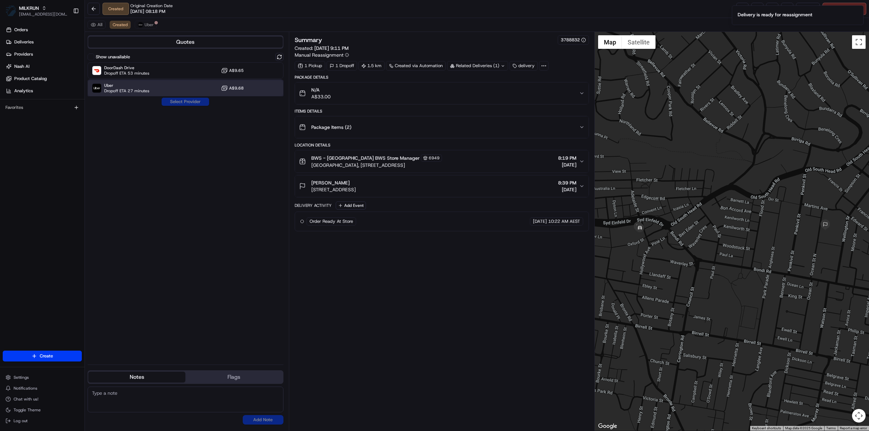
click at [169, 87] on div "Uber Dropoff ETA 27 minutes A$9.68" at bounding box center [186, 88] width 196 height 16
click at [190, 105] on button "Assign Provider" at bounding box center [185, 102] width 48 height 8
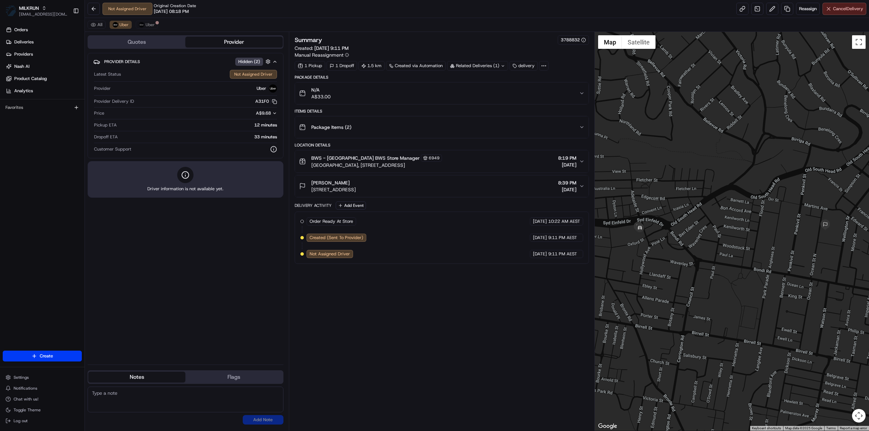
click at [863, 8] on span "Cancel Delivery" at bounding box center [848, 9] width 30 height 6
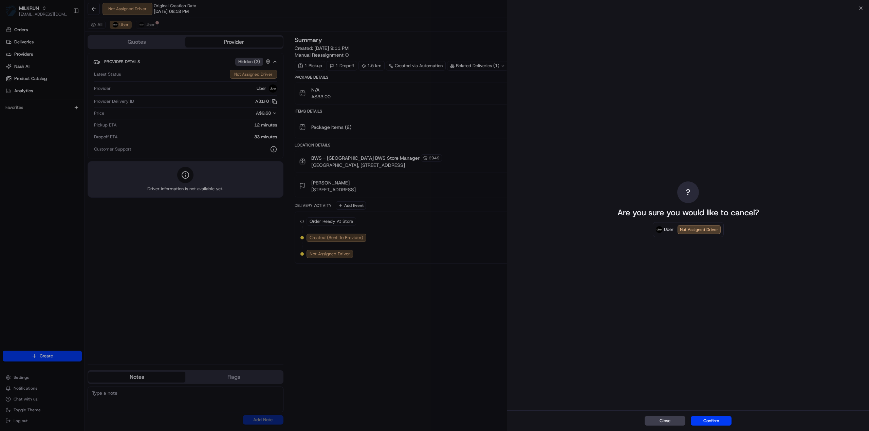
click at [716, 422] on button "Confirm" at bounding box center [711, 422] width 41 height 10
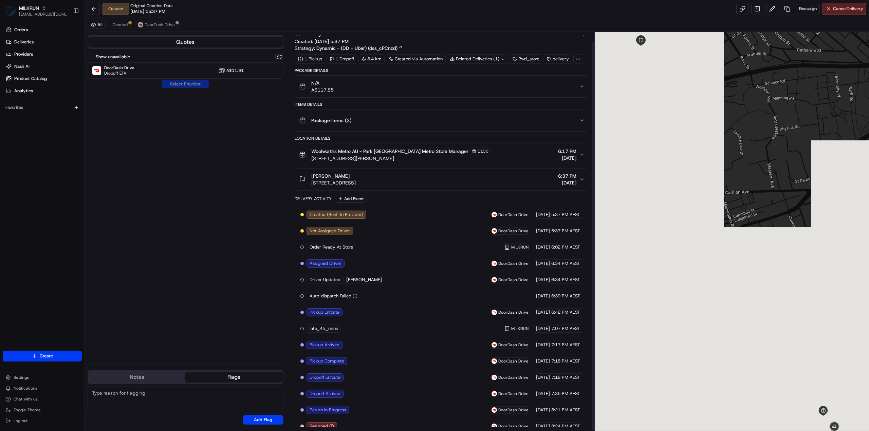
scroll to position [10, 0]
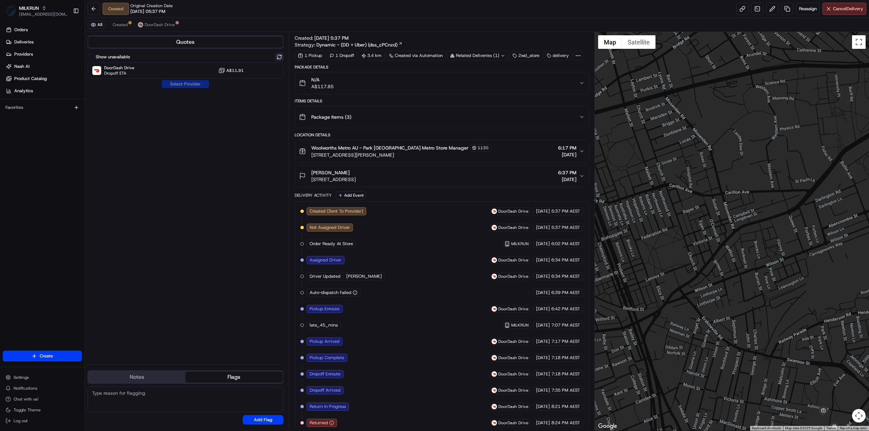
click at [280, 55] on button at bounding box center [279, 57] width 8 height 8
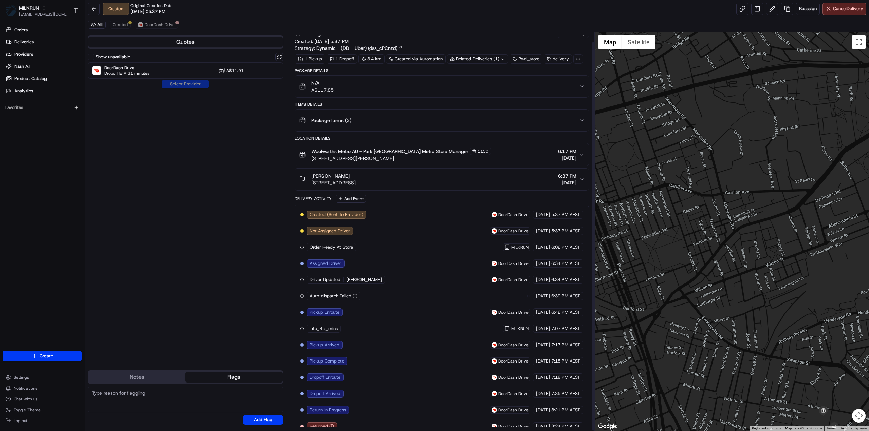
scroll to position [10, 0]
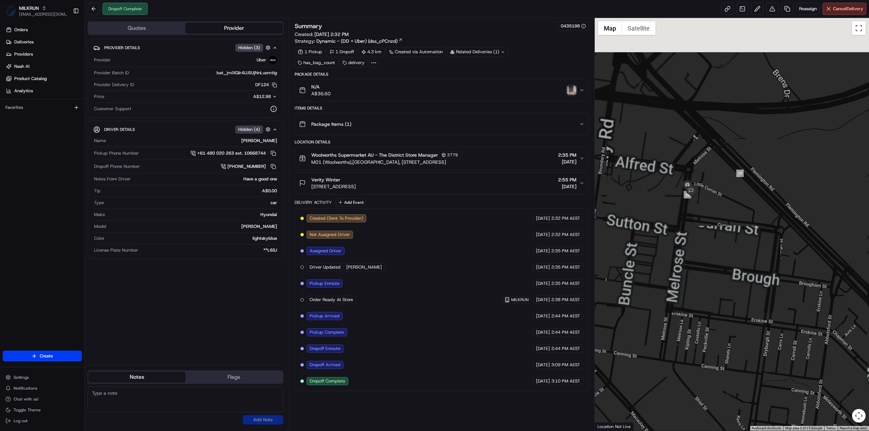
drag, startPoint x: 723, startPoint y: 88, endPoint x: 711, endPoint y: 252, distance: 164.1
click at [711, 252] on div at bounding box center [732, 224] width 275 height 413
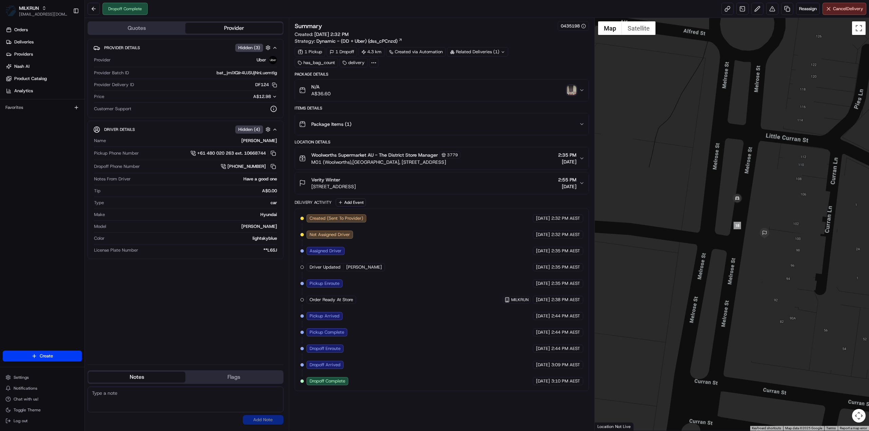
click at [574, 93] on img "button" at bounding box center [572, 91] width 10 height 10
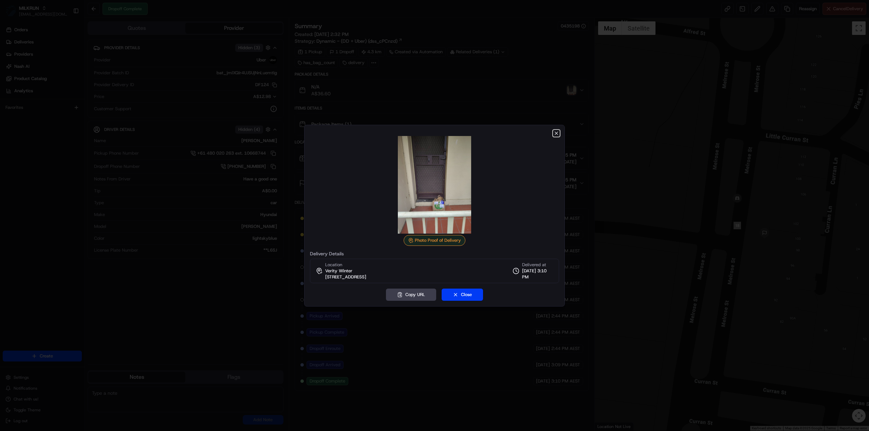
click at [555, 133] on icon "button" at bounding box center [556, 133] width 5 height 5
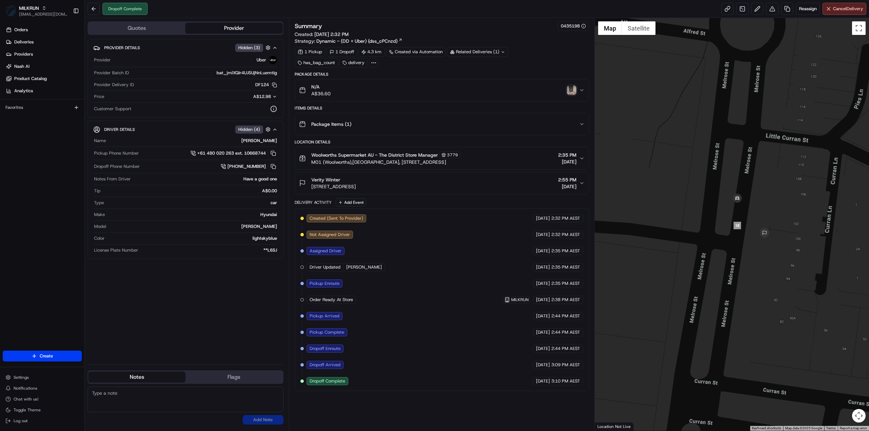
drag, startPoint x: 422, startPoint y: 187, endPoint x: 301, endPoint y: 185, distance: 120.2
click at [301, 185] on div "Verity Winter 100 Melrose St, North Melbourne, VIC 3051, AU 2:55 PM 22/08/2025" at bounding box center [439, 184] width 280 height 14
click at [317, 186] on span "100 Melrose St, North Melbourne, VIC 3051, AU" at bounding box center [333, 186] width 44 height 7
click at [434, 184] on div "Verity Winter 100 Melrose St, North Melbourne, VIC 3051, AU 2:55 PM 22/08/2025" at bounding box center [439, 184] width 280 height 14
click at [417, 184] on div "Verity Winter 100 Melrose St, North Melbourne, VIC 3051, AU 2:55 PM 22/08/2025" at bounding box center [439, 184] width 280 height 14
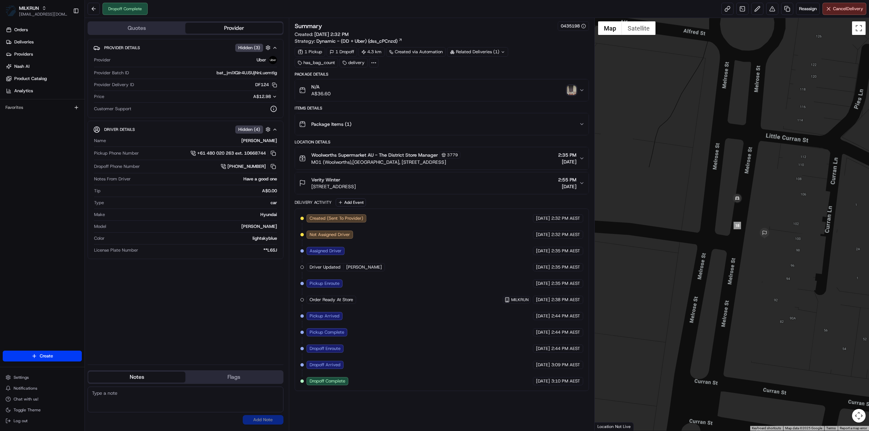
click at [356, 186] on span "100 Melrose St, North Melbourne, VIC 3051, AU" at bounding box center [333, 186] width 44 height 7
click at [441, 172] on button "Verity Winter 100 Melrose St, North Melbourne, VIC 3051, AU 2:55 PM 22/08/2025" at bounding box center [442, 183] width 294 height 22
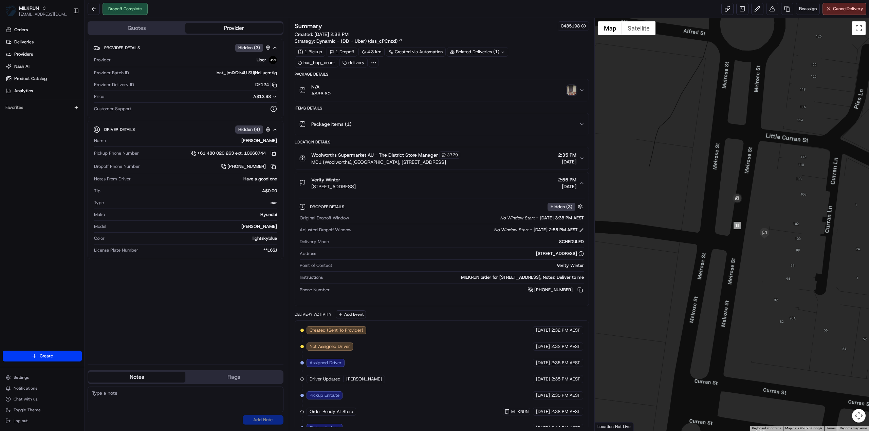
drag, startPoint x: 417, startPoint y: 187, endPoint x: 309, endPoint y: 184, distance: 108.0
click at [309, 184] on div "Verity Winter 100 Melrose St, North Melbourne, VIC 3051, AU 2:55 PM 22/08/2025" at bounding box center [439, 184] width 280 height 14
copy span "100 Melrose St, North Melbourne, VIC 3051, AU"
click at [571, 89] on img "button" at bounding box center [572, 91] width 10 height 10
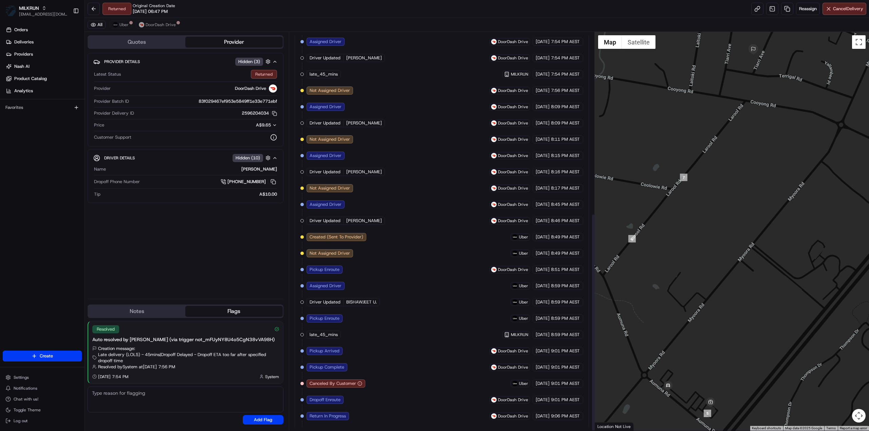
scroll to position [332, 0]
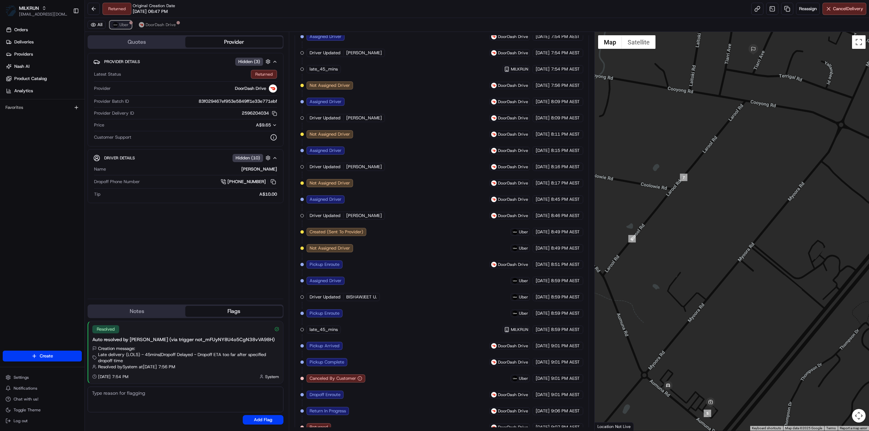
click at [124, 26] on span "Uber" at bounding box center [123, 24] width 9 height 5
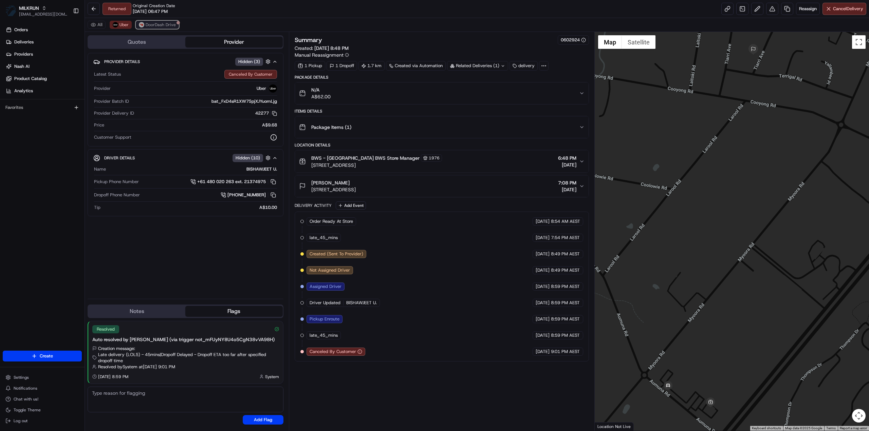
click at [158, 24] on span "DoorDash Drive" at bounding box center [161, 24] width 30 height 5
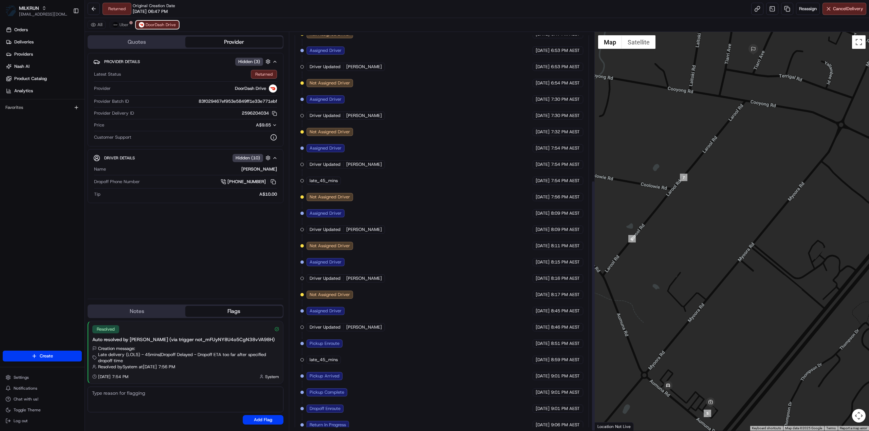
scroll to position [235, 0]
